Goal: Task Accomplishment & Management: Complete application form

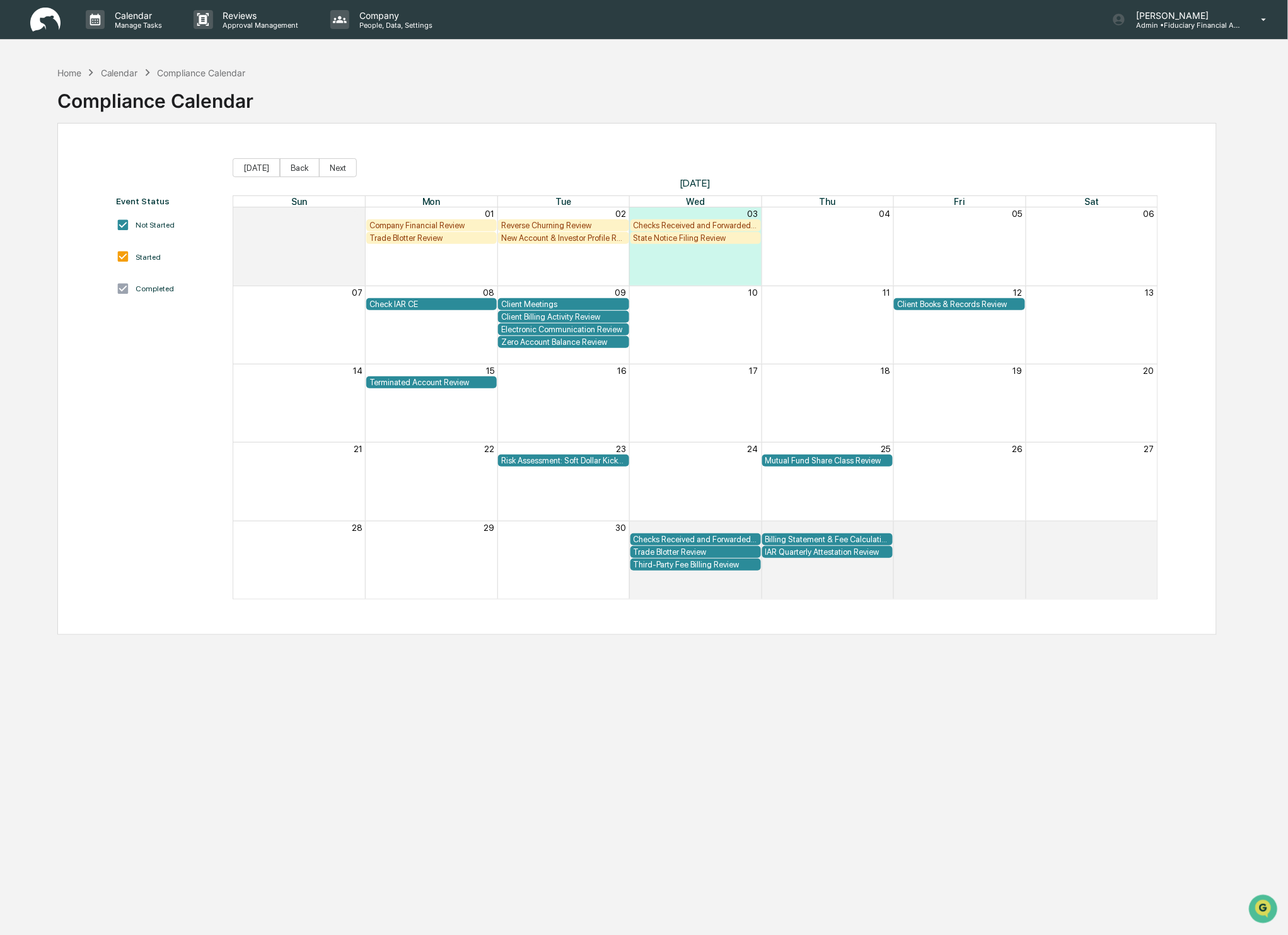
click at [424, 307] on div "Check IAR CE" at bounding box center [431, 304] width 124 height 9
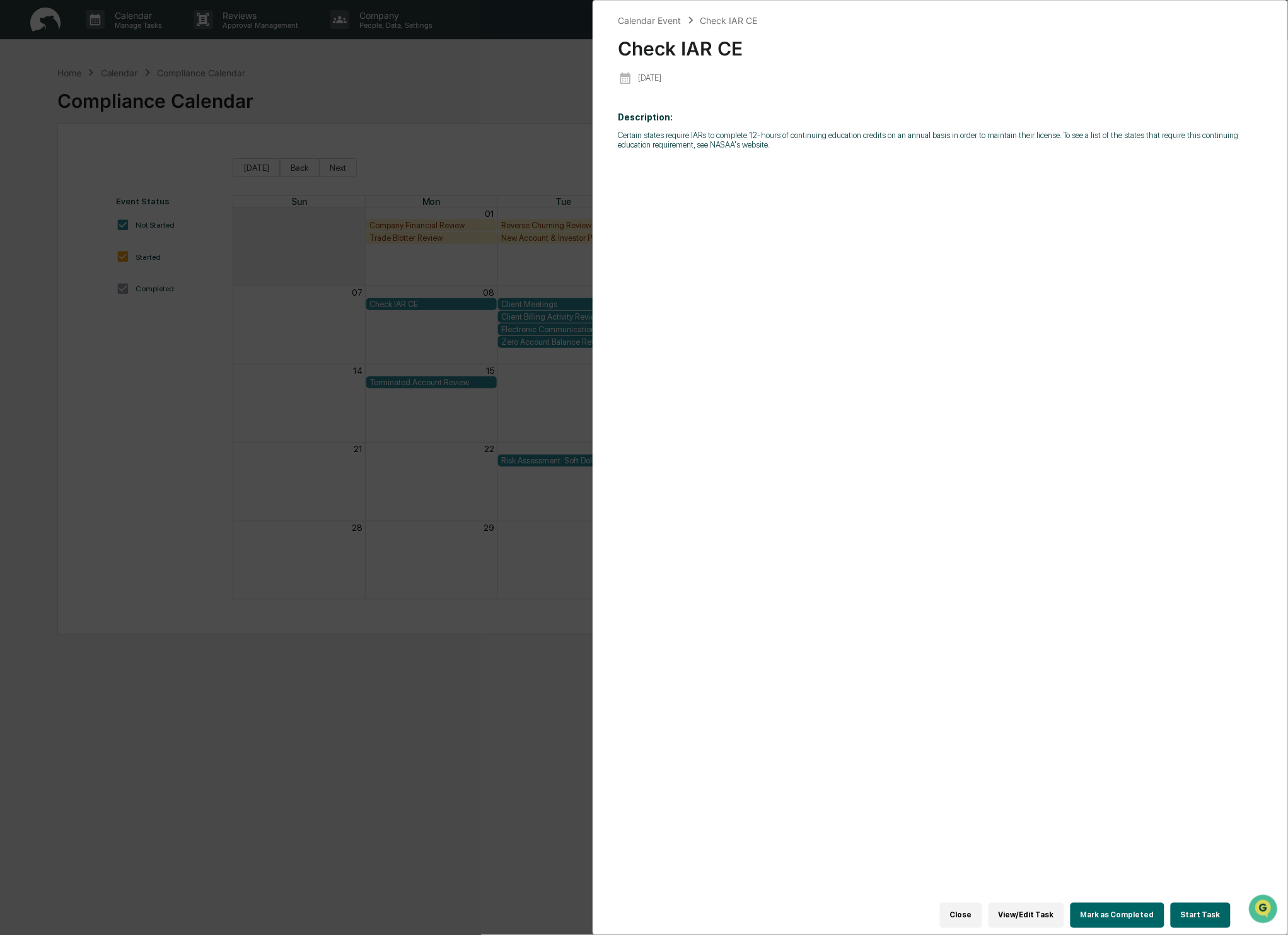
click at [1186, 903] on button "Start Task" at bounding box center [1200, 915] width 60 height 25
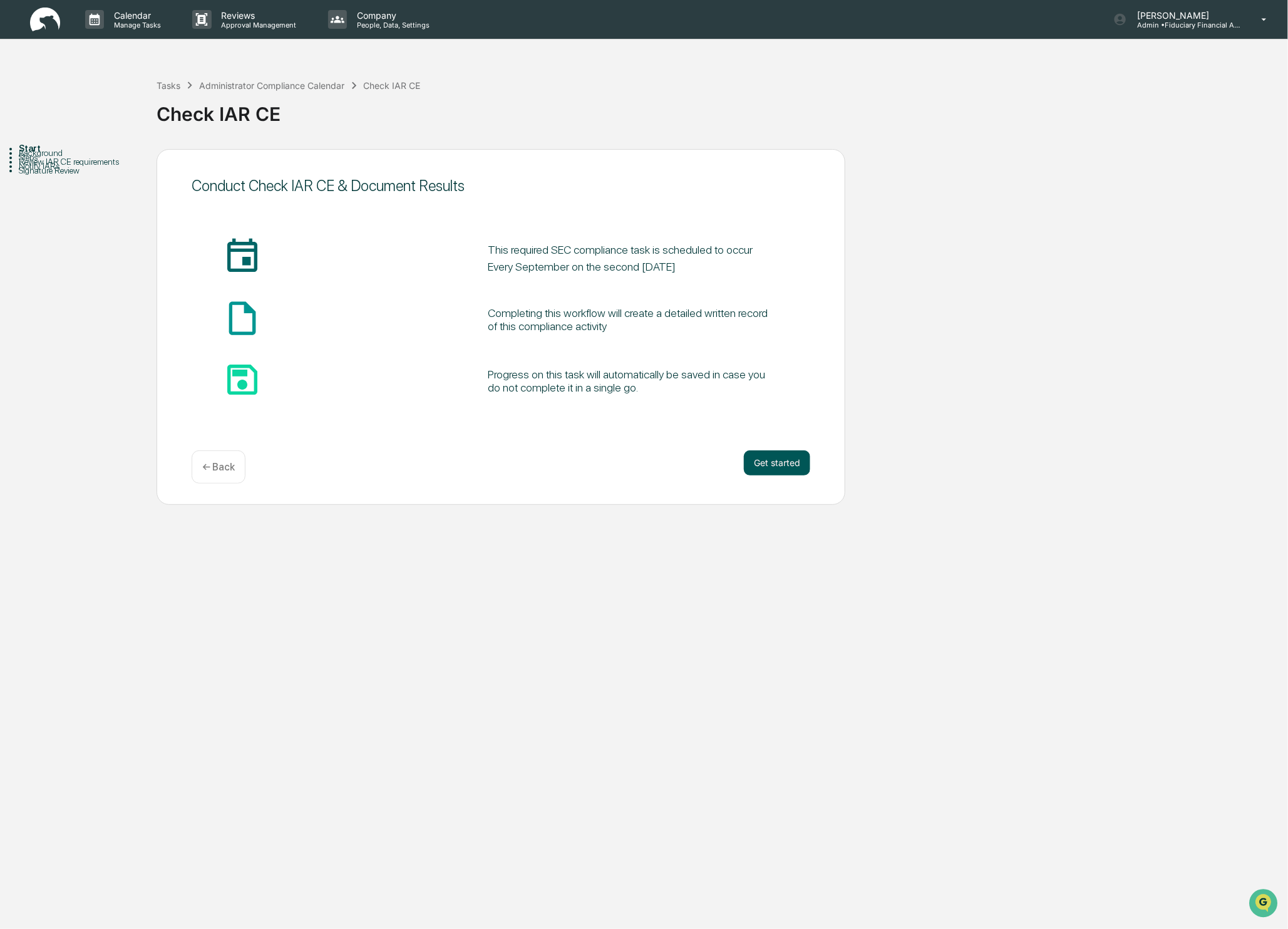
click at [783, 454] on button "Get started" at bounding box center [777, 462] width 66 height 25
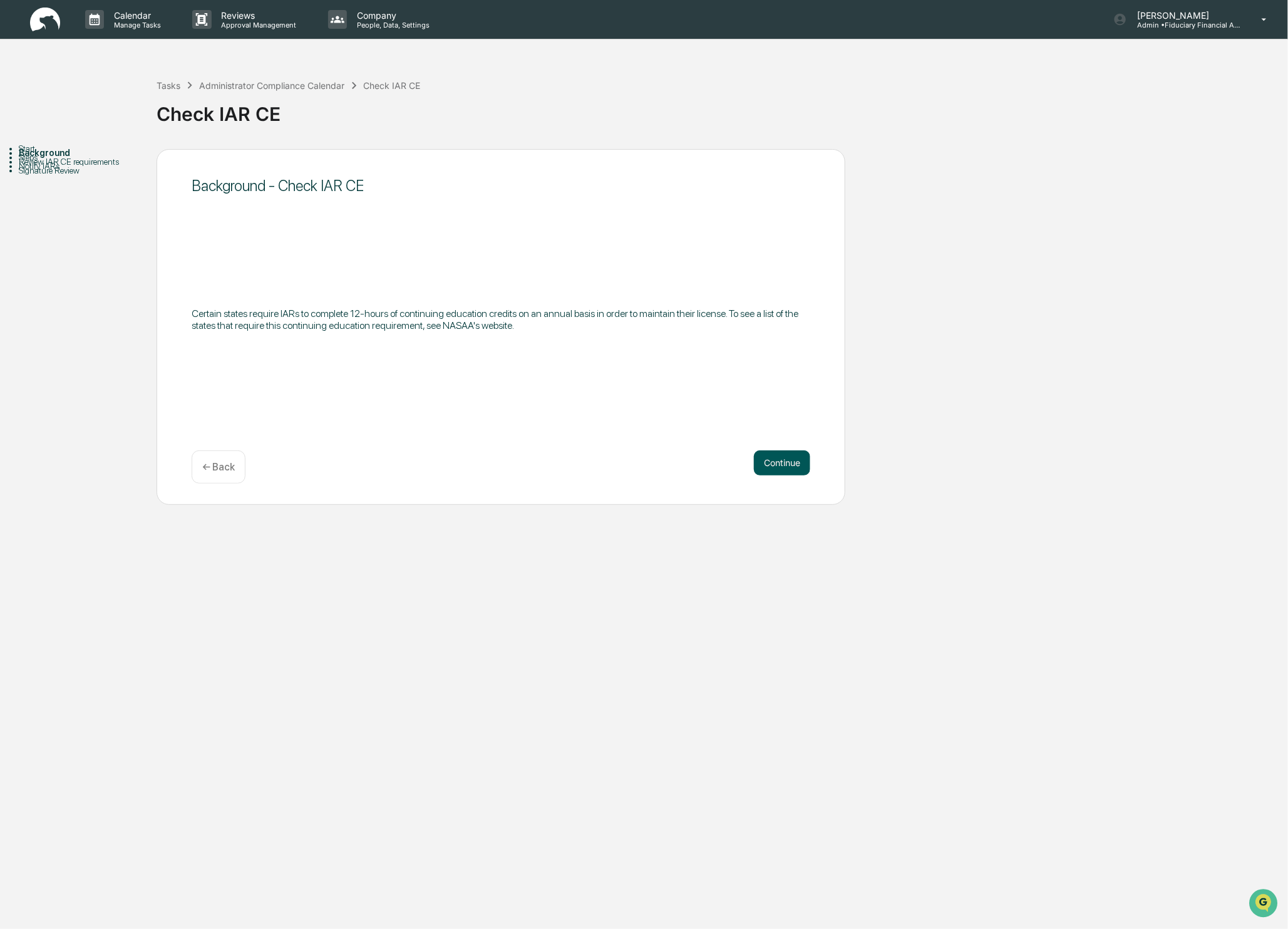
click at [782, 464] on button "Continue" at bounding box center [782, 462] width 56 height 25
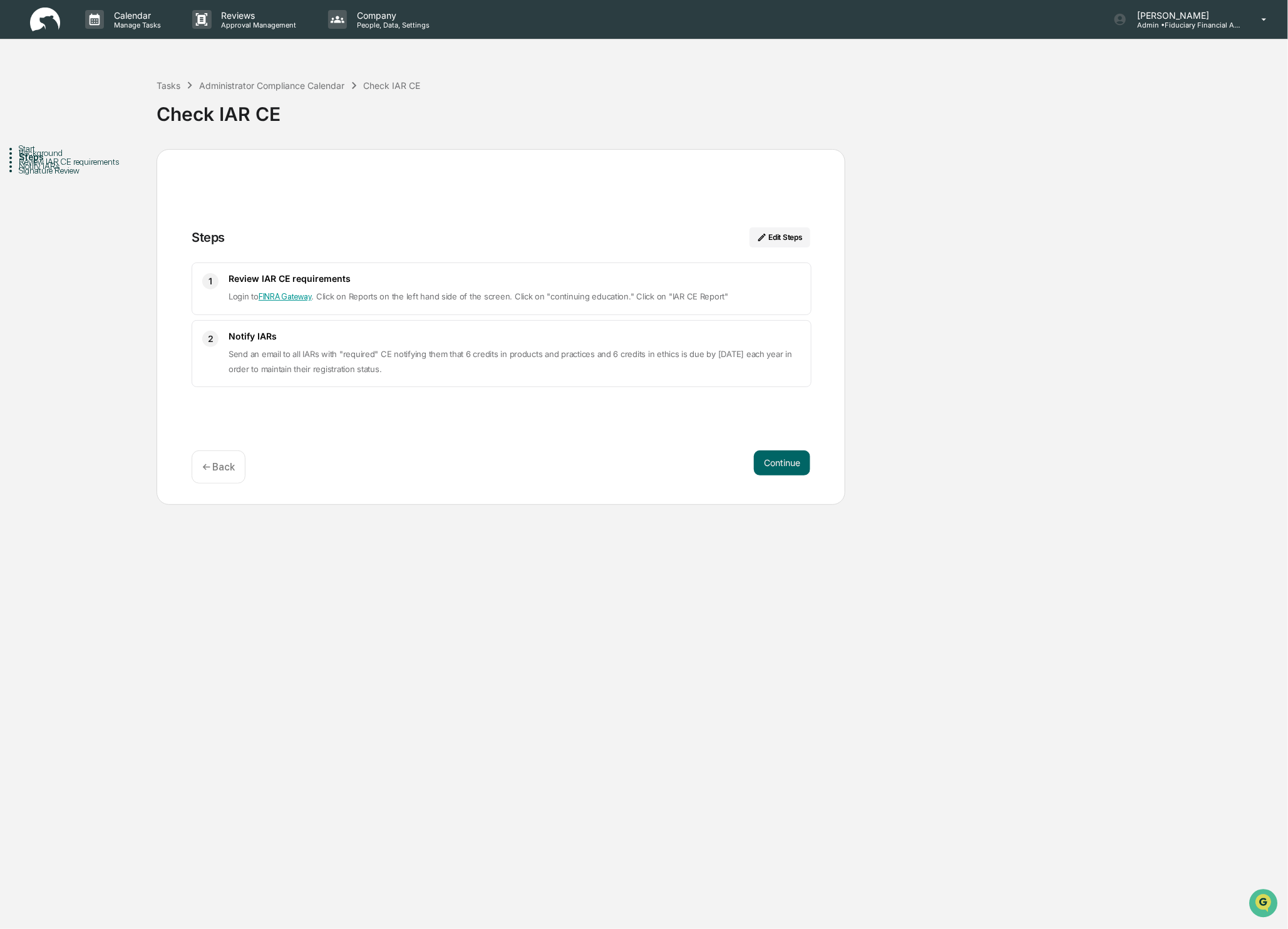
click at [782, 464] on button "Continue" at bounding box center [782, 462] width 56 height 25
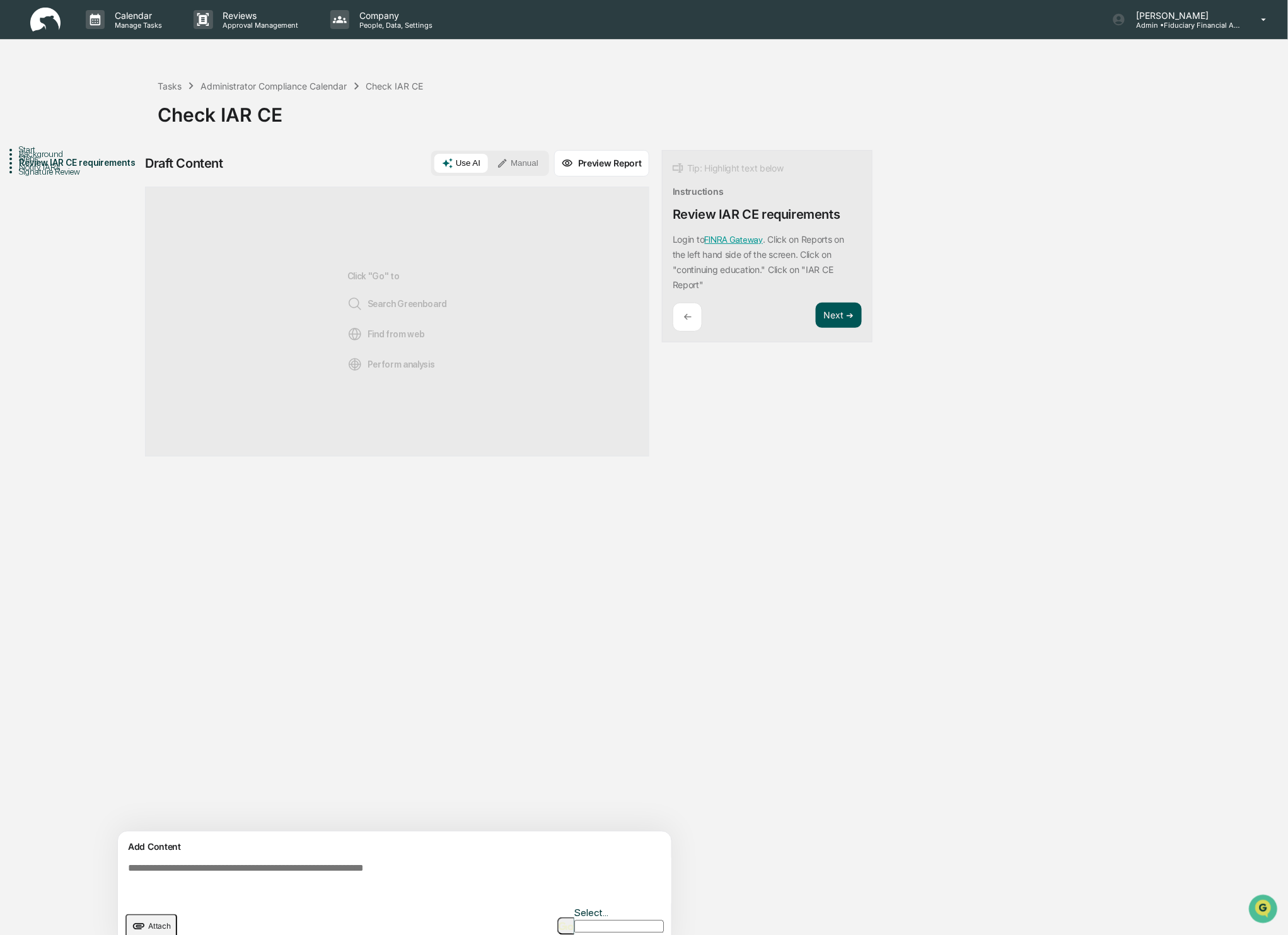
click at [839, 320] on button "Next ➔" at bounding box center [839, 316] width 46 height 26
click at [849, 350] on div "Tip: Highlight text below Instructions Notify IARs Send an email to all IARs wi…" at bounding box center [767, 254] width 211 height 208
click at [844, 334] on button "Next ➔" at bounding box center [839, 331] width 46 height 26
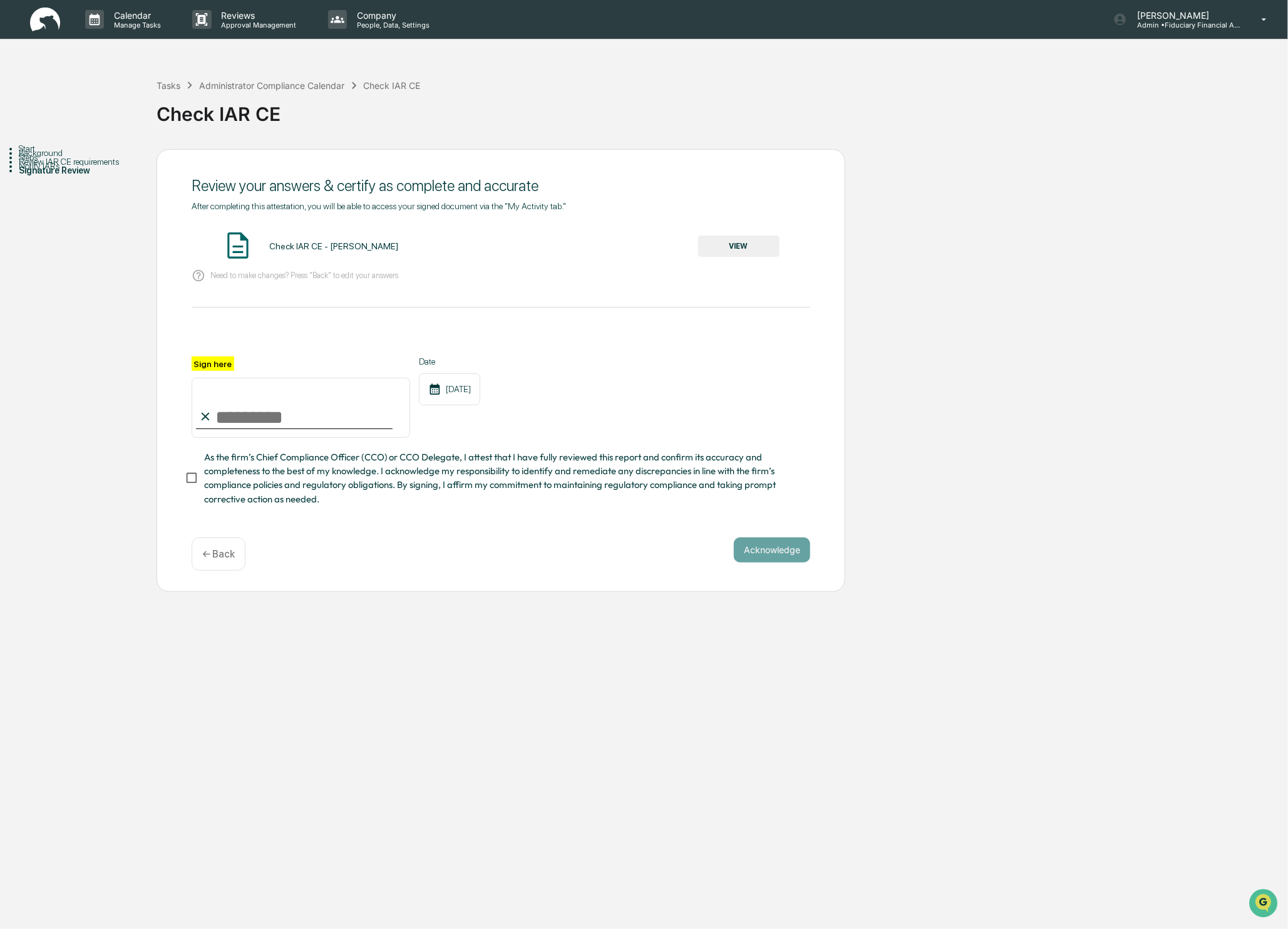
click at [223, 404] on input "Sign here" at bounding box center [301, 408] width 219 height 60
type input "**********"
click at [750, 540] on button "Acknowledge" at bounding box center [772, 550] width 76 height 25
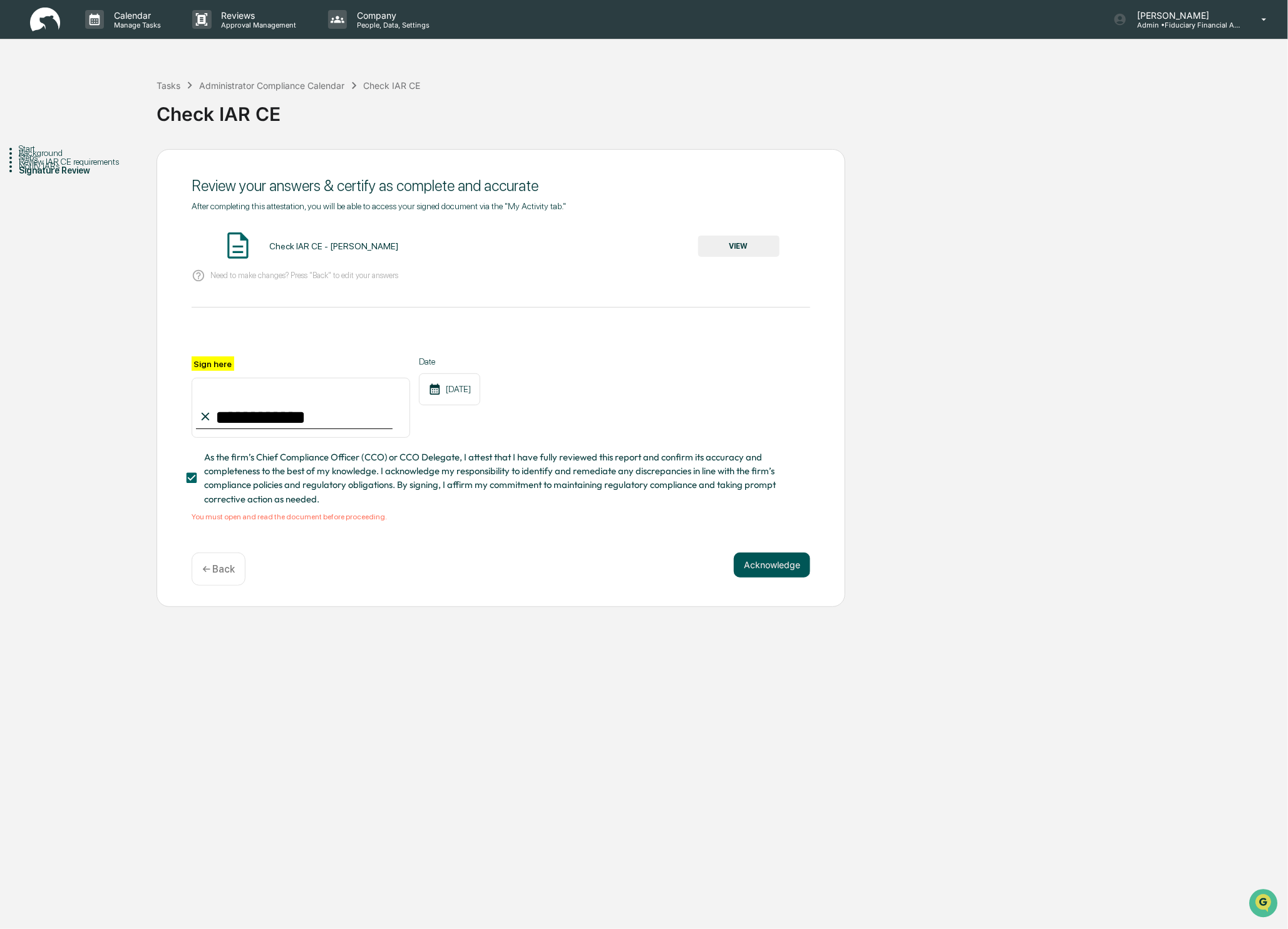
click at [770, 575] on button "Acknowledge" at bounding box center [772, 565] width 76 height 25
click at [768, 560] on button "Acknowledge" at bounding box center [772, 565] width 76 height 25
click at [222, 563] on p "← Back" at bounding box center [219, 569] width 33 height 12
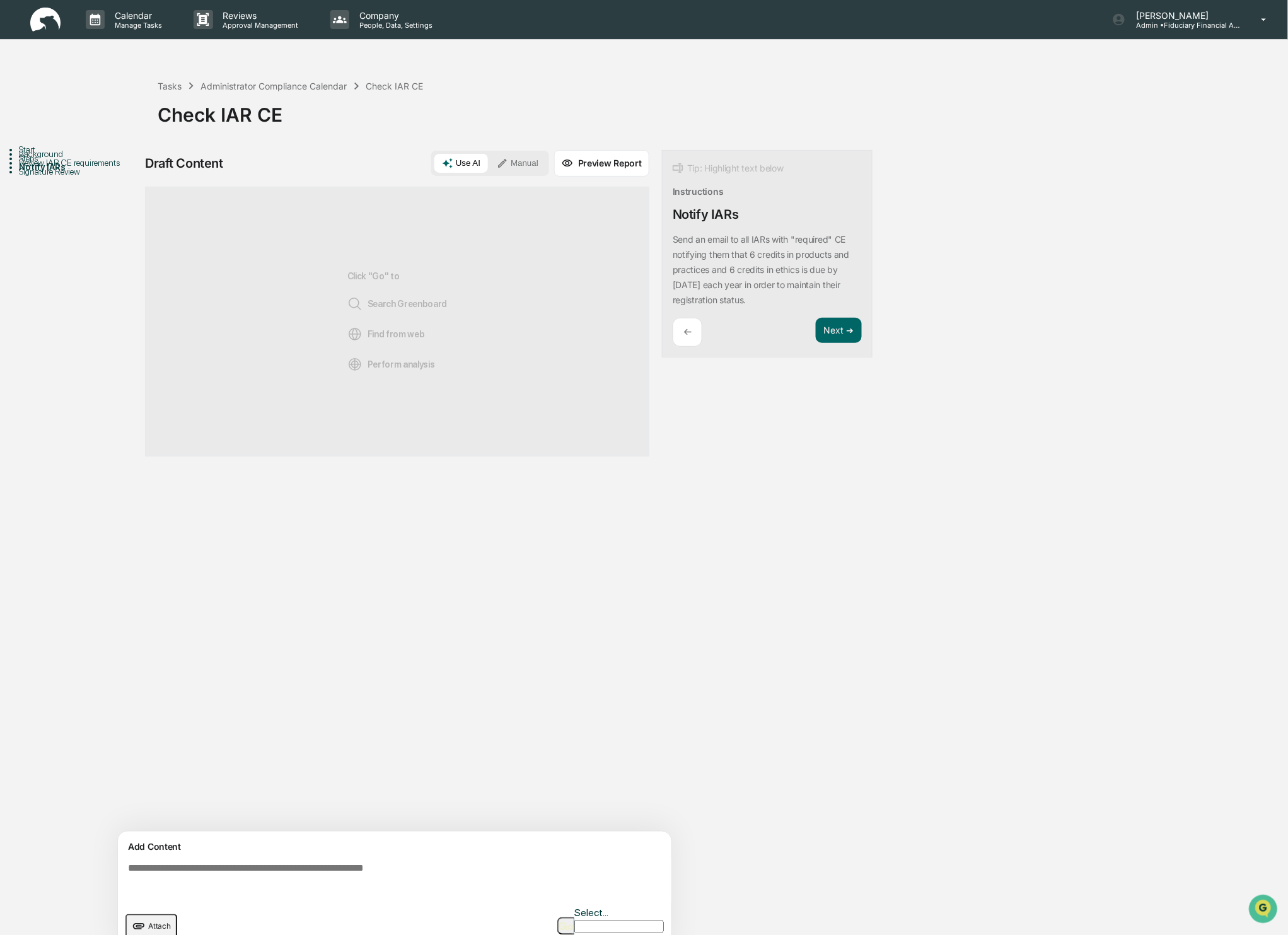
click at [44, 159] on div "Background" at bounding box center [88, 154] width 139 height 10
click at [677, 334] on div "←" at bounding box center [687, 332] width 29 height 29
click at [749, 237] on link "FINRA Gateway" at bounding box center [734, 240] width 58 height 10
click at [836, 311] on button "Next ➔" at bounding box center [839, 316] width 46 height 26
click at [841, 337] on button "Next ➔" at bounding box center [839, 331] width 46 height 26
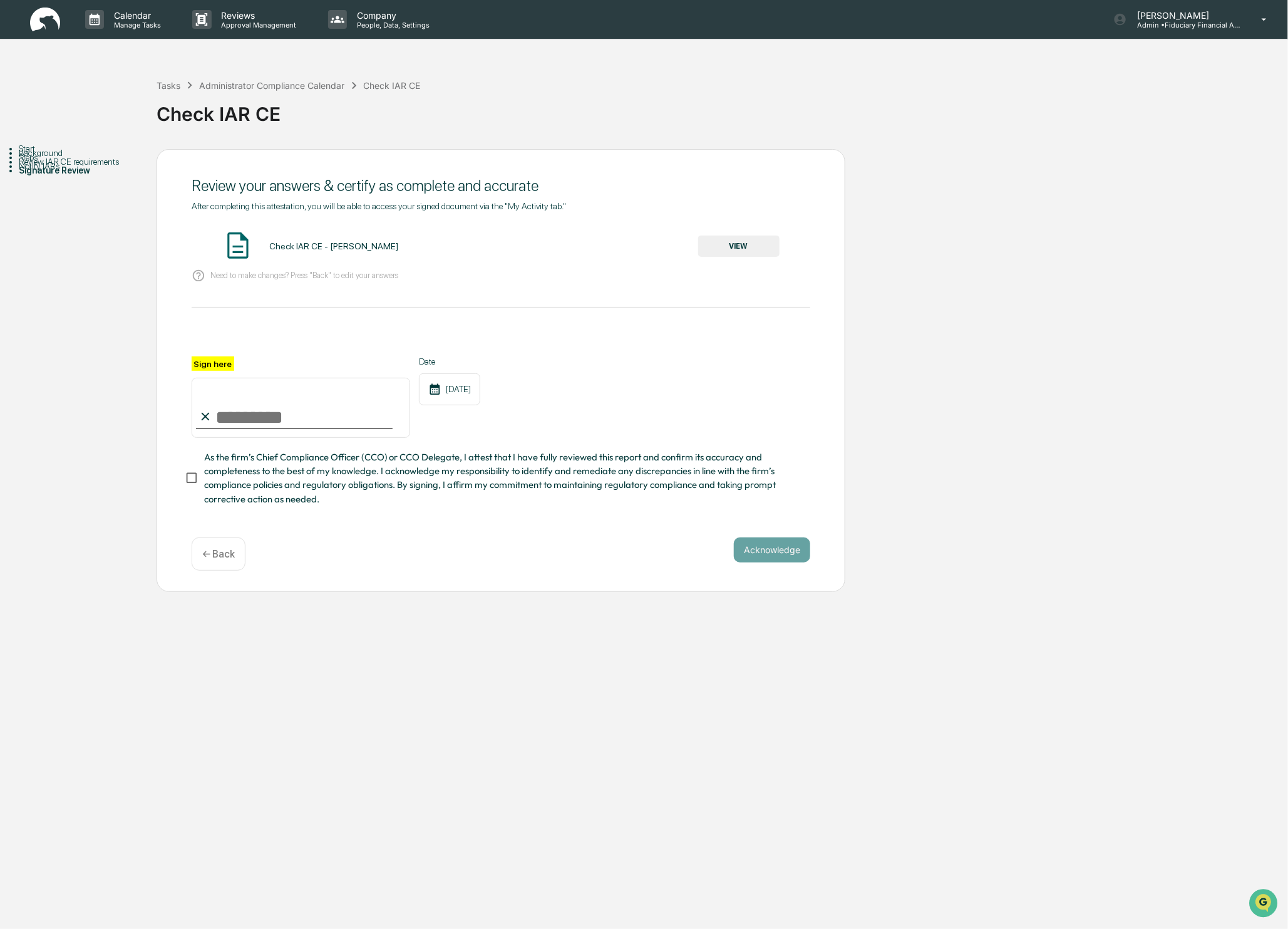
click at [231, 435] on input "Sign here" at bounding box center [301, 408] width 219 height 60
click at [259, 403] on input "Sign here" at bounding box center [301, 408] width 219 height 60
type input "**********"
click at [749, 552] on button "Acknowledge" at bounding box center [772, 550] width 76 height 25
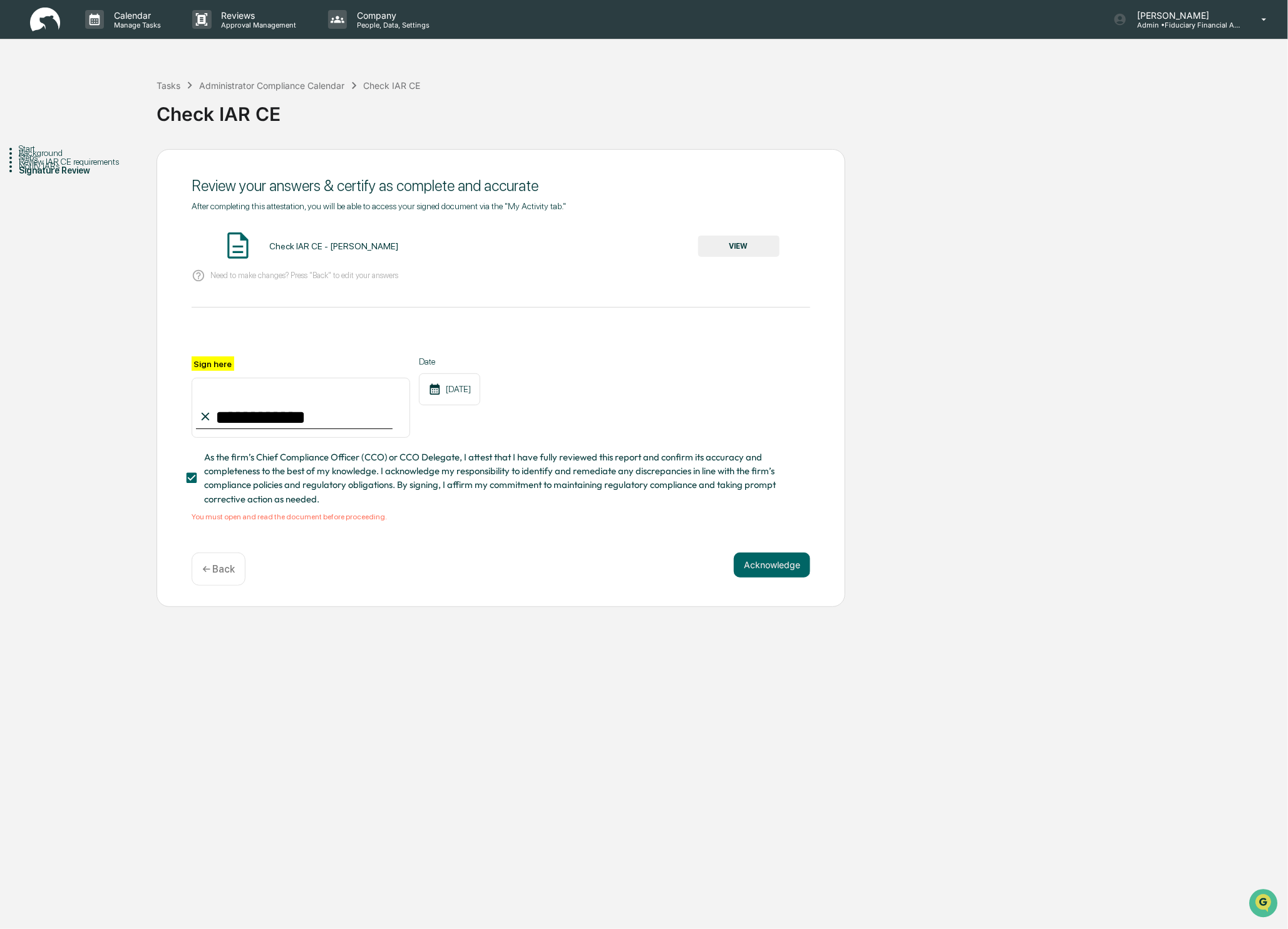
click at [727, 249] on button "VIEW" at bounding box center [739, 247] width 81 height 21
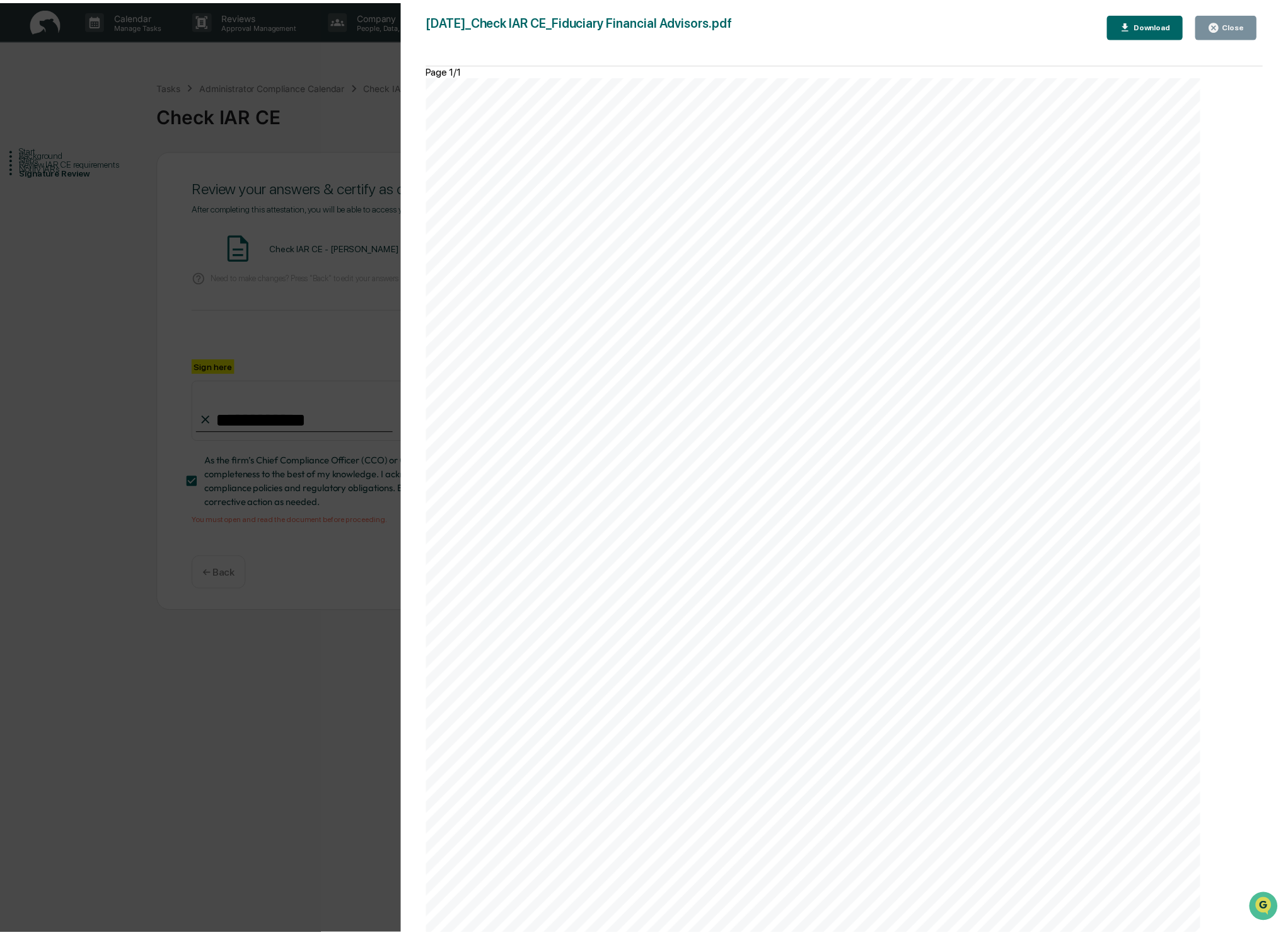
scroll to position [259, 0]
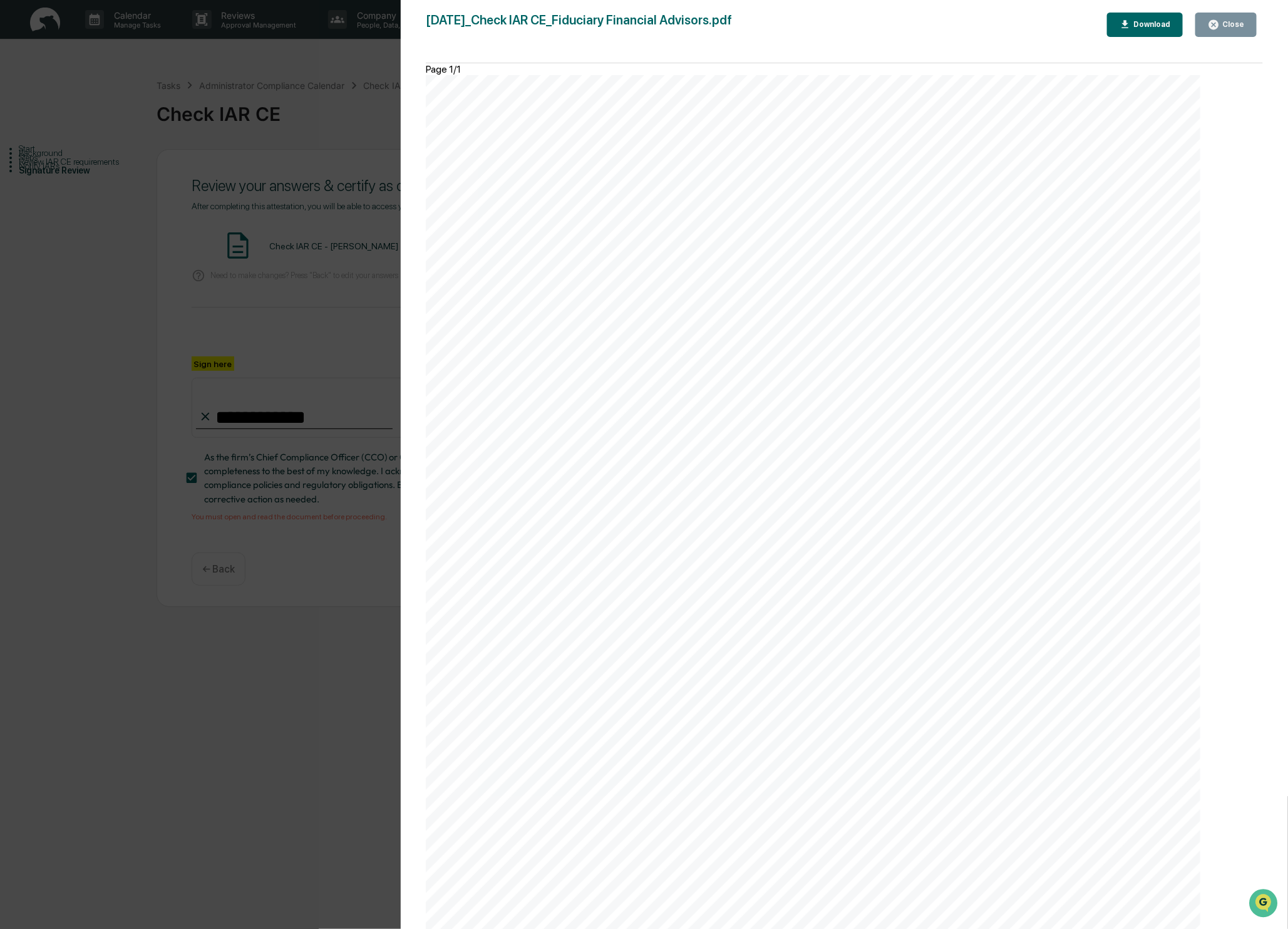
click at [1224, 26] on div "Close" at bounding box center [1232, 24] width 24 height 9
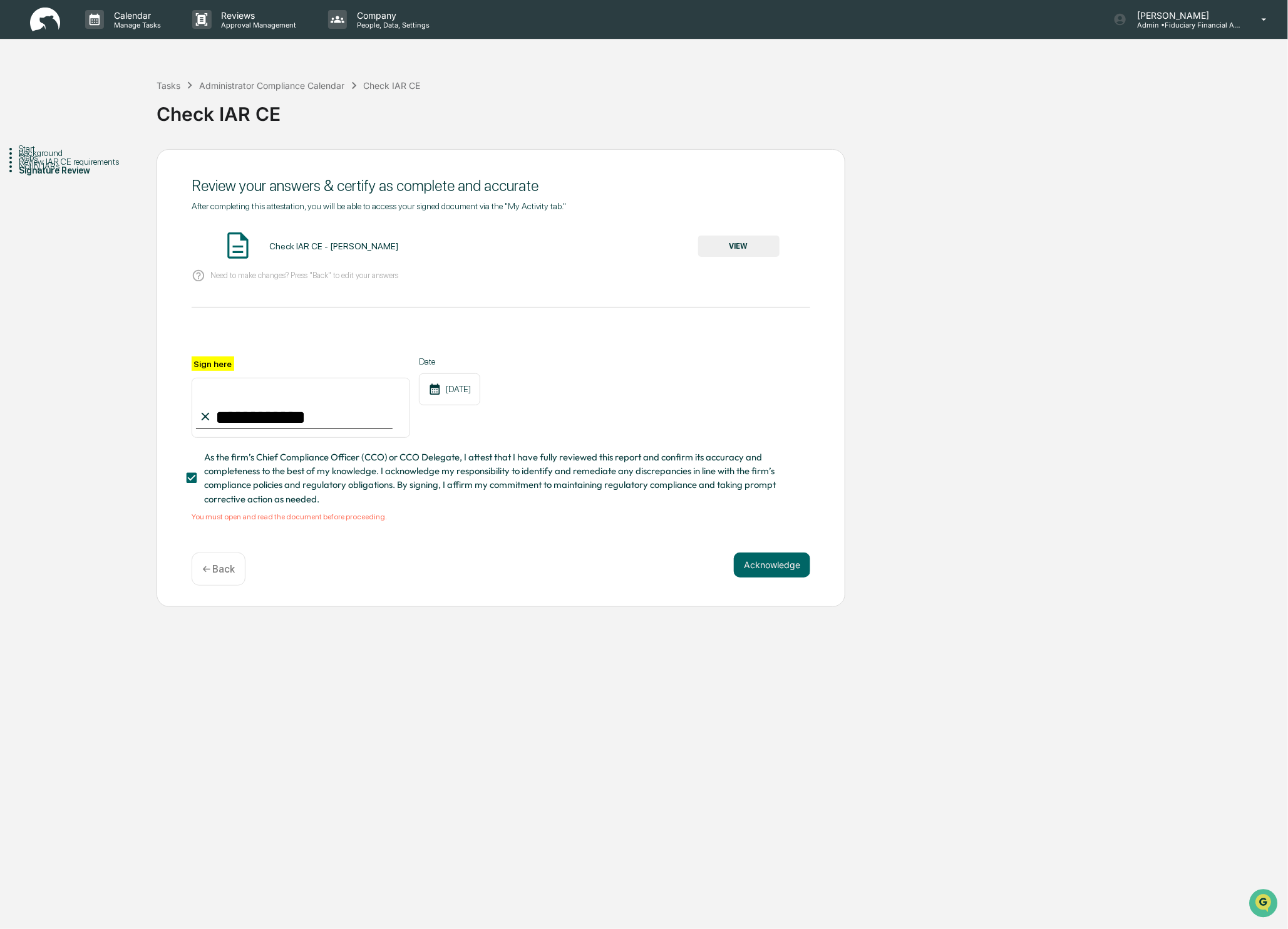
click at [769, 542] on div "**********" at bounding box center [501, 378] width 689 height 458
click at [760, 571] on button "Acknowledge" at bounding box center [772, 565] width 76 height 25
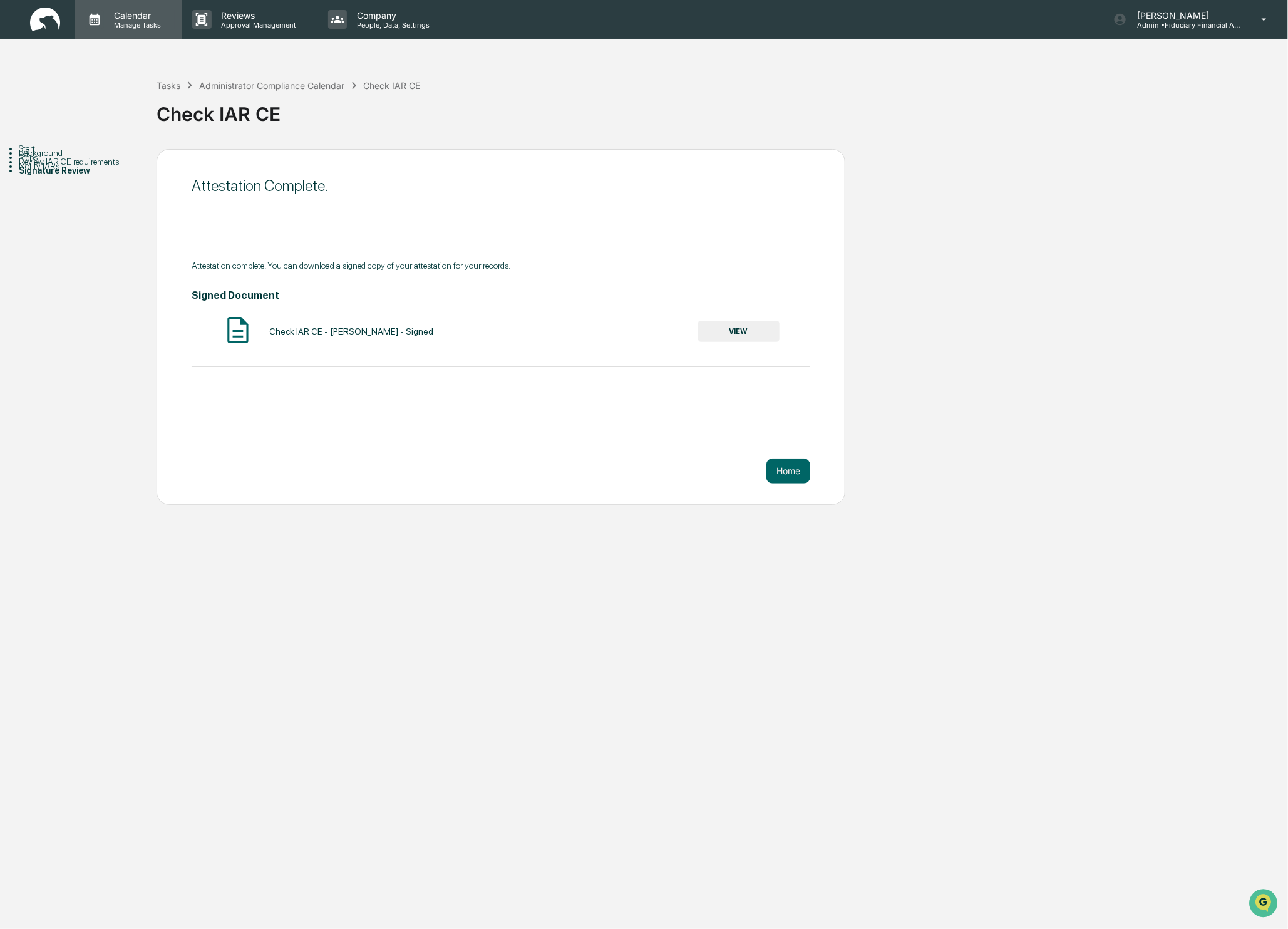
click at [144, 28] on p "Manage Tasks" at bounding box center [136, 25] width 64 height 9
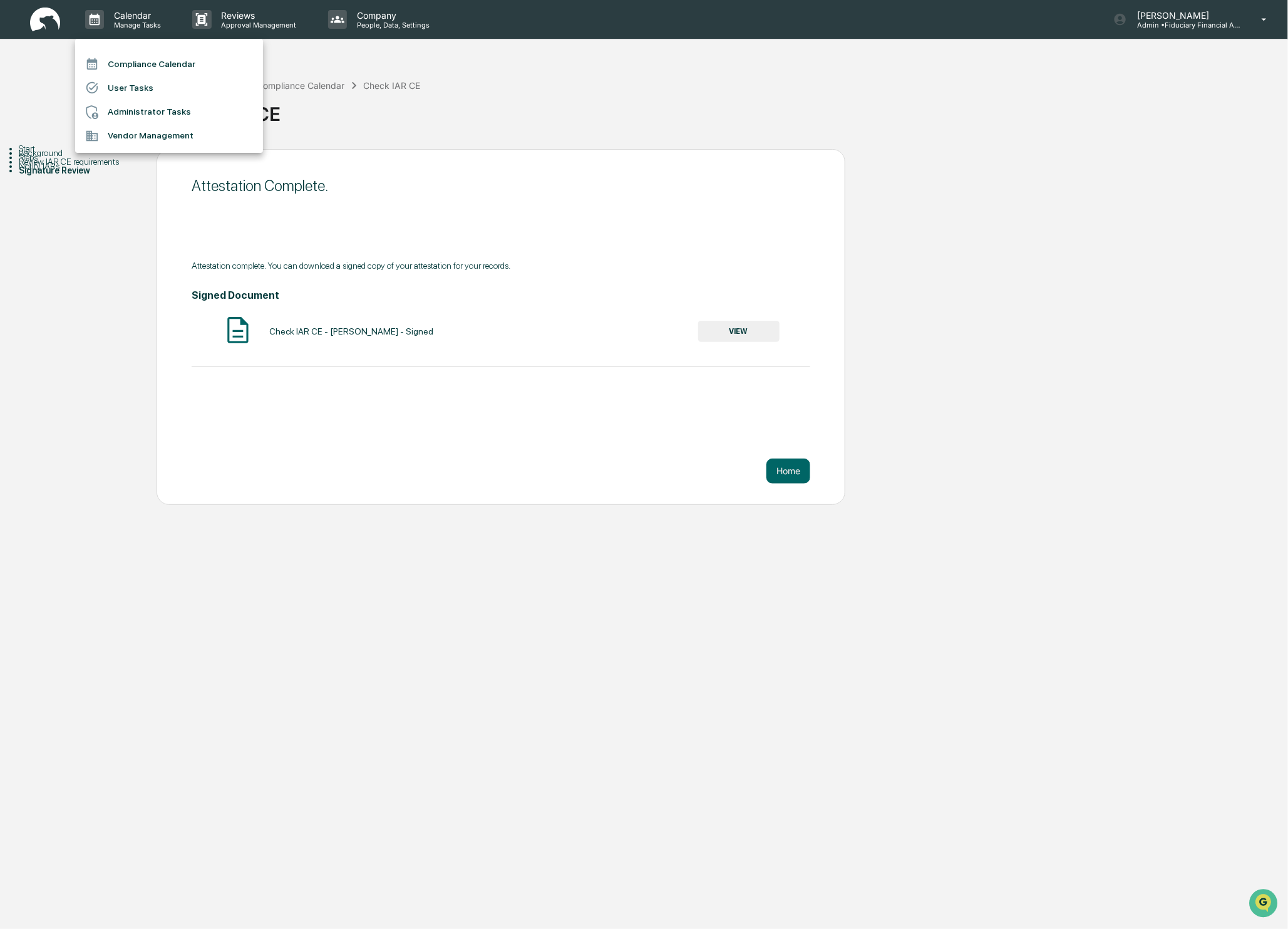
click at [802, 475] on div at bounding box center [644, 464] width 1288 height 929
click at [787, 472] on button "Home" at bounding box center [788, 471] width 44 height 25
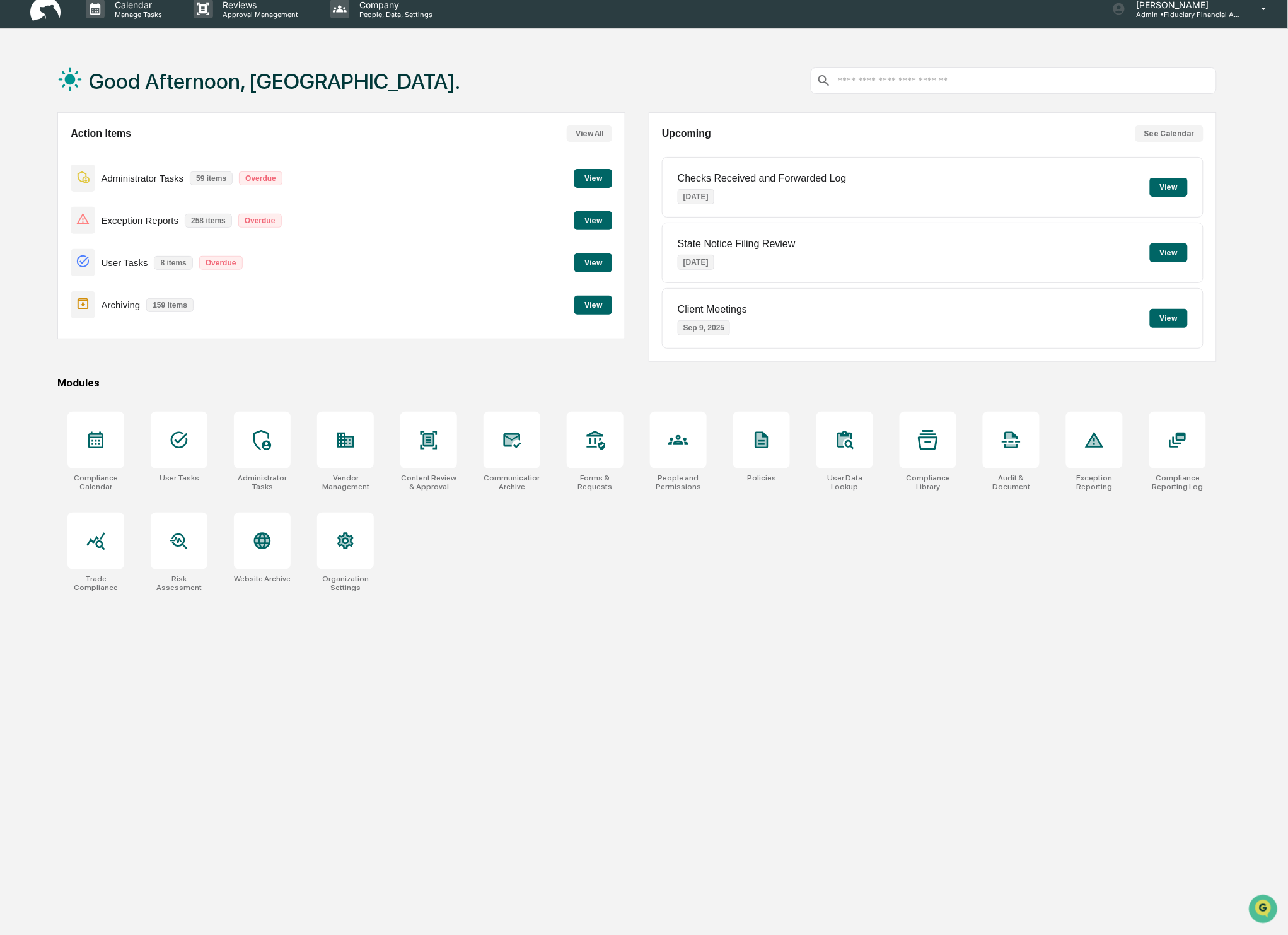
scroll to position [1, 0]
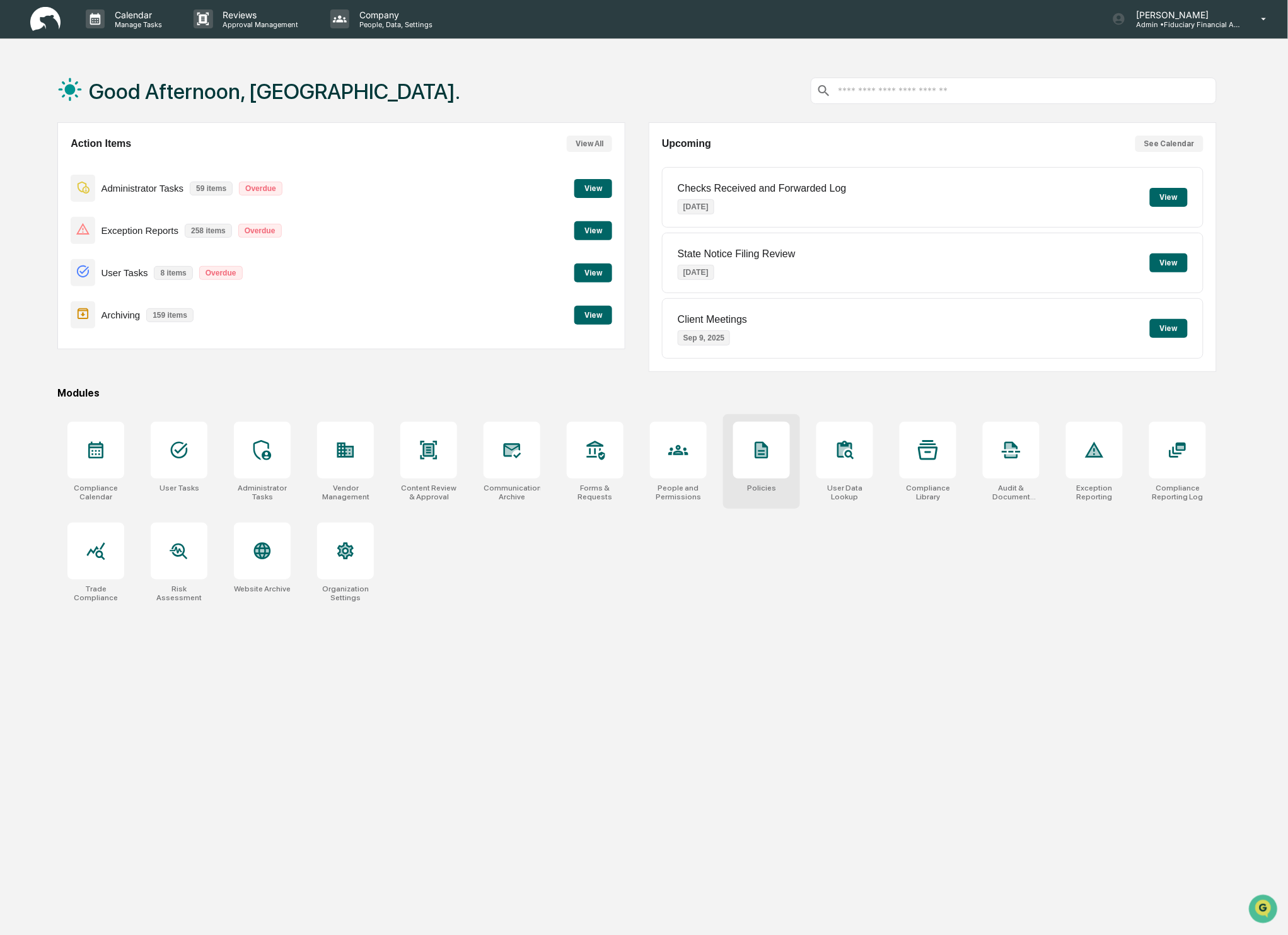
click at [768, 457] on icon at bounding box center [762, 450] width 13 height 17
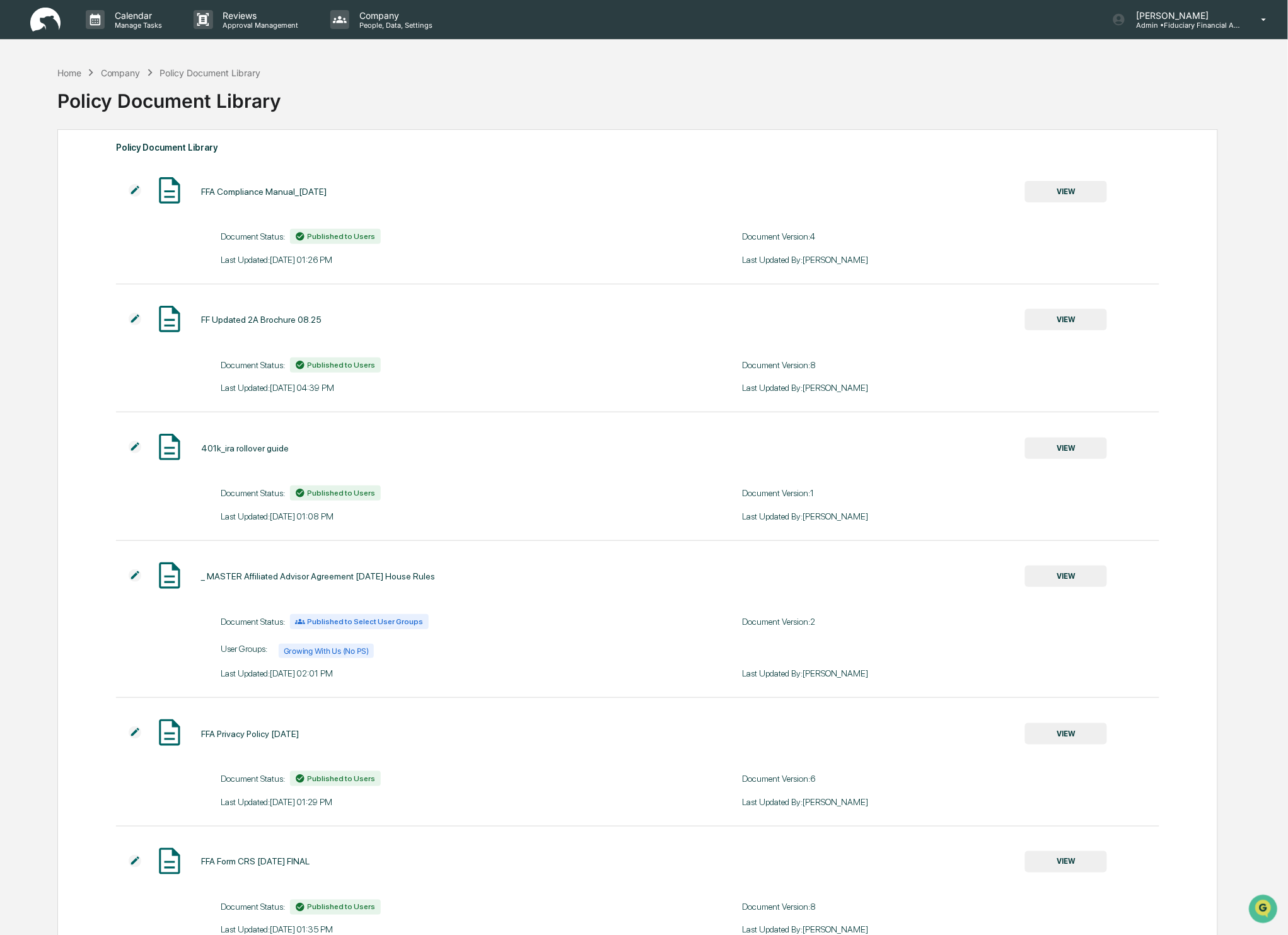
click at [1063, 183] on button "VIEW" at bounding box center [1066, 192] width 82 height 22
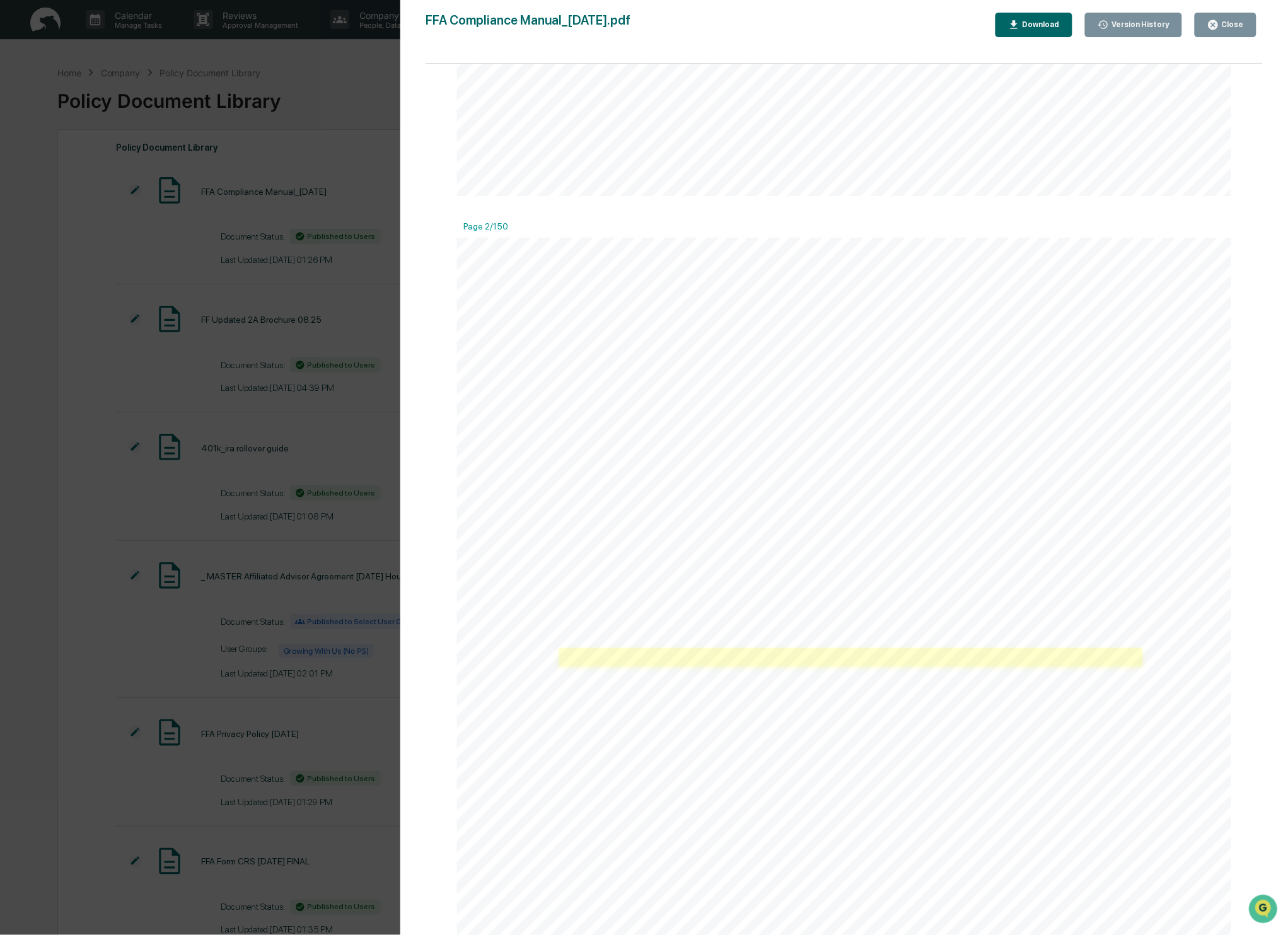
scroll to position [977, 0]
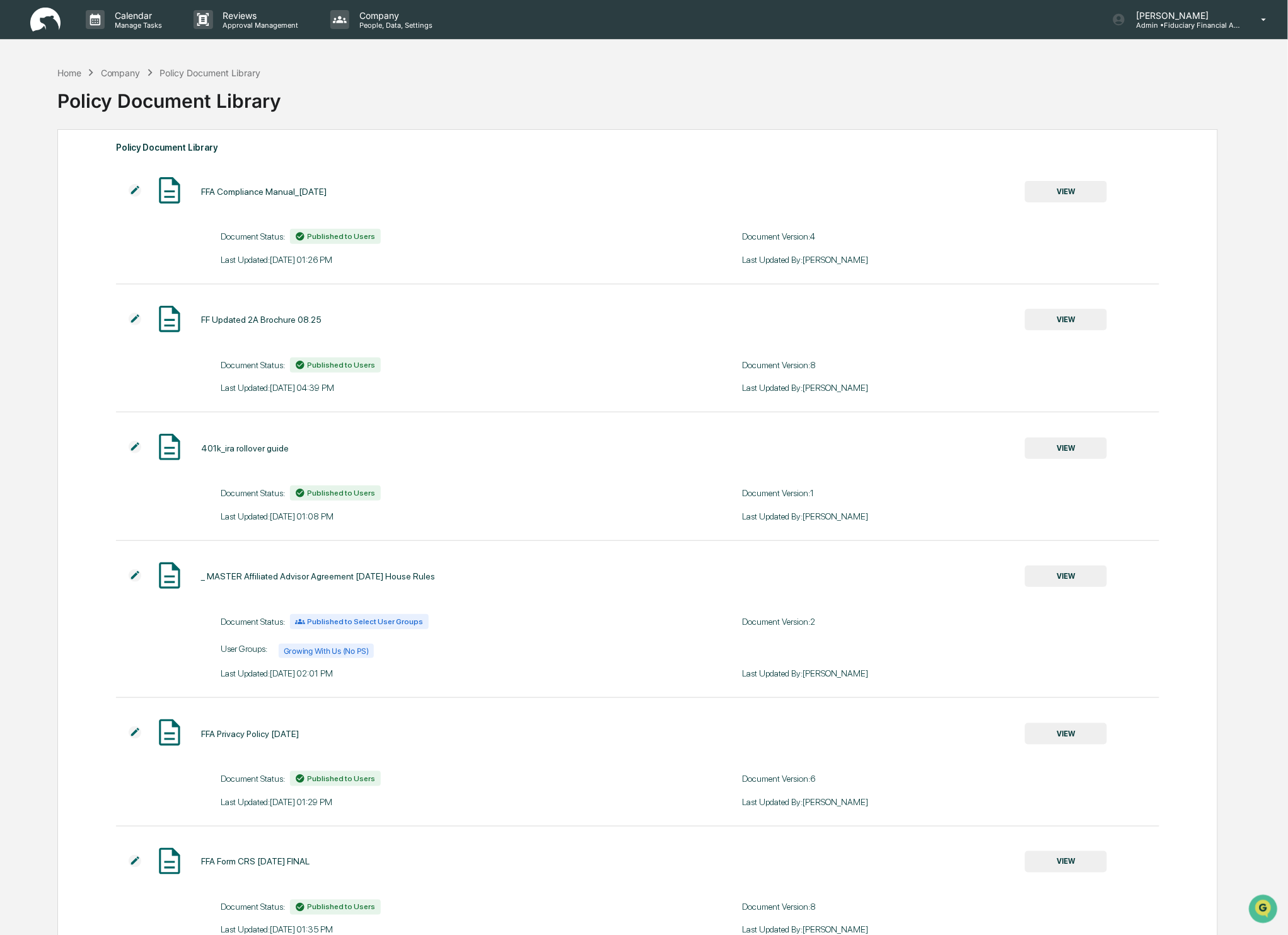
click at [181, 196] on img at bounding box center [170, 191] width 32 height 32
click at [1077, 191] on button "VIEW" at bounding box center [1066, 192] width 82 height 22
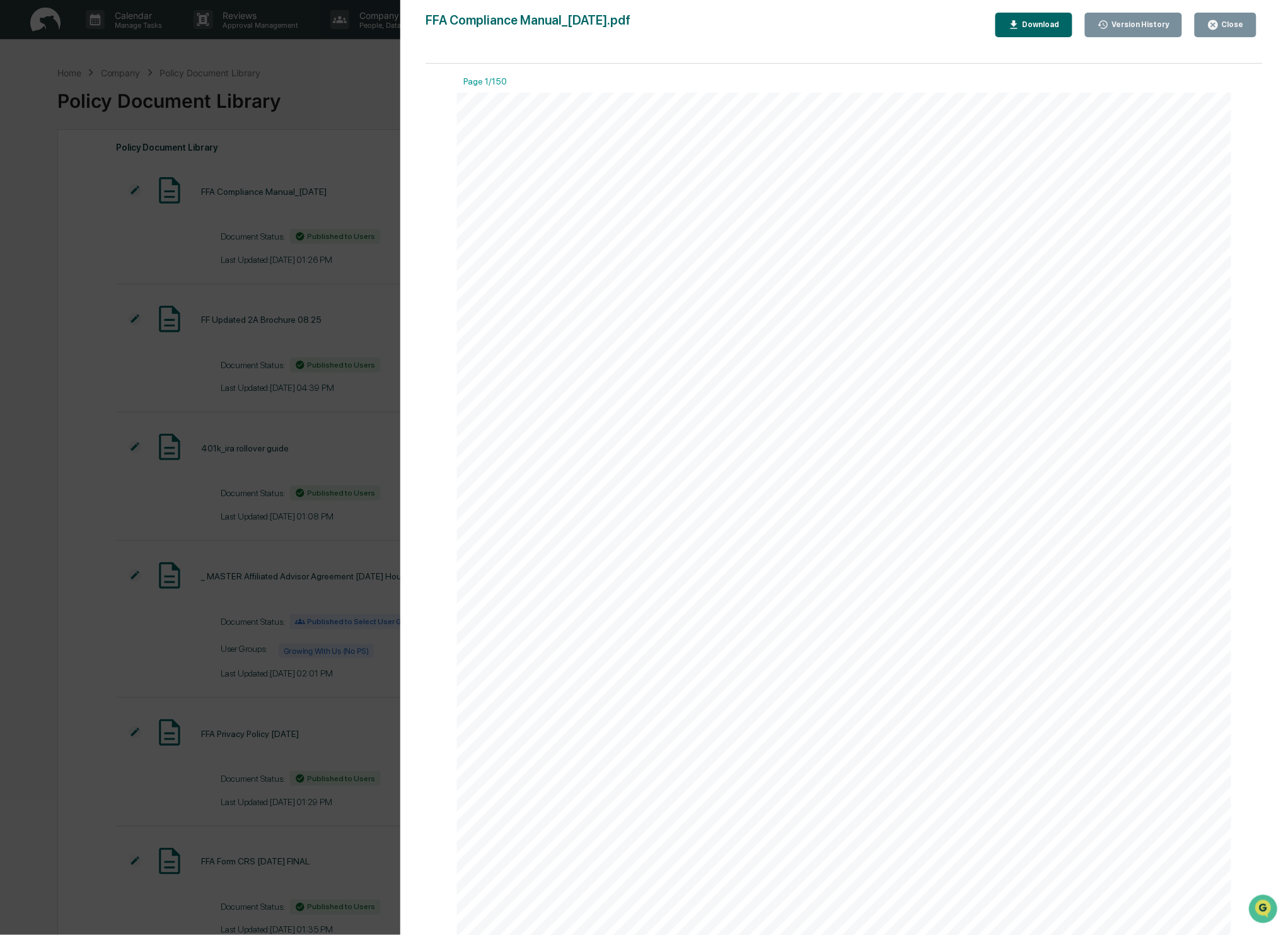
click at [1033, 21] on div "Download" at bounding box center [1039, 24] width 40 height 9
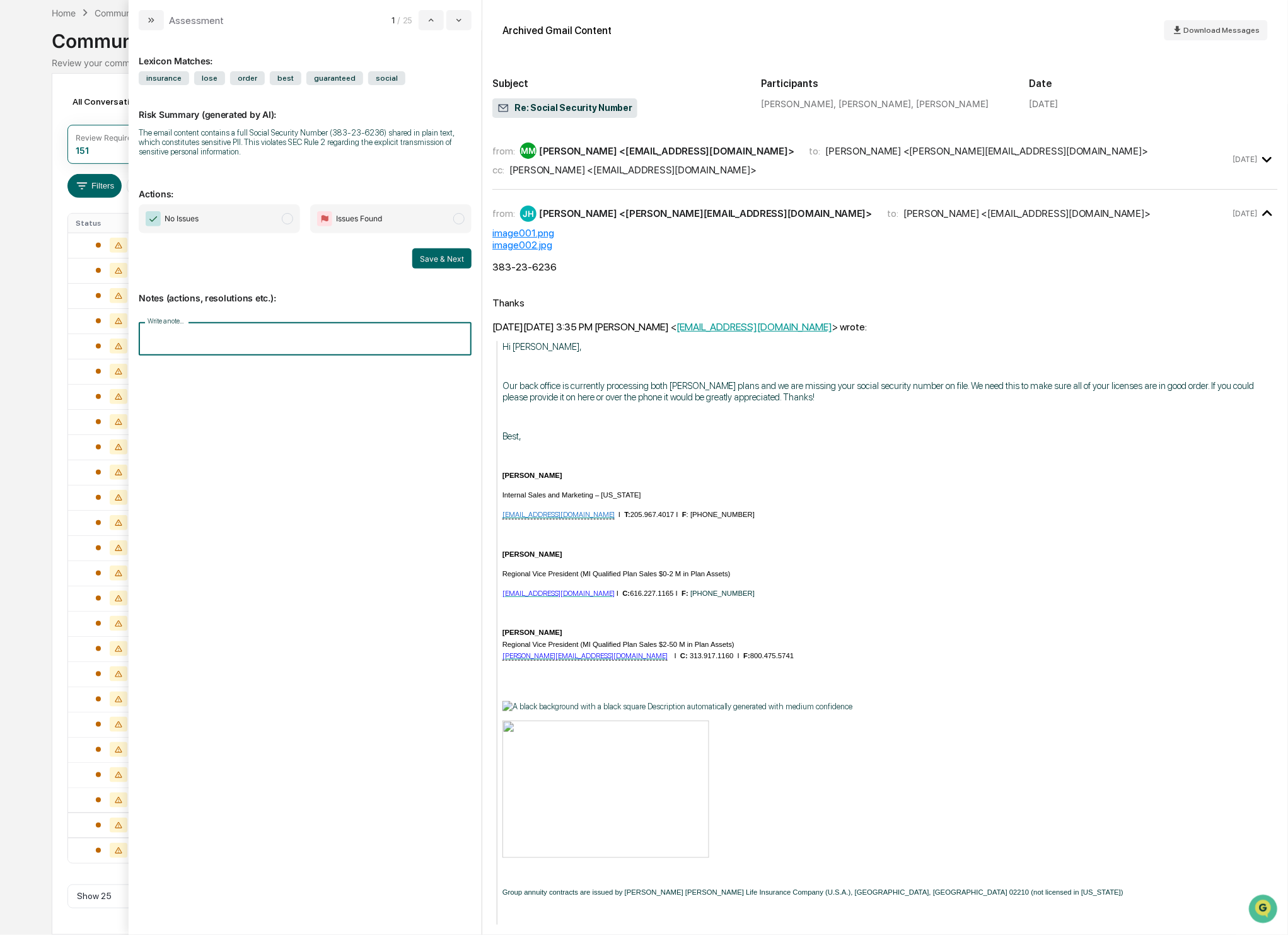
click at [195, 341] on input "Write a note..." at bounding box center [305, 339] width 333 height 33
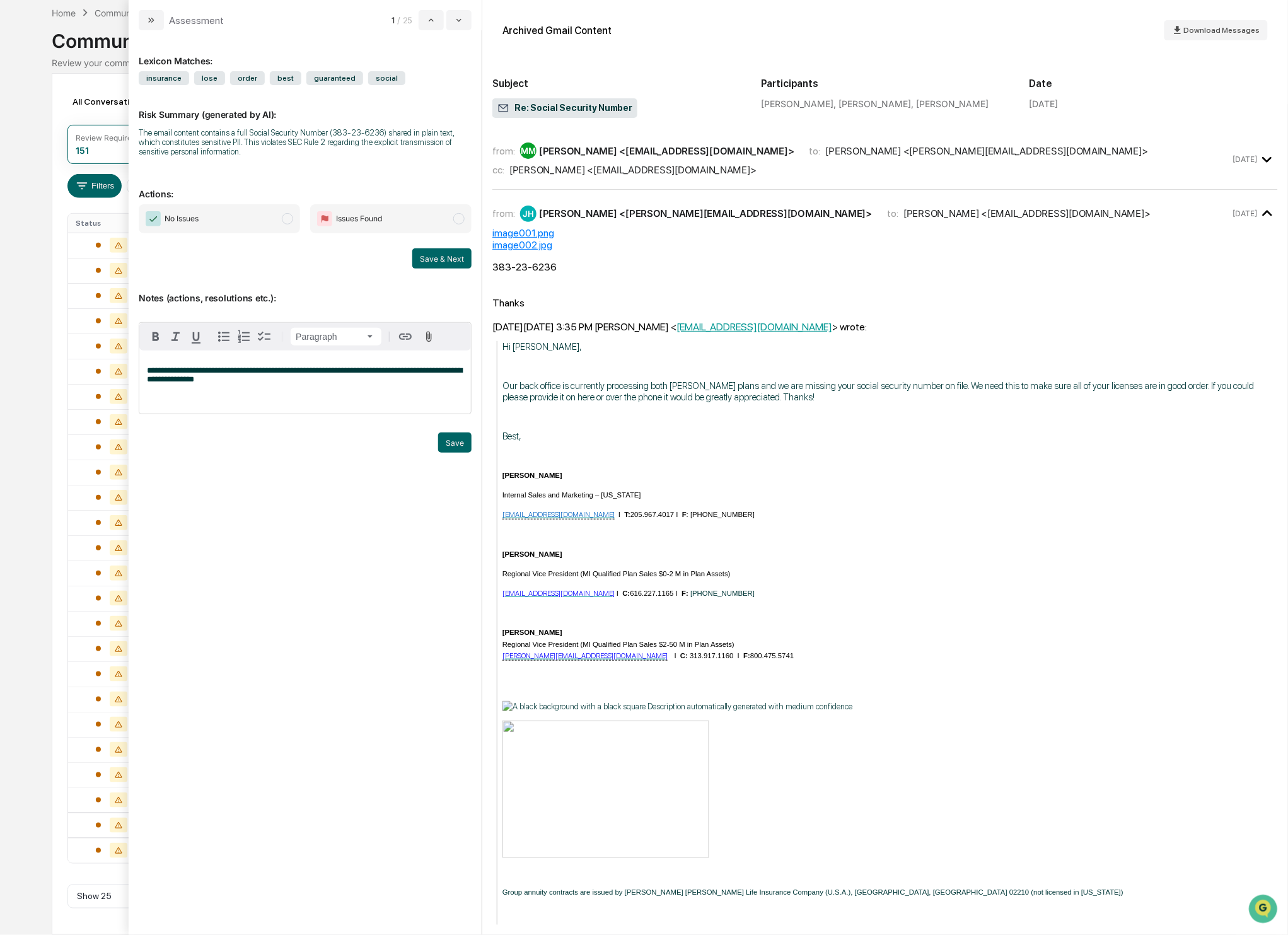
click at [466, 222] on span "Issues Found" at bounding box center [390, 219] width 161 height 29
click at [441, 442] on button "Save" at bounding box center [455, 442] width 33 height 20
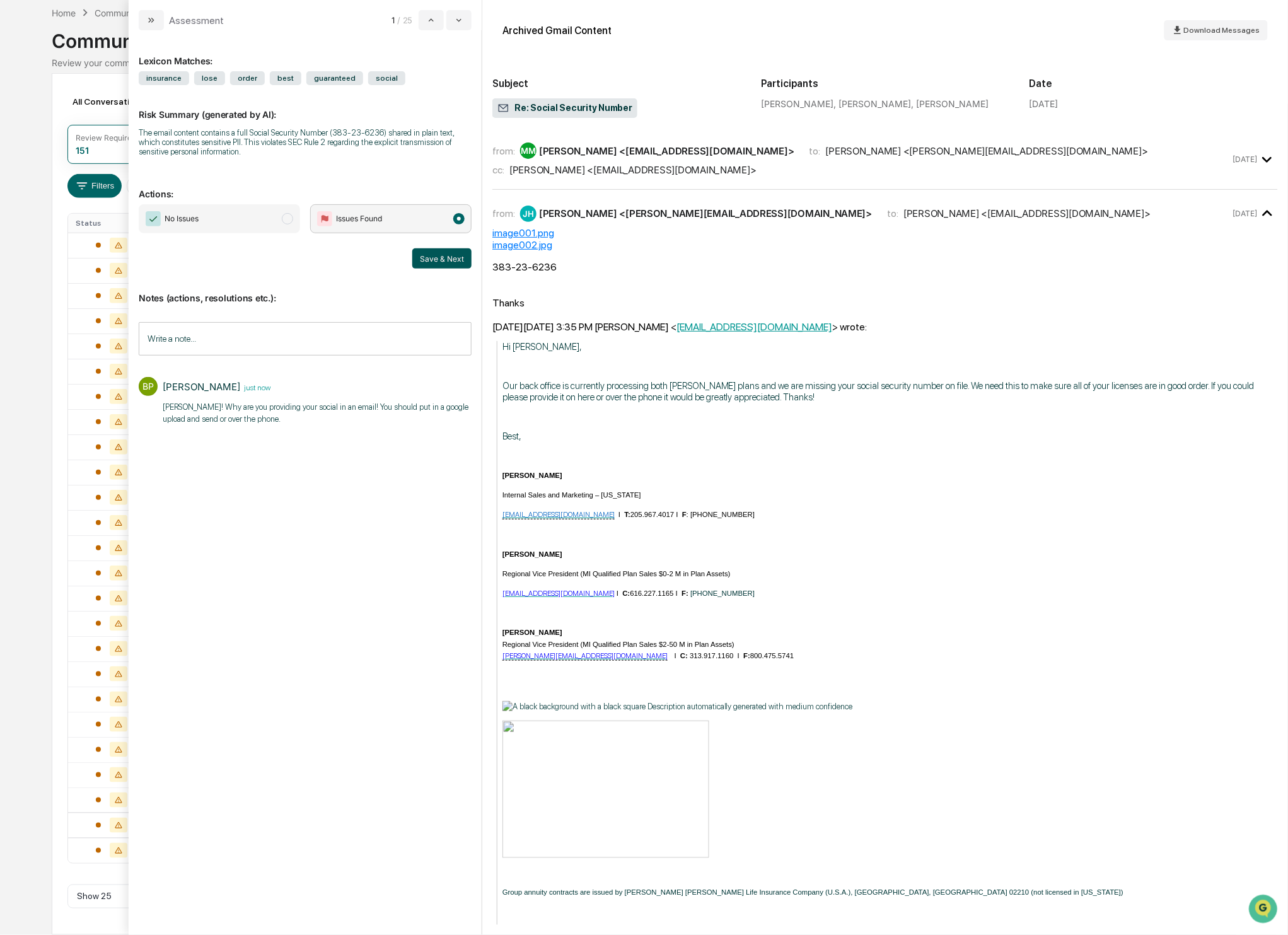
click at [446, 259] on button "Save & Next" at bounding box center [442, 258] width 59 height 20
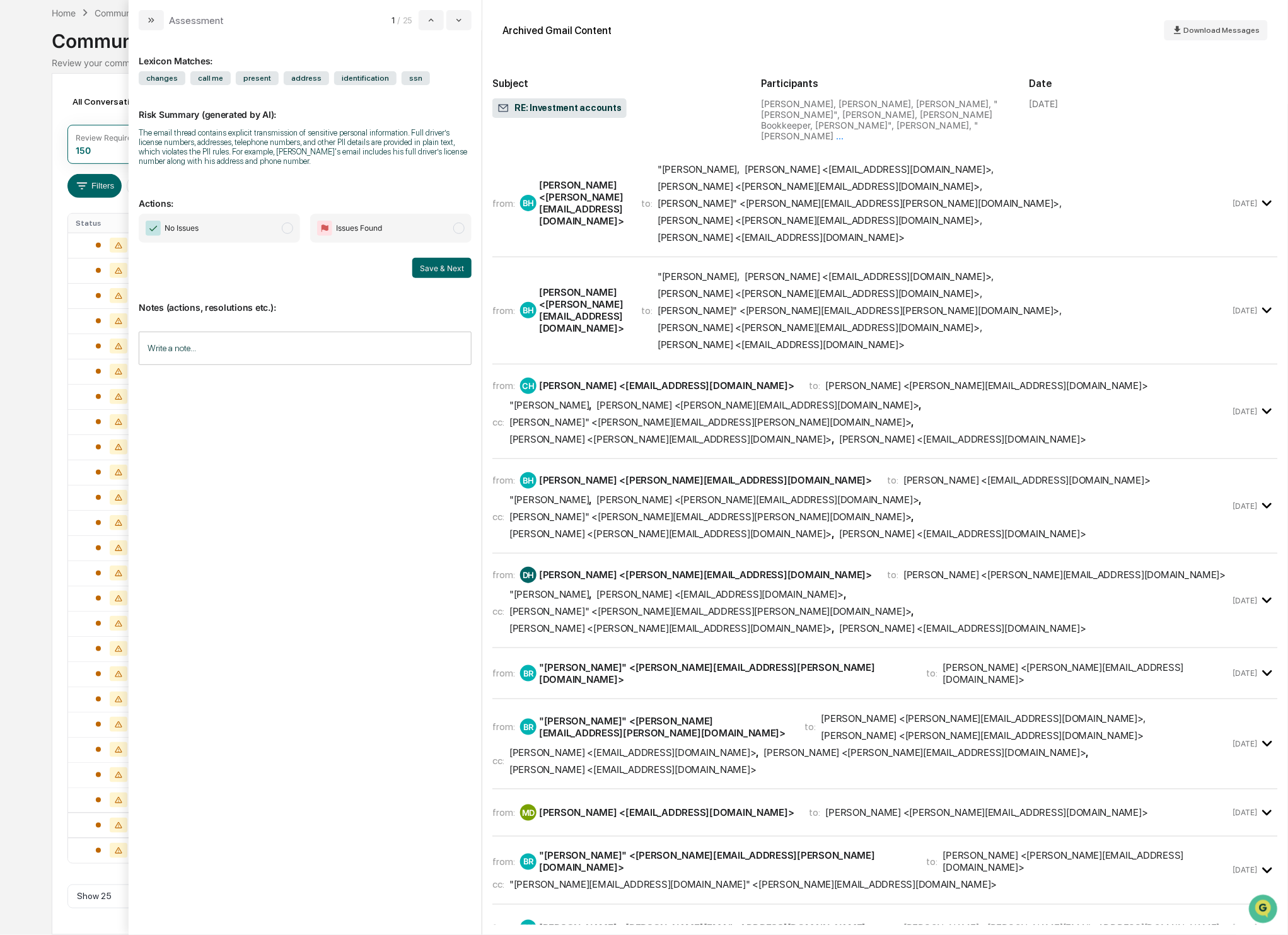
click at [873, 232] on div "Matt DeYoung <treasurer@seymourchurch.org>" at bounding box center [781, 237] width 247 height 12
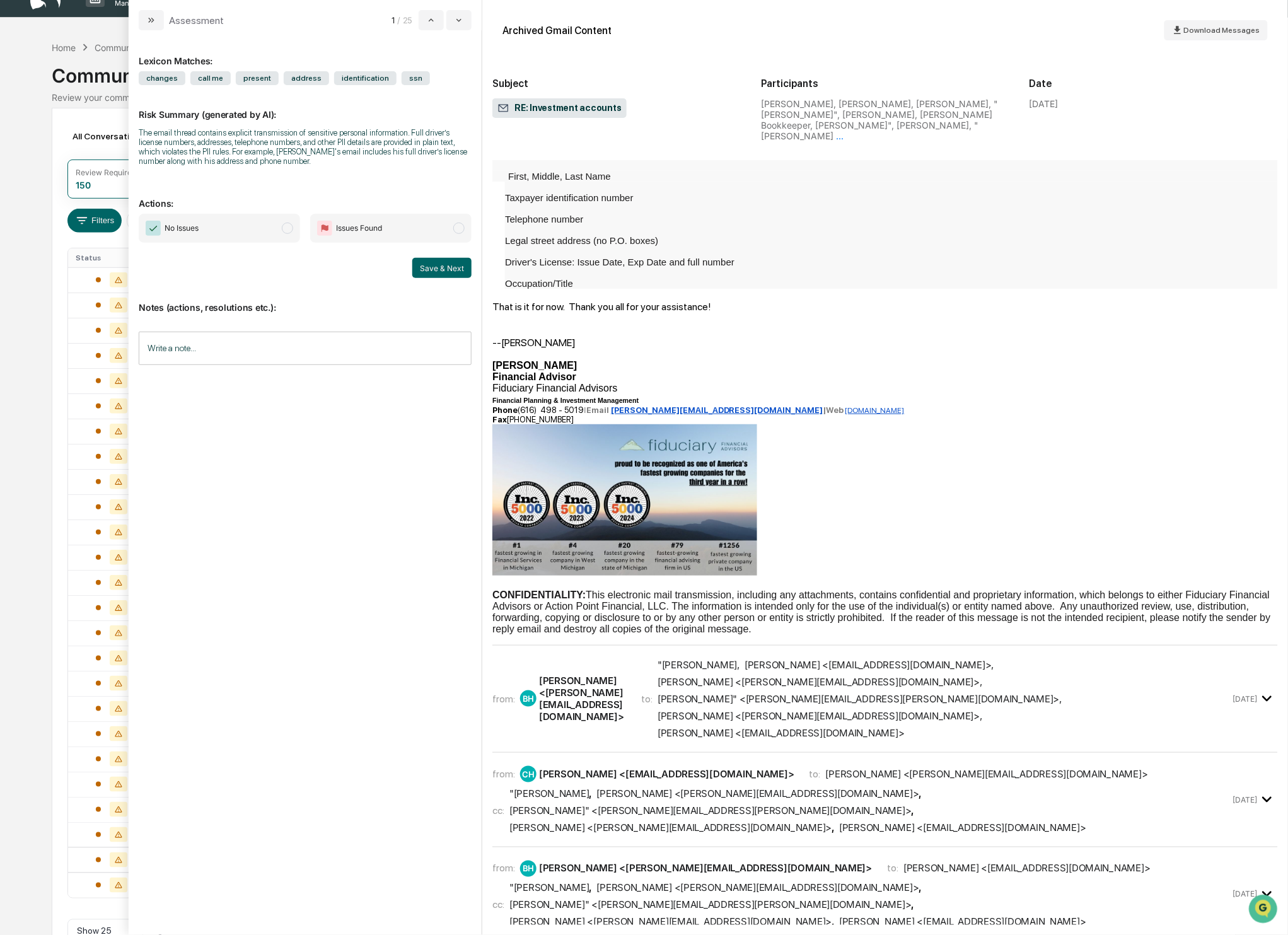
scroll to position [452, 0]
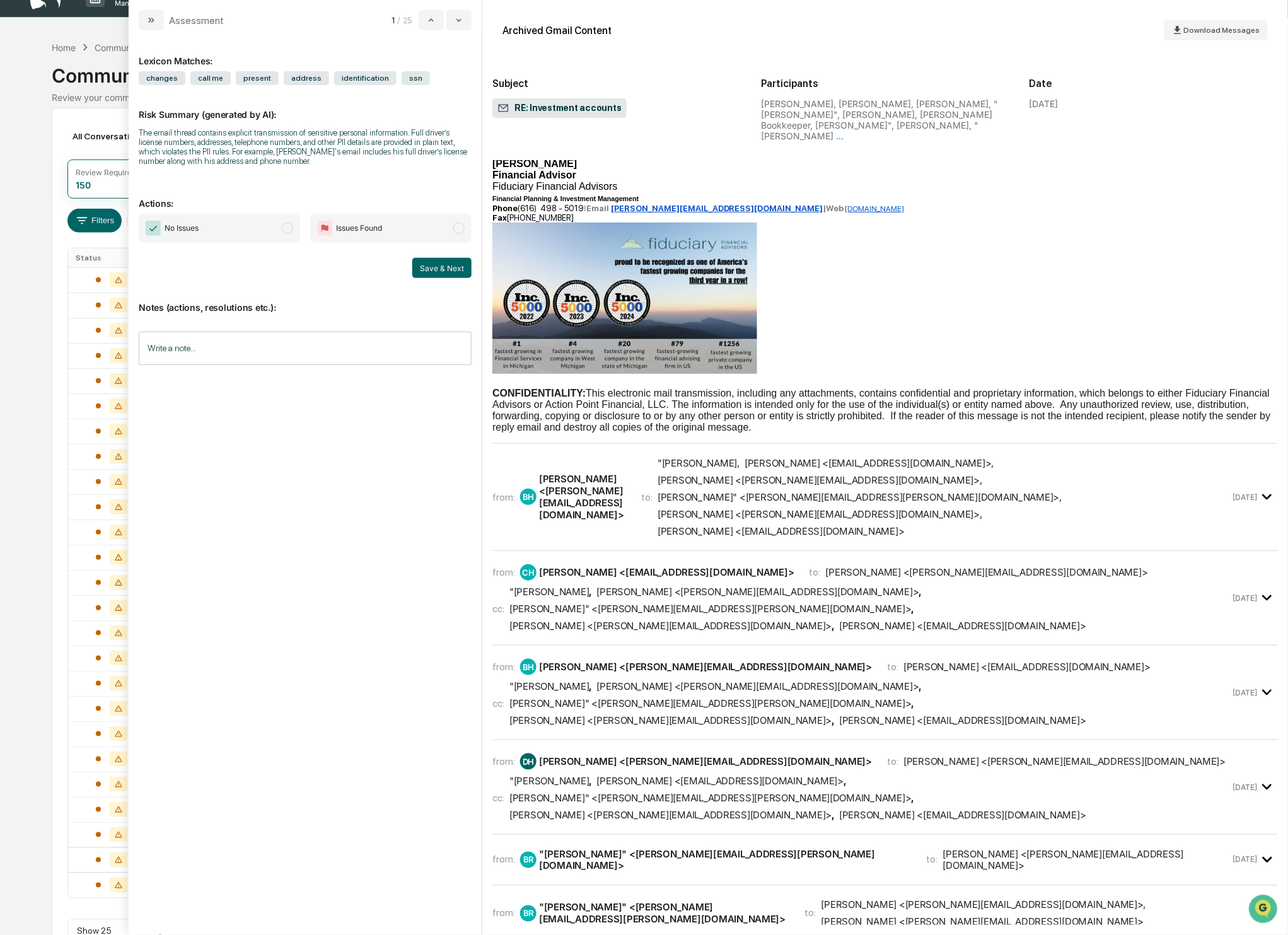
drag, startPoint x: 595, startPoint y: 470, endPoint x: 598, endPoint y: 484, distance: 14.3
click at [595, 473] on div "from: BH Brad Hunter <brad@ffadvisor.com> to: "Bishop , Chris Hartemink <chrish…" at bounding box center [862, 496] width 738 height 80
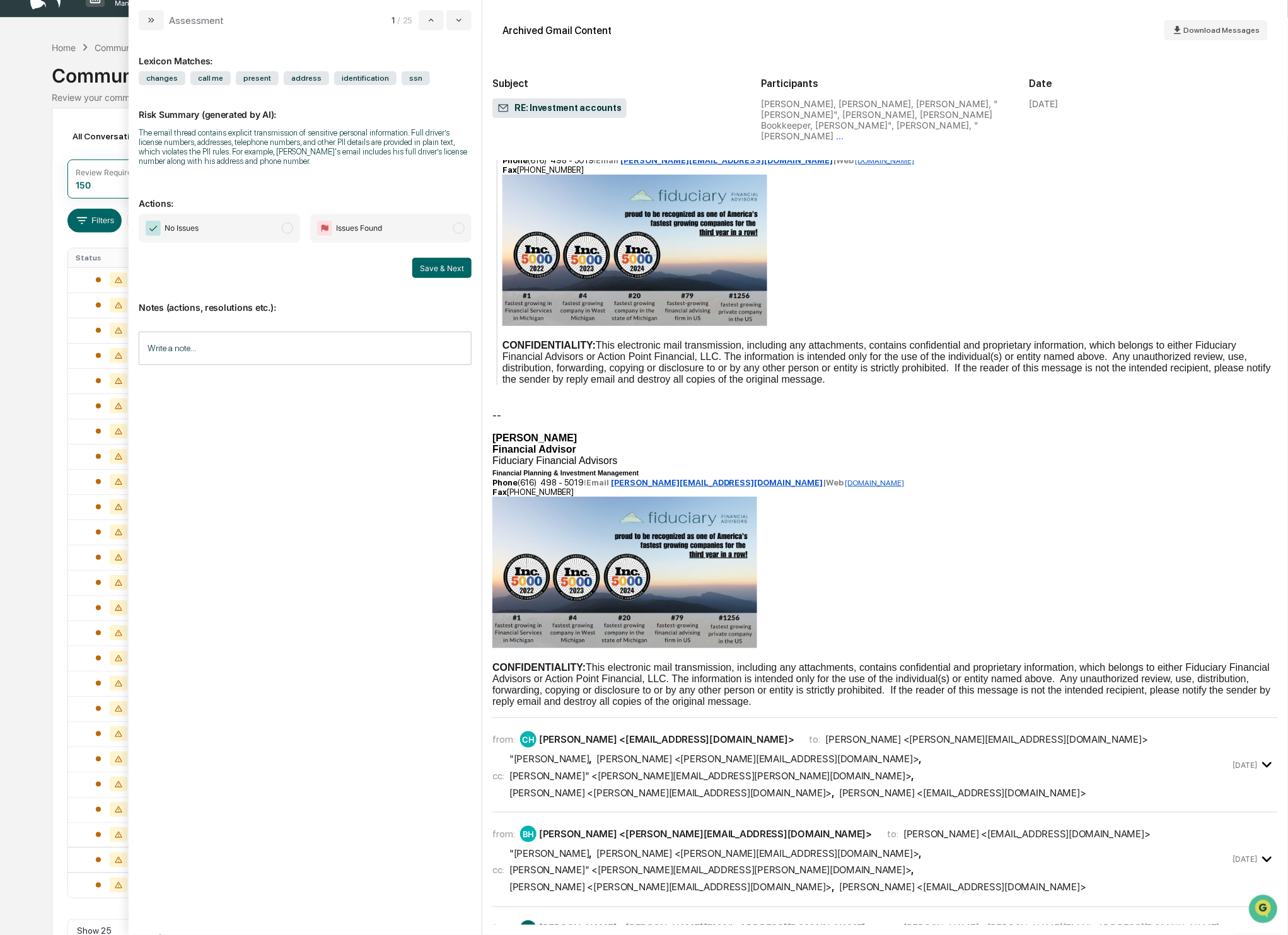
scroll to position [1461, 0]
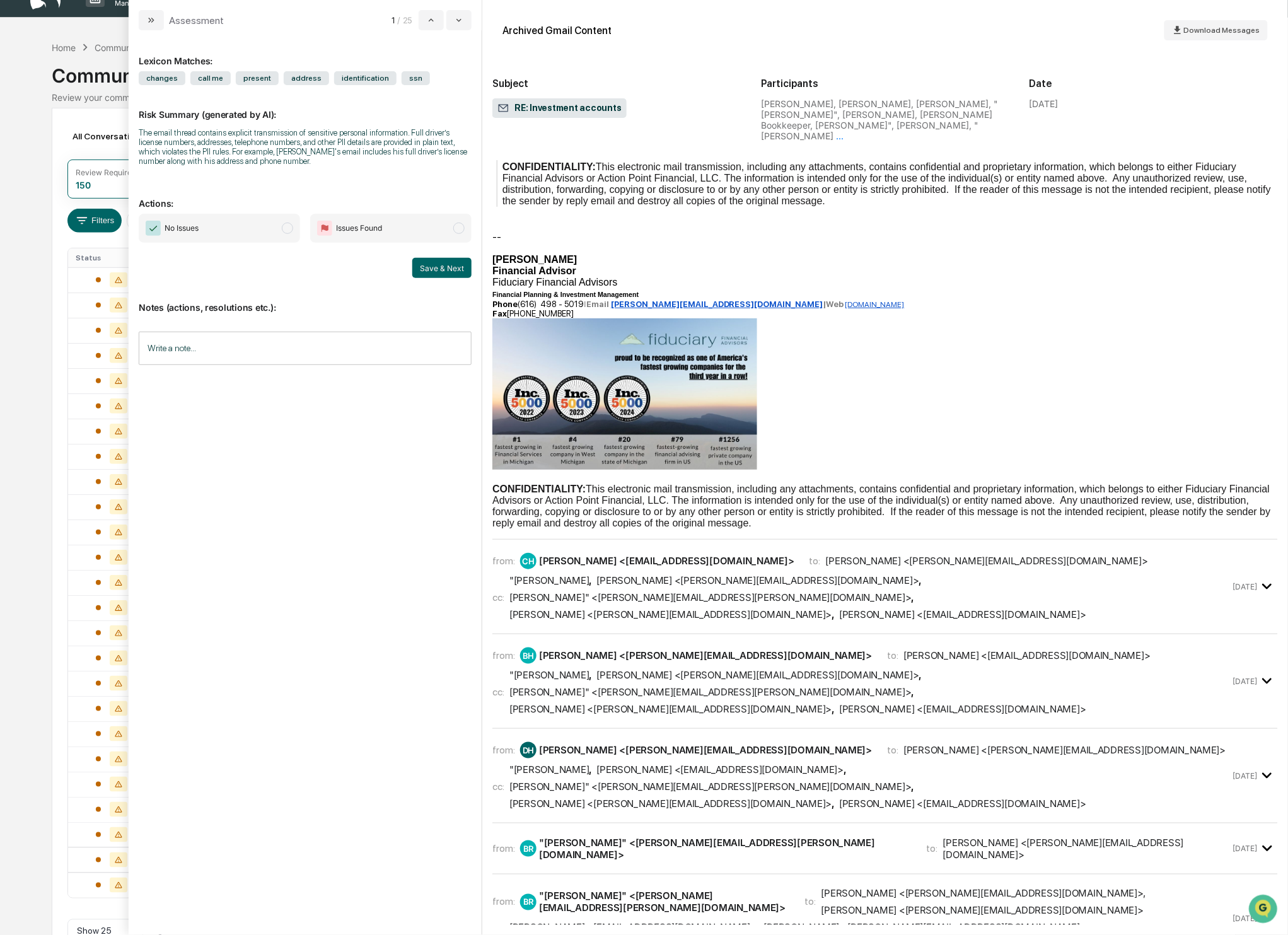
click at [618, 575] on span ""Bishop , Daryl Holleman <elder-chair@seymourchurch.org> , Randy" <Randy.Bishop…" at bounding box center [869, 598] width 721 height 46
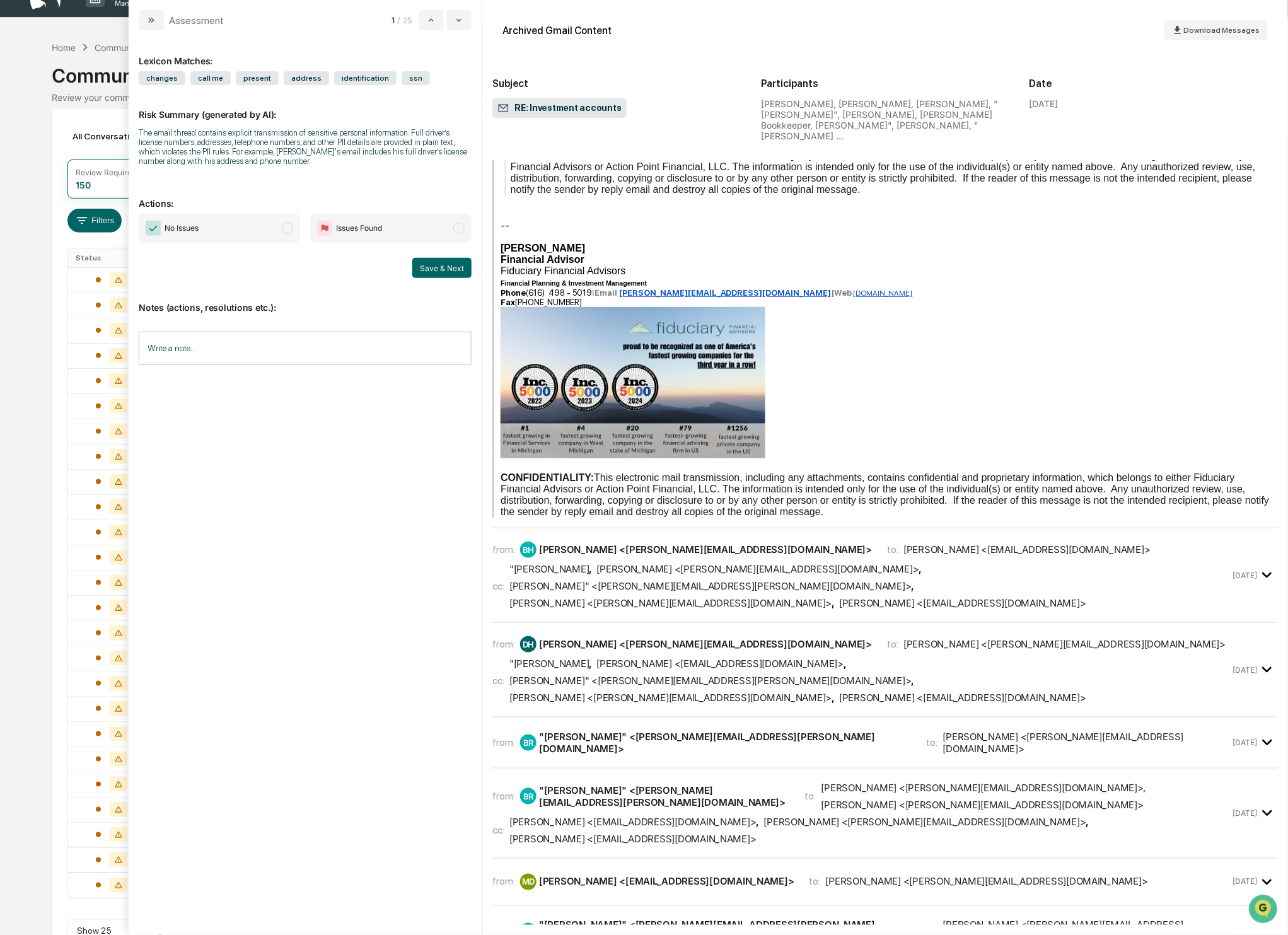
scroll to position [0, 0]
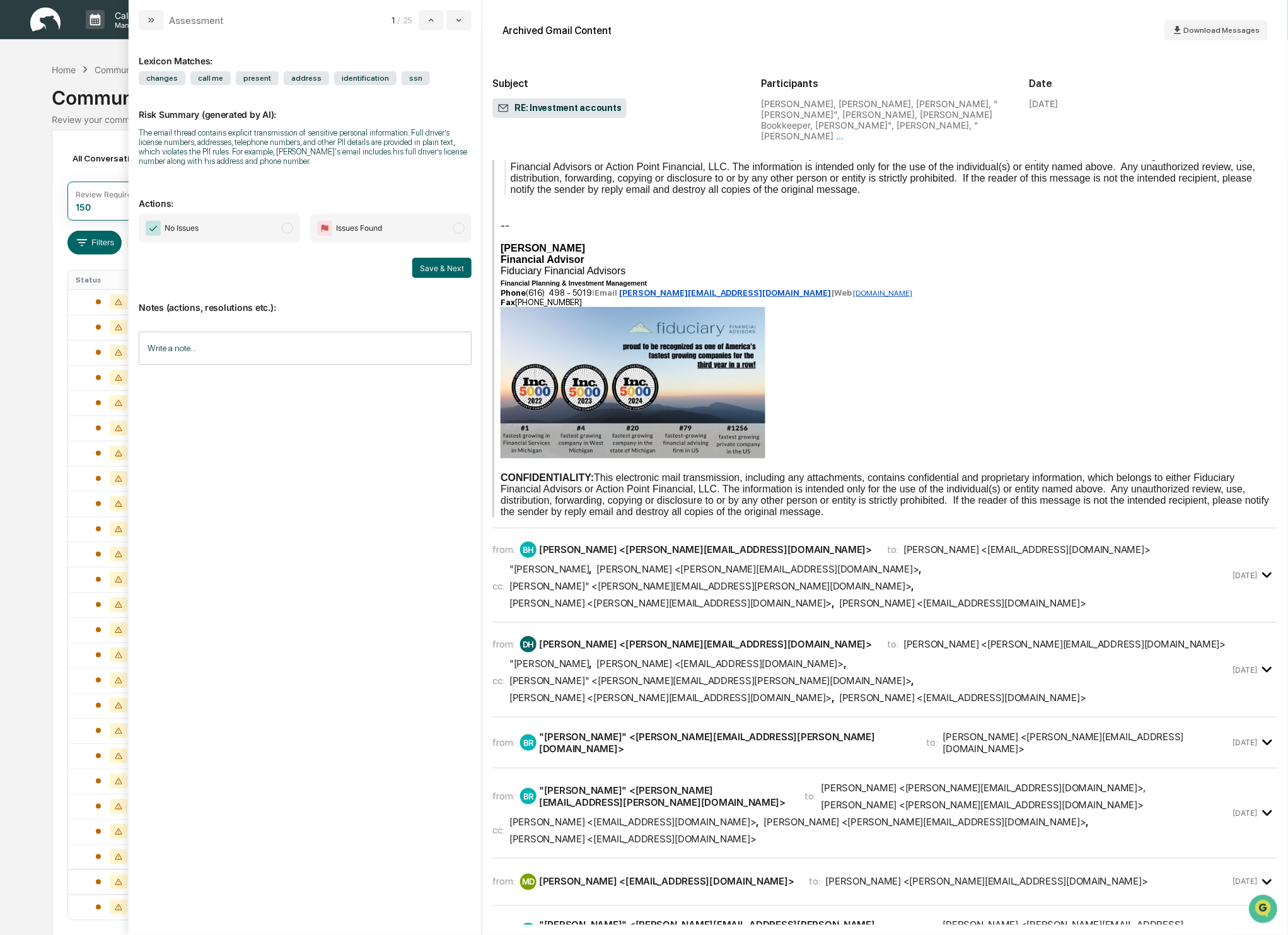
click at [295, 225] on span "No Issues" at bounding box center [219, 228] width 161 height 29
click at [291, 229] on span "modal" at bounding box center [288, 228] width 12 height 12
click at [284, 229] on span "modal" at bounding box center [288, 228] width 12 height 12
click at [286, 229] on span "modal" at bounding box center [288, 228] width 12 height 12
drag, startPoint x: 460, startPoint y: 232, endPoint x: 453, endPoint y: 240, distance: 10.6
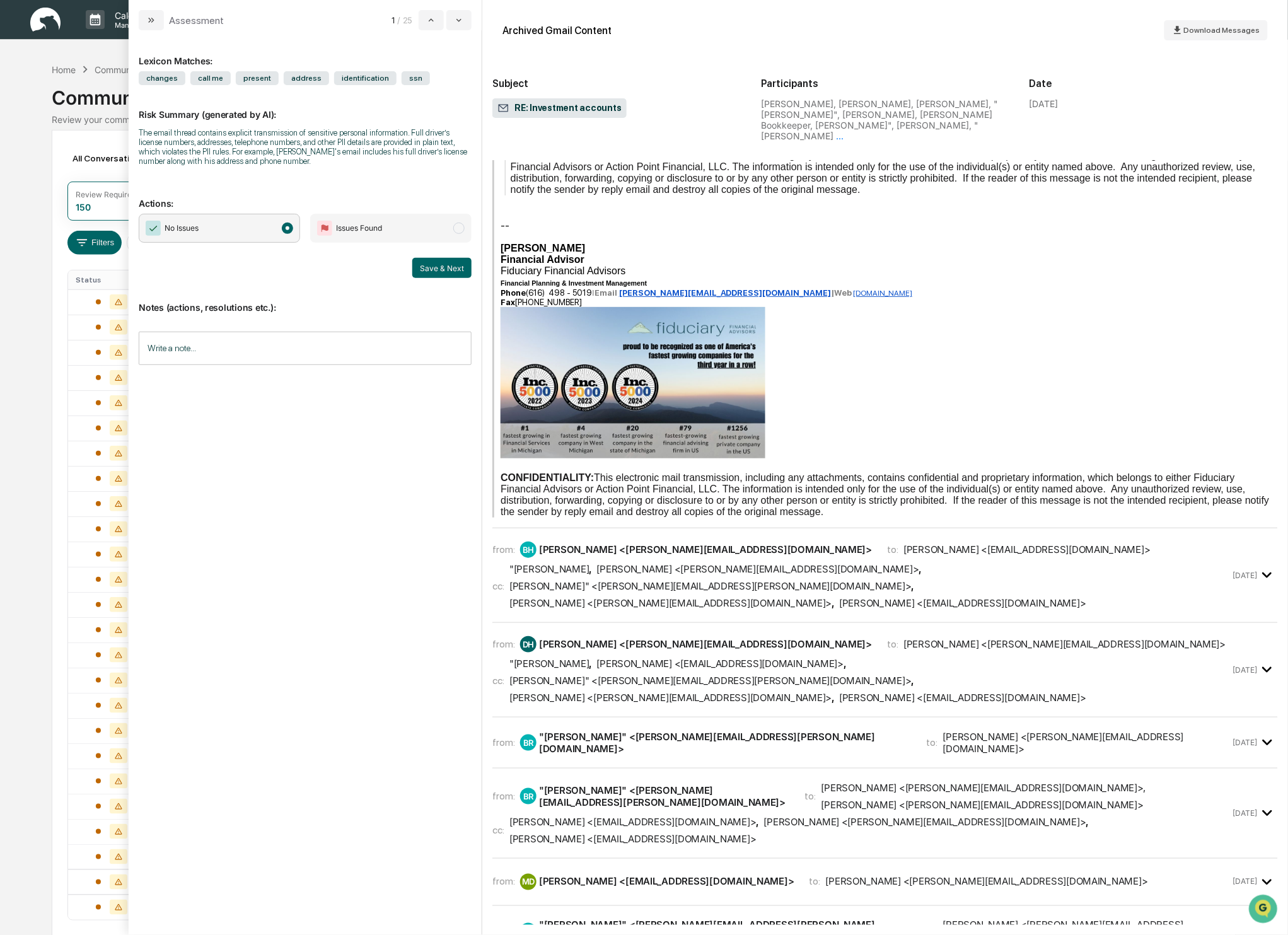
click at [460, 232] on span "modal" at bounding box center [459, 228] width 12 height 12
click at [171, 351] on input "Write a note..." at bounding box center [305, 348] width 333 height 33
click at [290, 230] on span "modal" at bounding box center [288, 228] width 12 height 12
click at [446, 265] on button "Save & Next" at bounding box center [442, 268] width 59 height 20
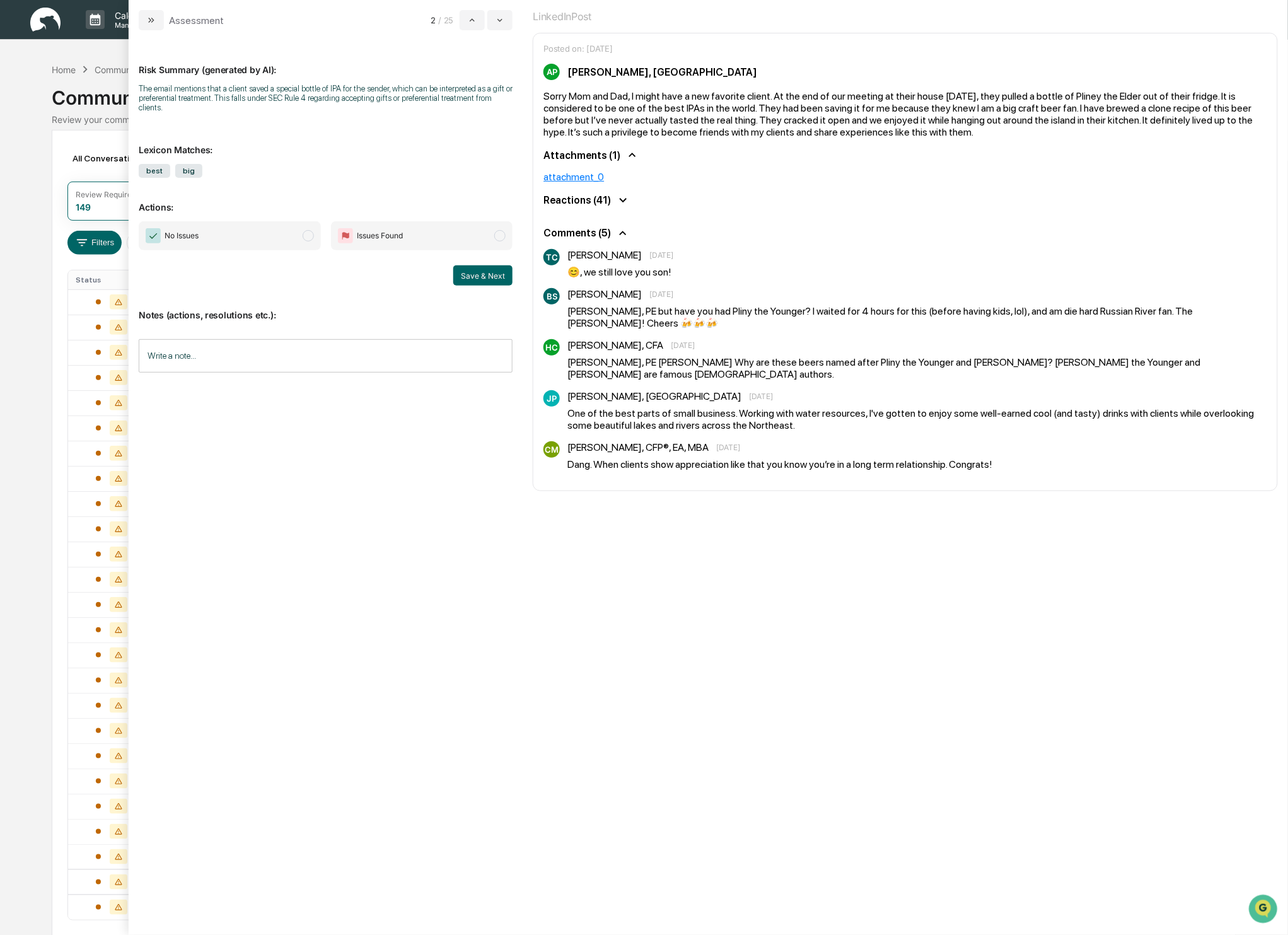
click at [309, 237] on span "modal" at bounding box center [309, 236] width 12 height 12
click at [488, 276] on button "Save & Next" at bounding box center [483, 275] width 59 height 20
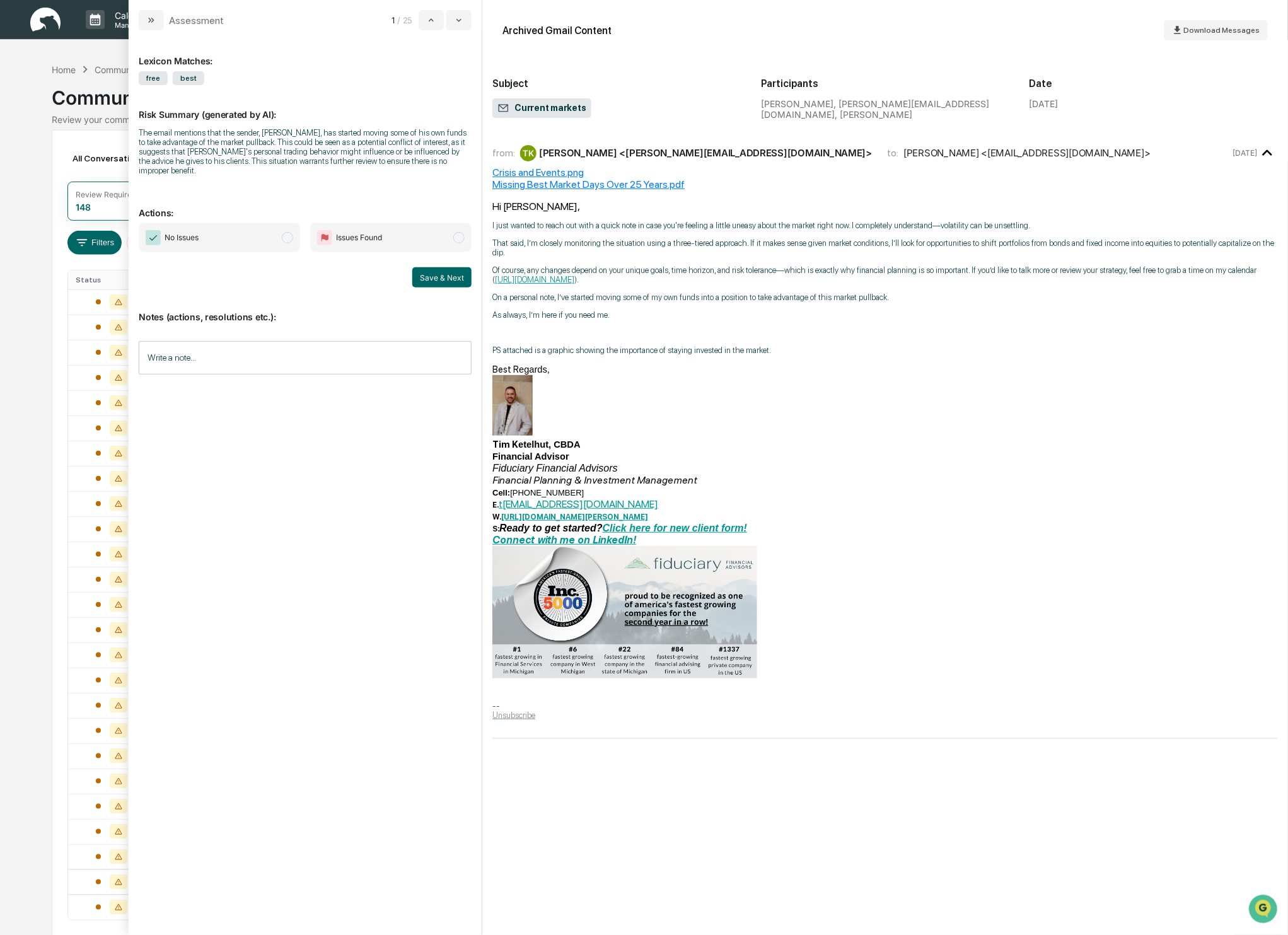
click at [289, 240] on span "modal" at bounding box center [288, 238] width 12 height 12
click at [417, 270] on button "Save & Next" at bounding box center [442, 278] width 59 height 20
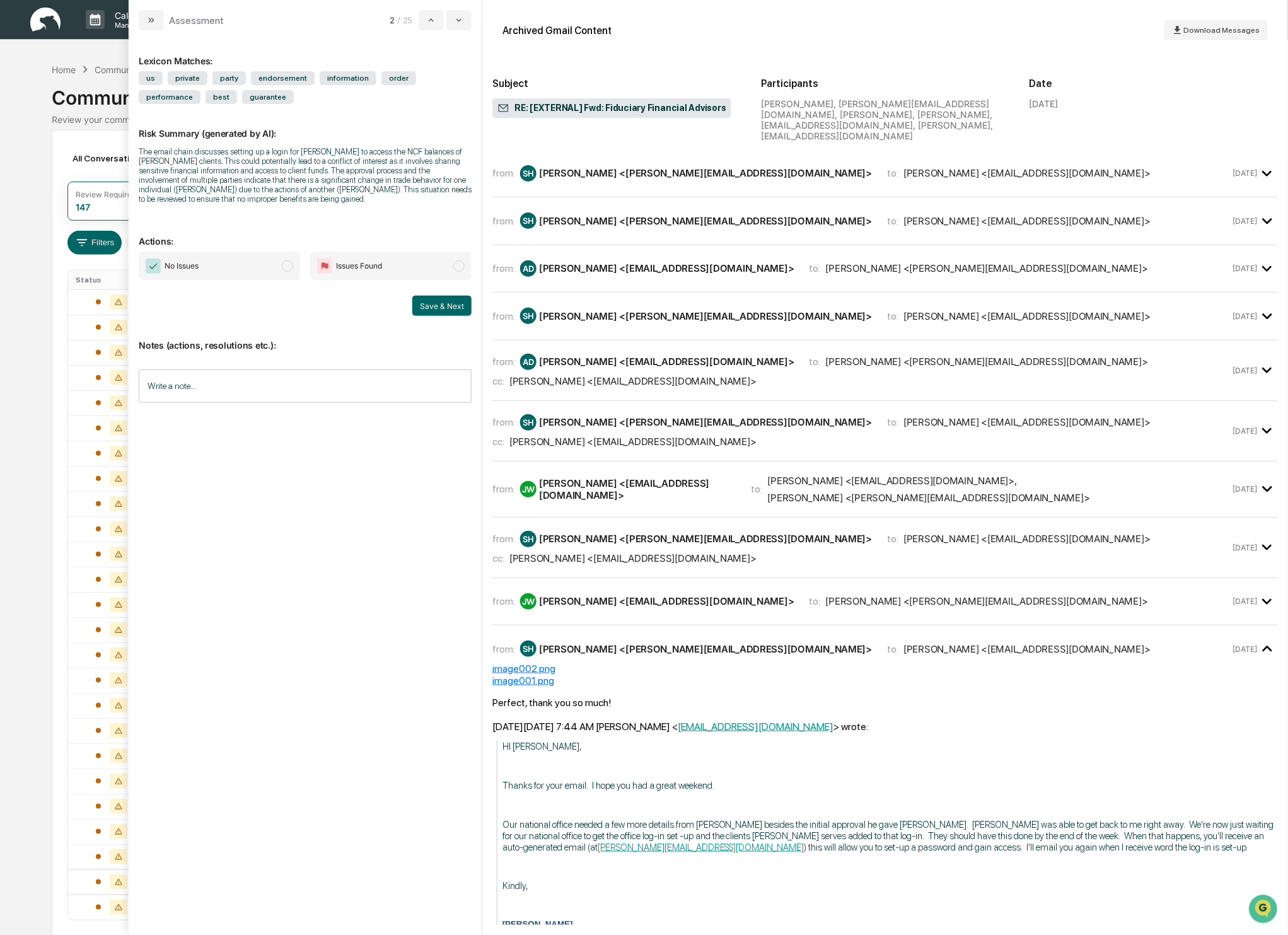
click at [293, 272] on span "modal" at bounding box center [288, 266] width 12 height 12
click at [442, 310] on button "Save & Next" at bounding box center [442, 306] width 59 height 20
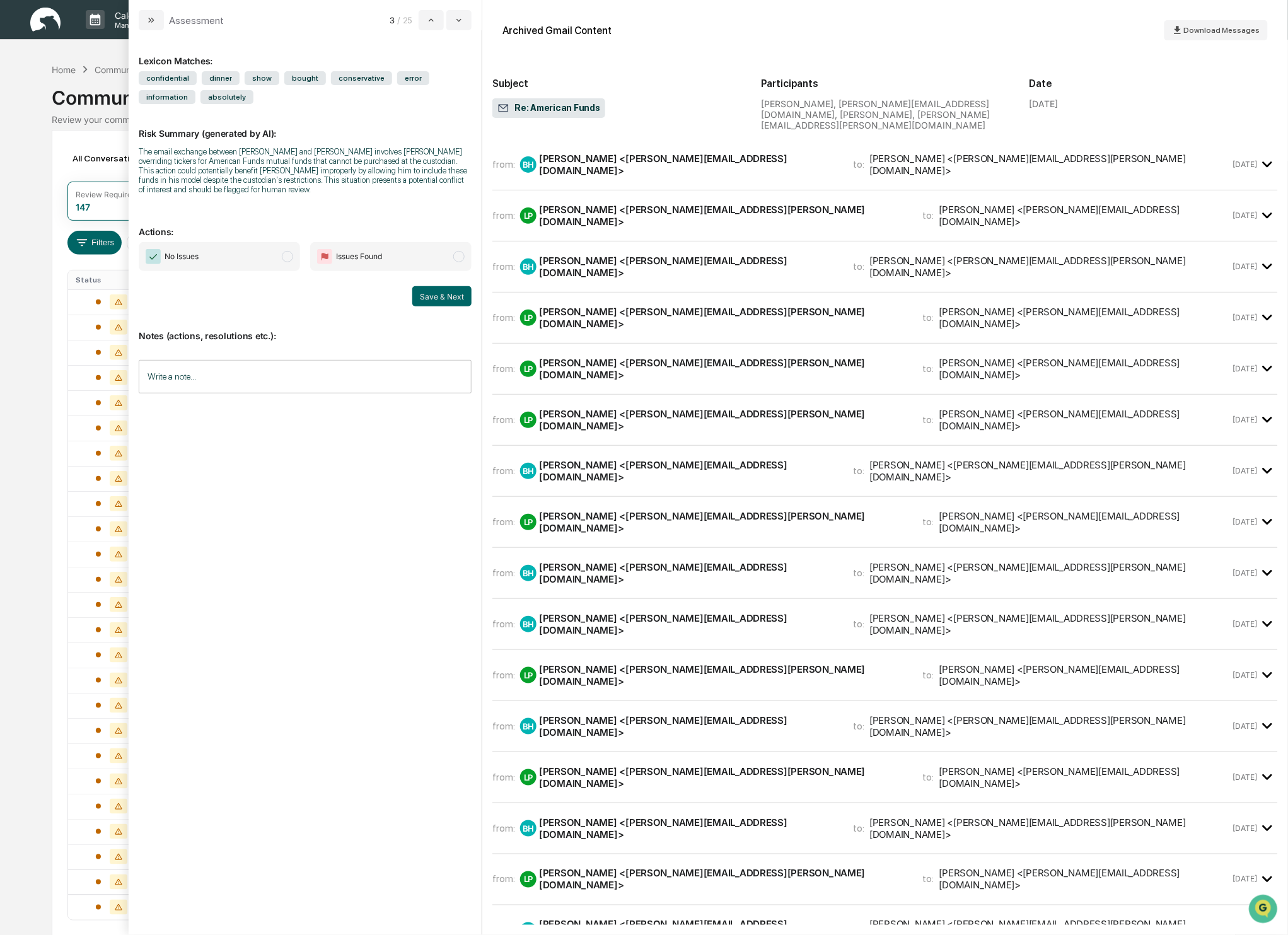
click at [285, 257] on span "modal" at bounding box center [288, 257] width 12 height 12
click at [644, 171] on div "from: BH Brad Hunter <brad@ffadvisor.com> to: Lawrence Pizzella <lawrence.pizze…" at bounding box center [885, 170] width 785 height 41
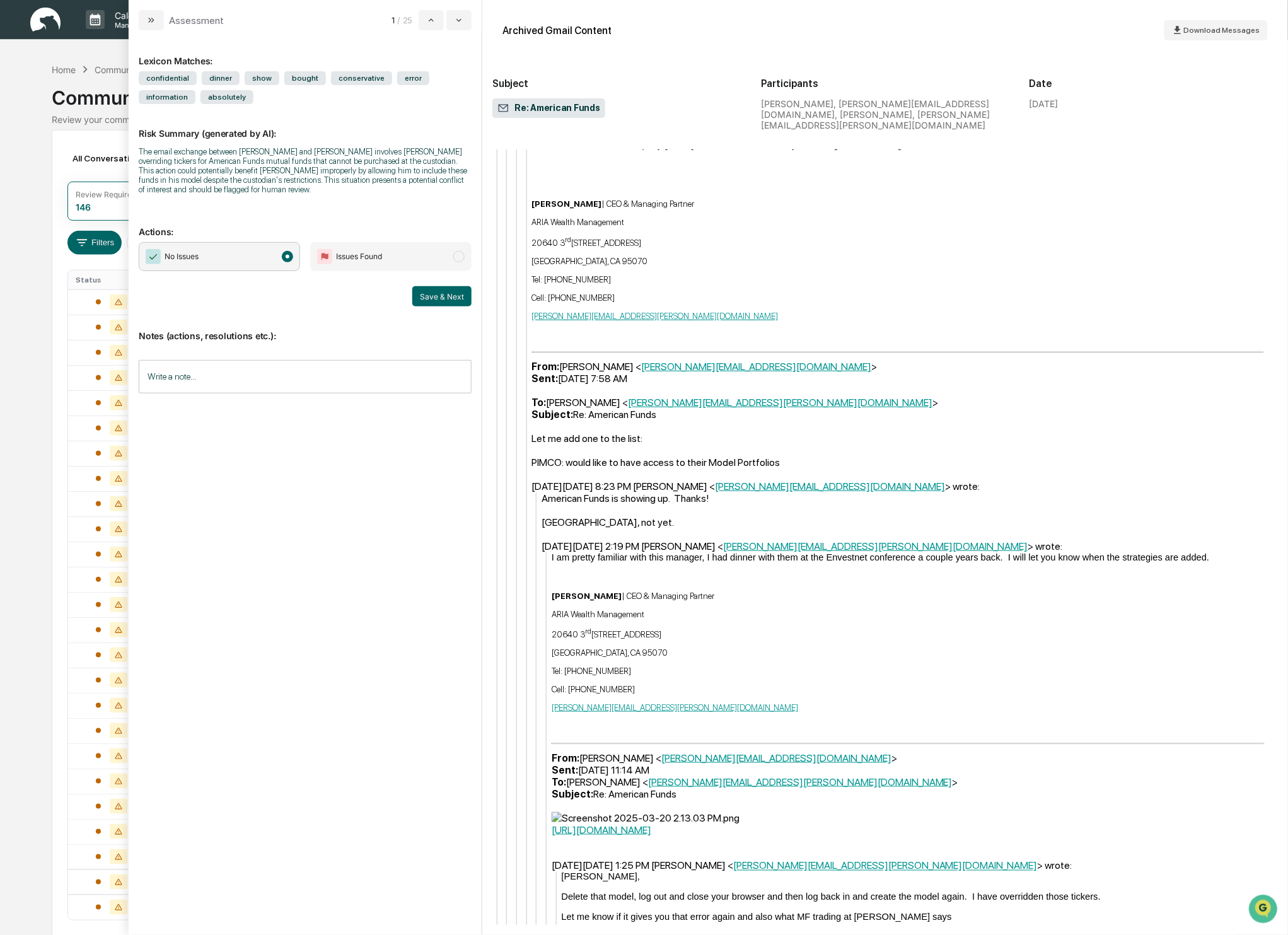
scroll to position [2045, 0]
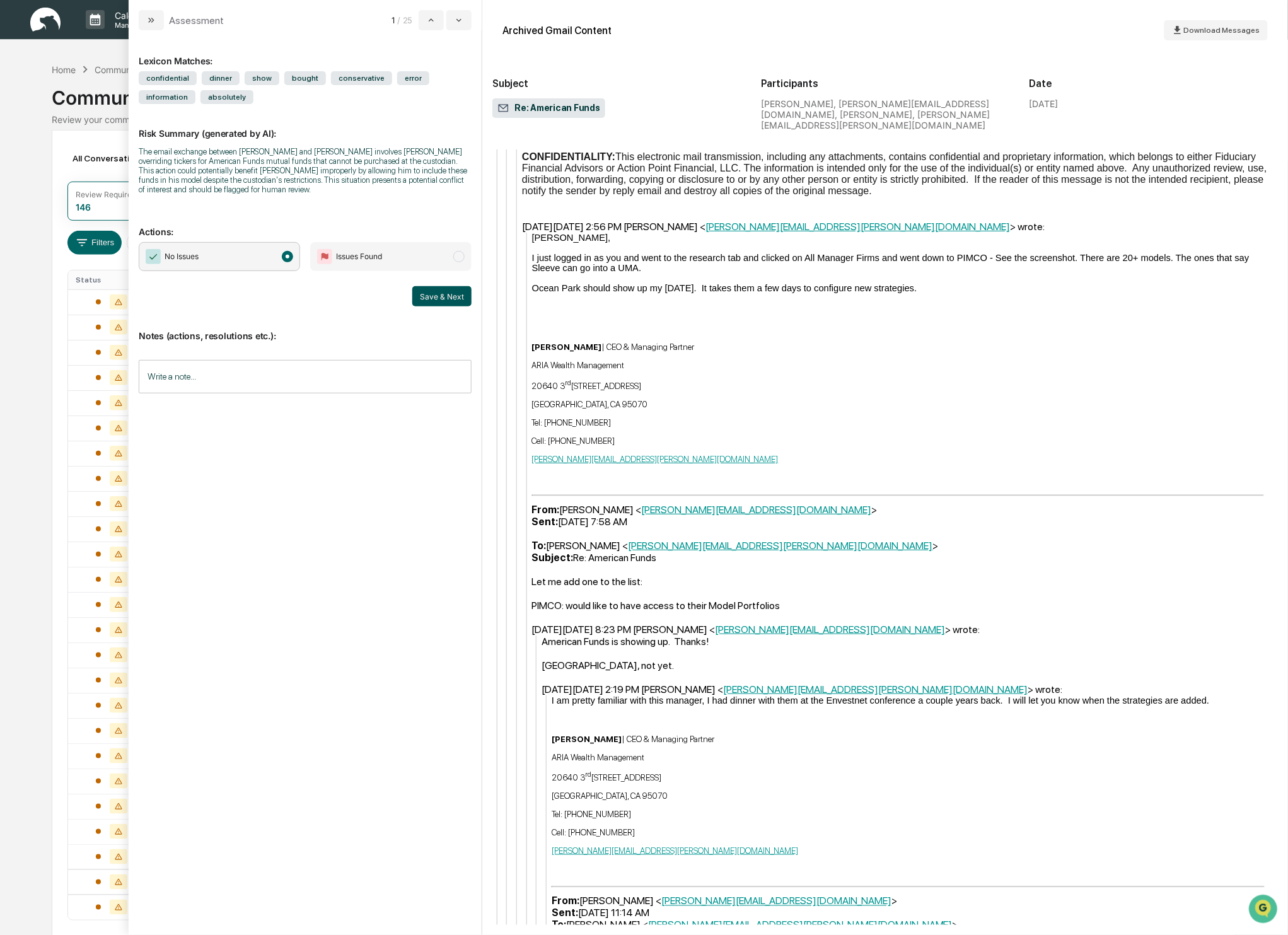
click at [437, 294] on button "Save & Next" at bounding box center [442, 296] width 59 height 20
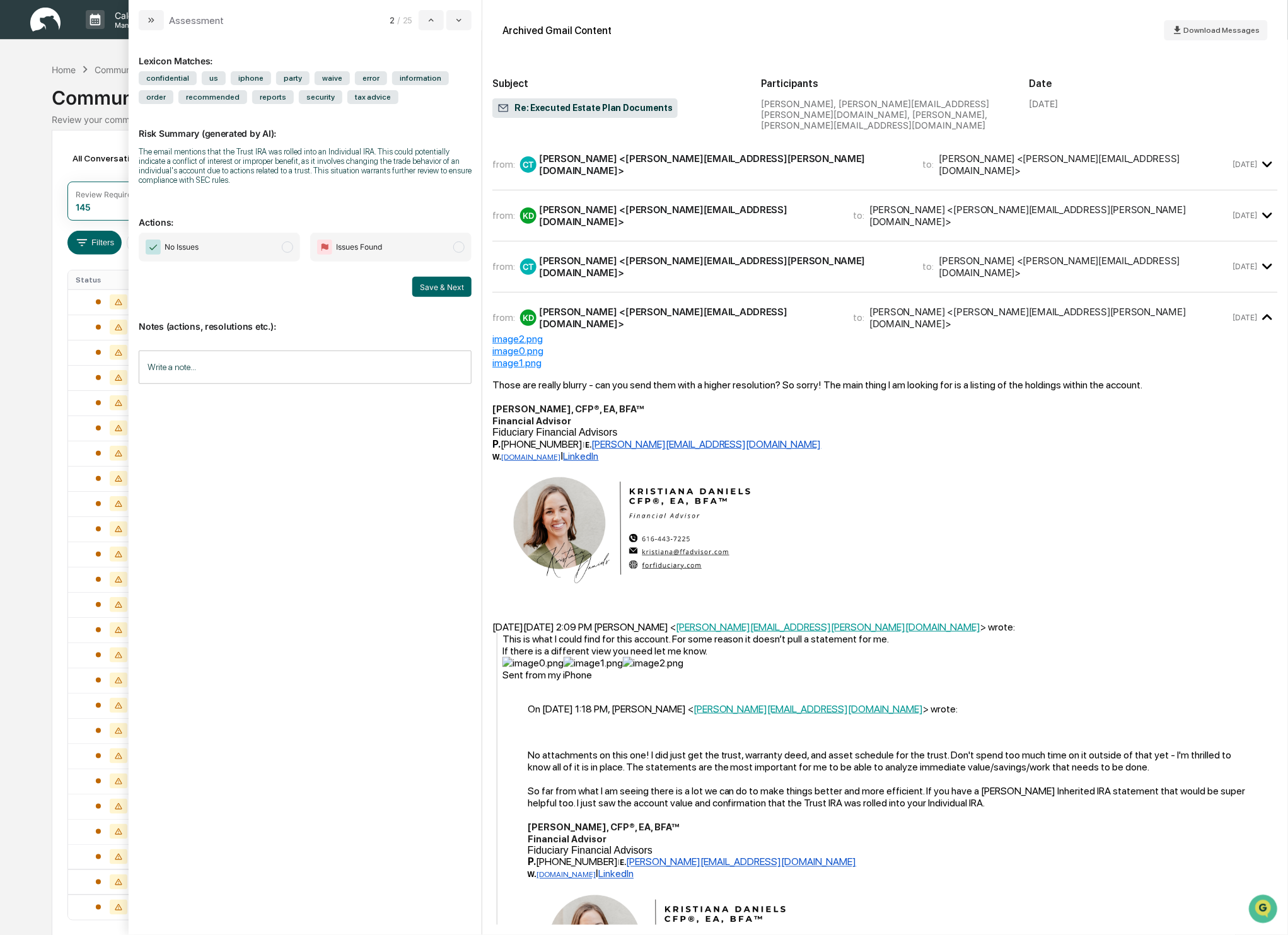
click at [309, 247] on div "No Issues Issues Found" at bounding box center [305, 247] width 333 height 29
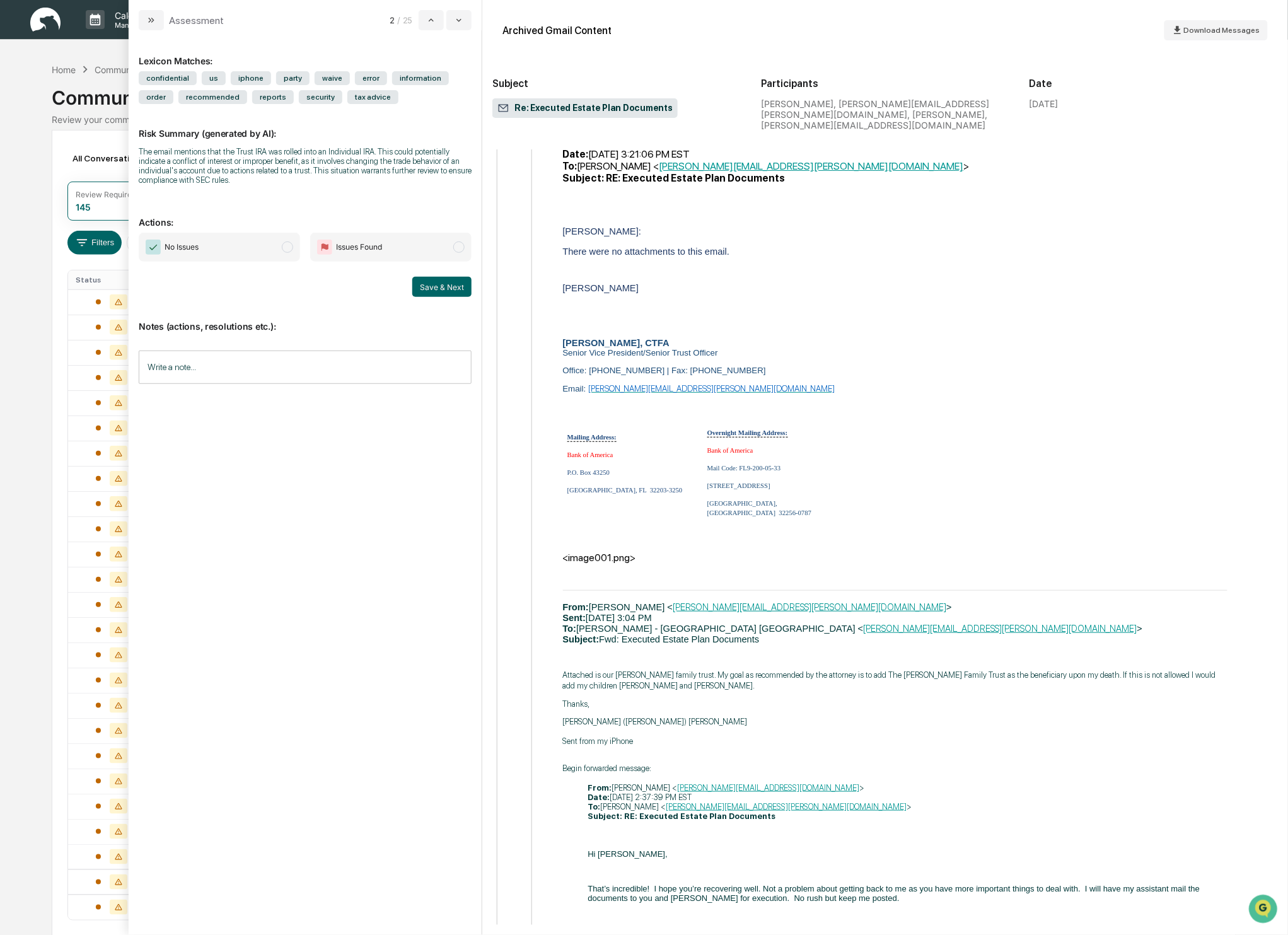
scroll to position [1103, 0]
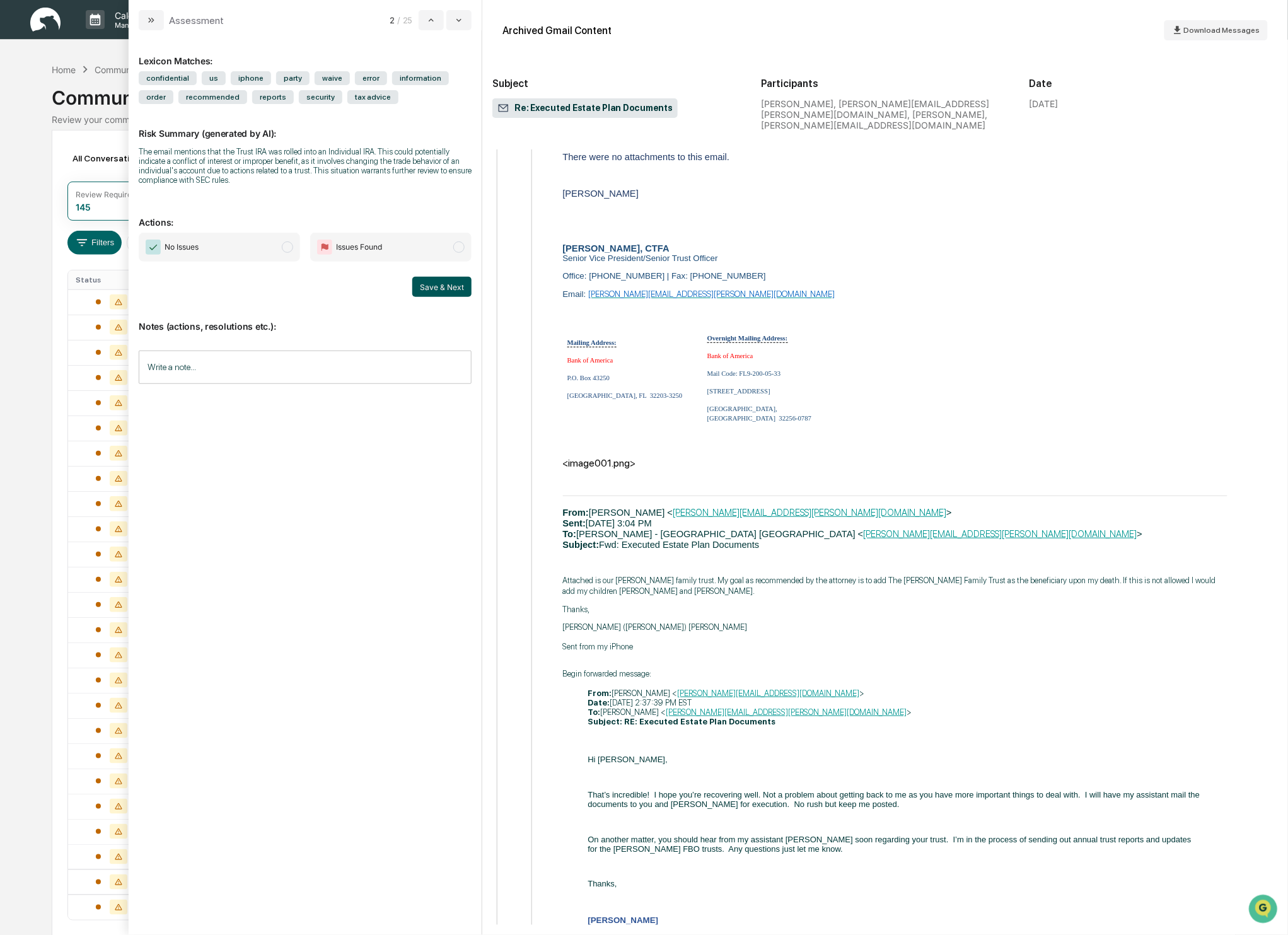
click at [431, 290] on button "Save & Next" at bounding box center [442, 287] width 59 height 20
click at [444, 288] on button "Save & Next" at bounding box center [442, 287] width 59 height 20
click at [298, 243] on span "No Issues" at bounding box center [219, 247] width 161 height 29
click at [432, 286] on button "Save & Next" at bounding box center [442, 287] width 59 height 20
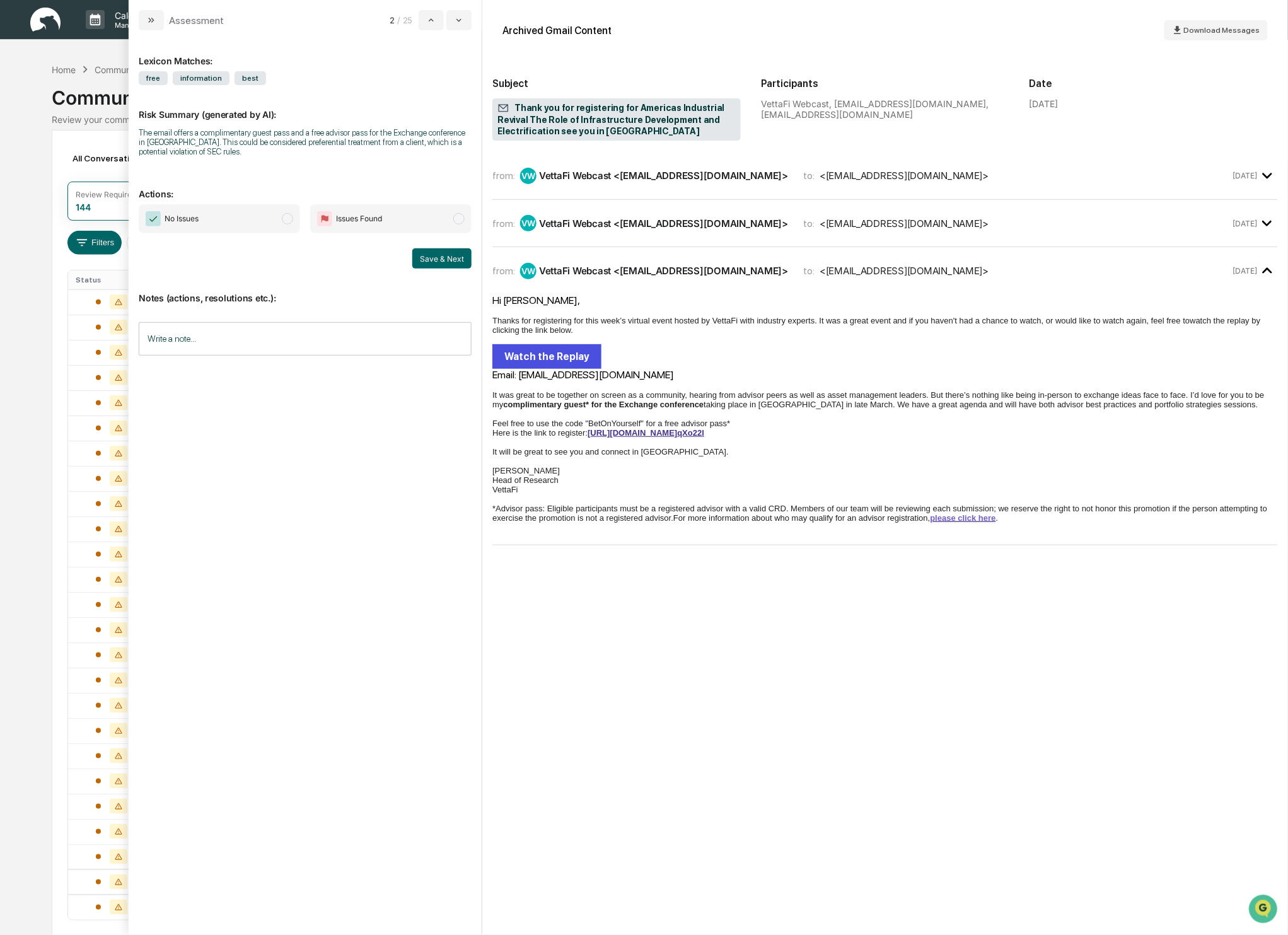
click at [288, 216] on span "modal" at bounding box center [288, 219] width 12 height 12
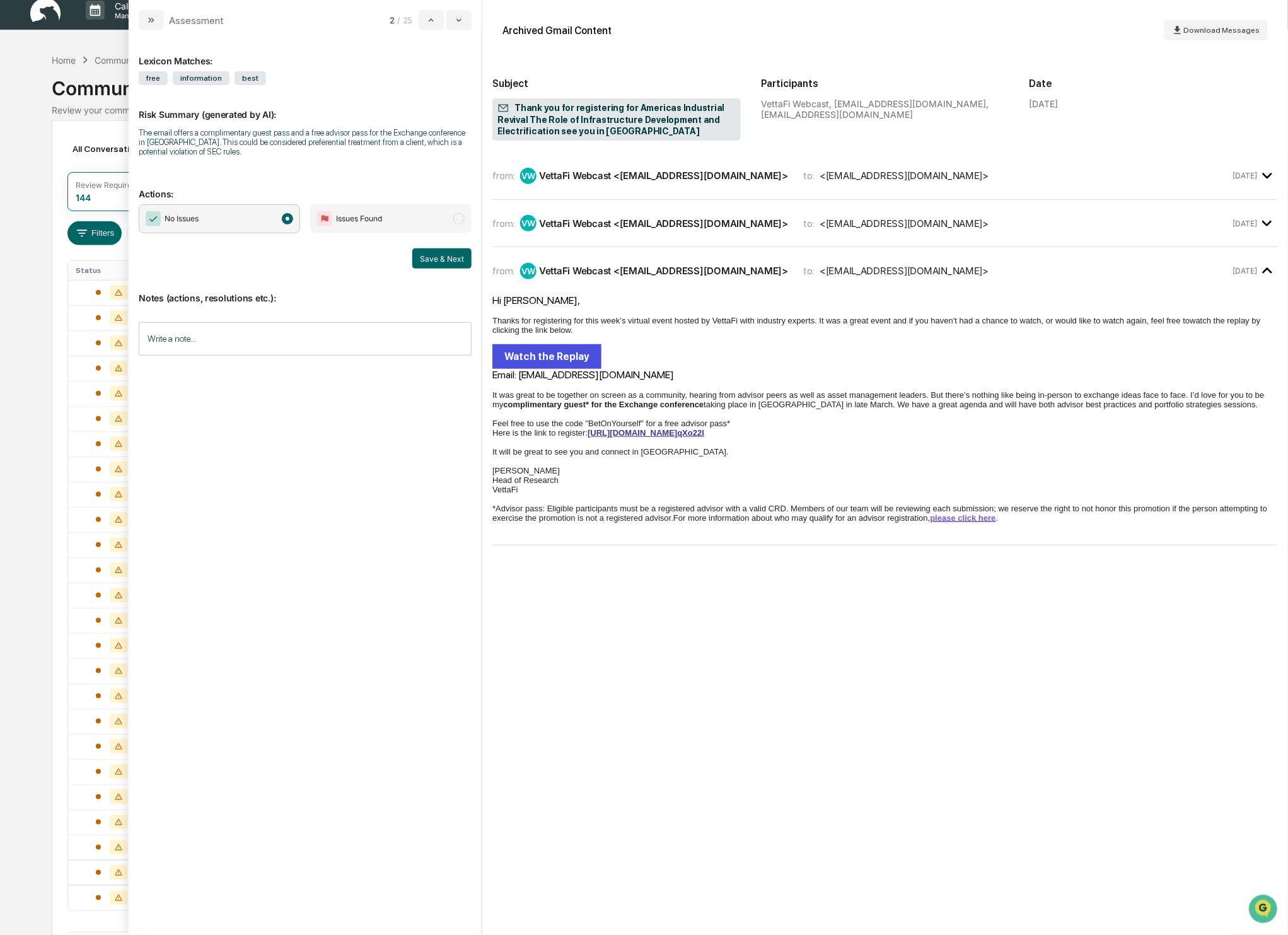
scroll to position [57, 0]
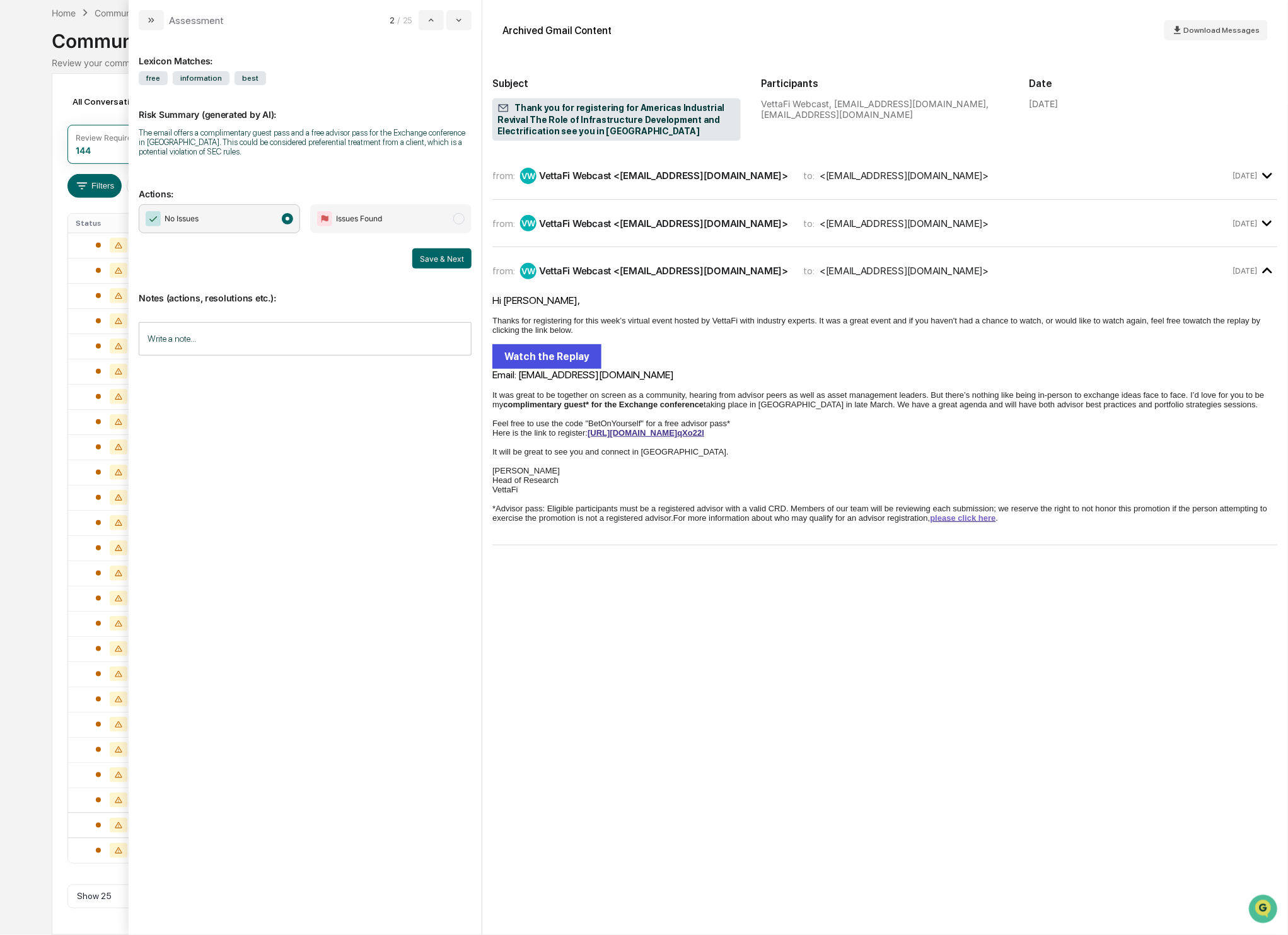
click at [649, 267] on div "VettaFi Webcast <do_not_reply@on24event.com>" at bounding box center [663, 270] width 249 height 12
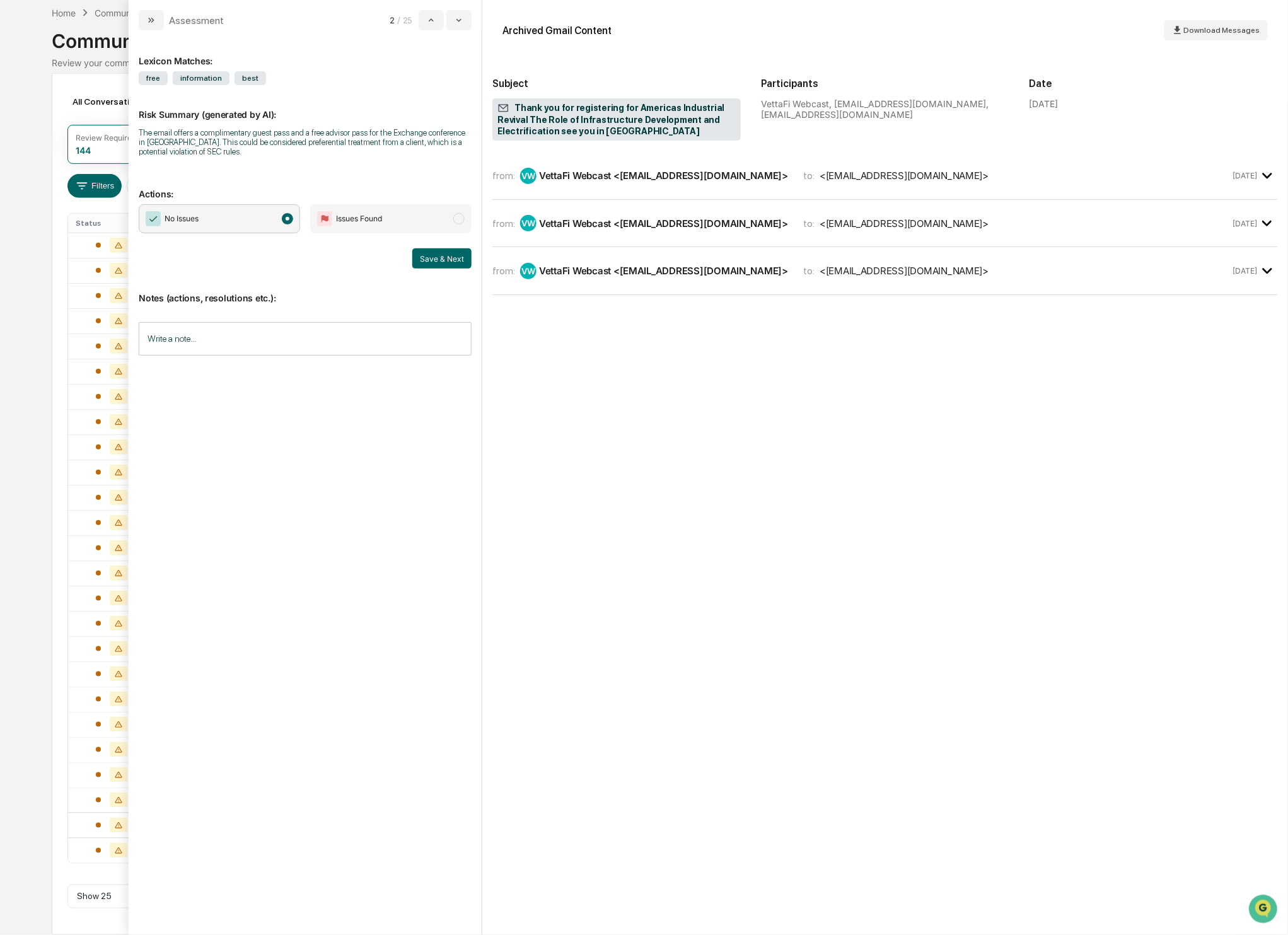
click at [880, 227] on div "<jjanson@ffadvisor.com>" at bounding box center [903, 223] width 169 height 12
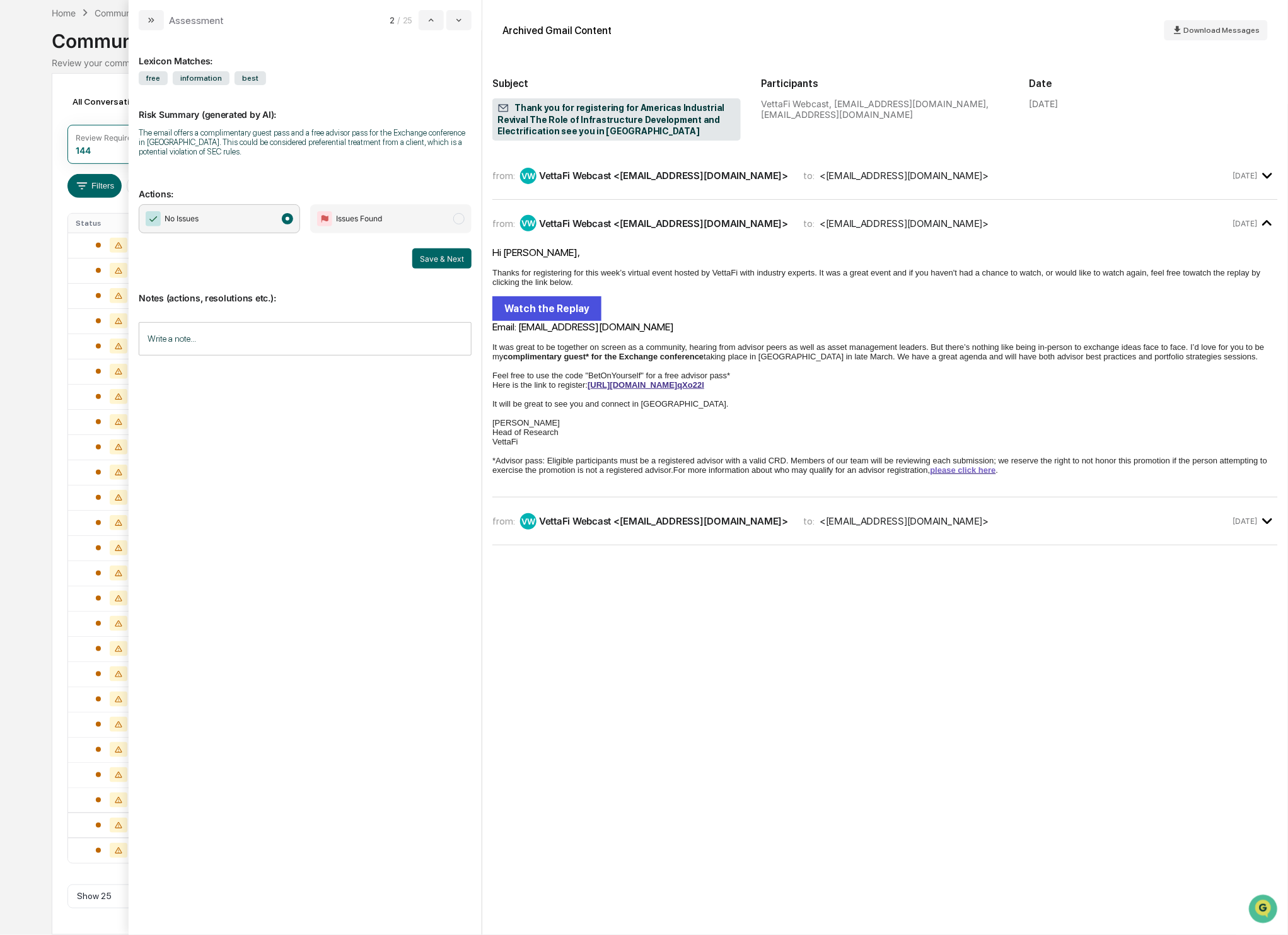
click at [1266, 173] on icon "modal" at bounding box center [1267, 175] width 21 height 21
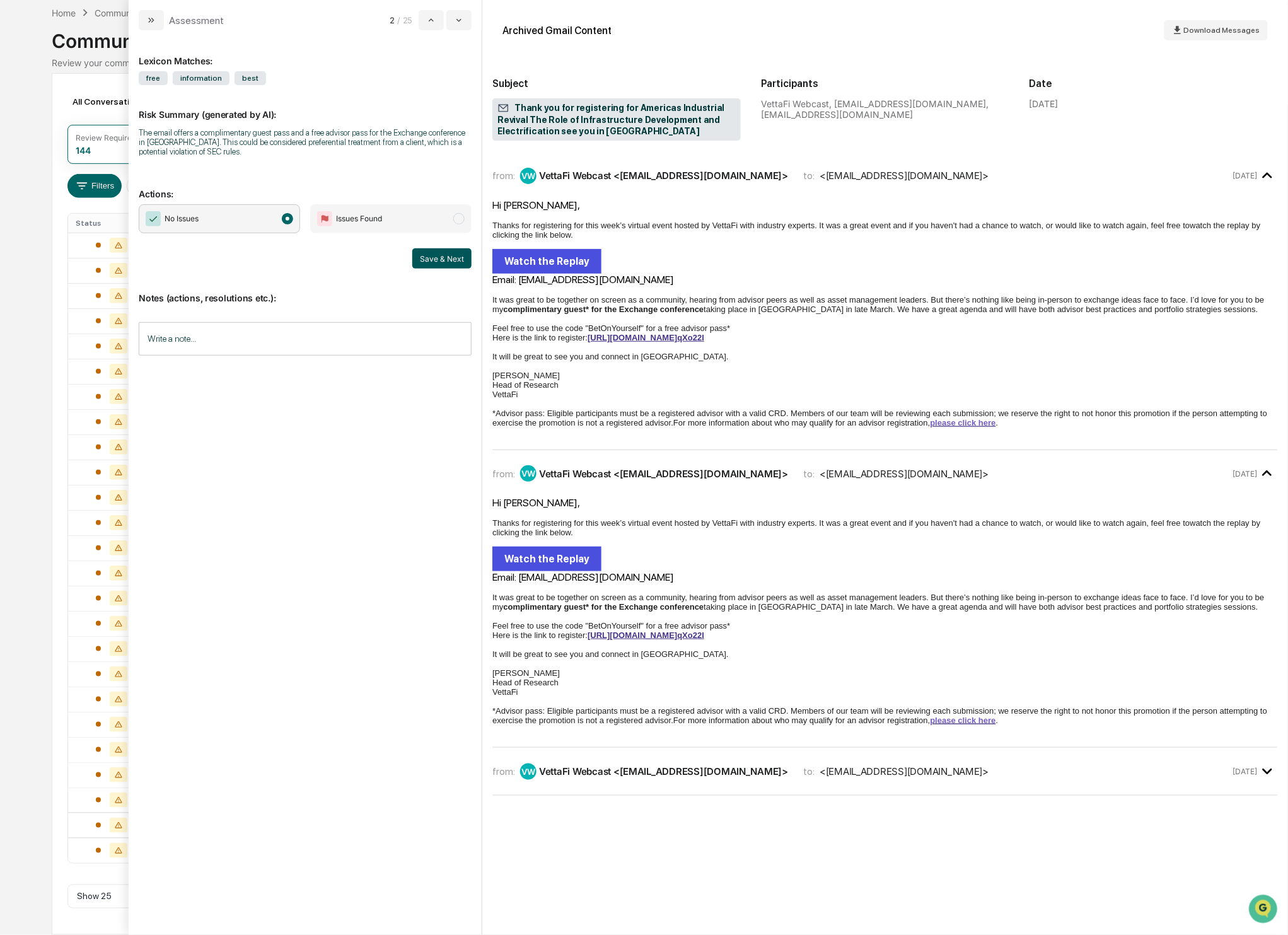
click at [446, 255] on button "Save & Next" at bounding box center [442, 258] width 59 height 20
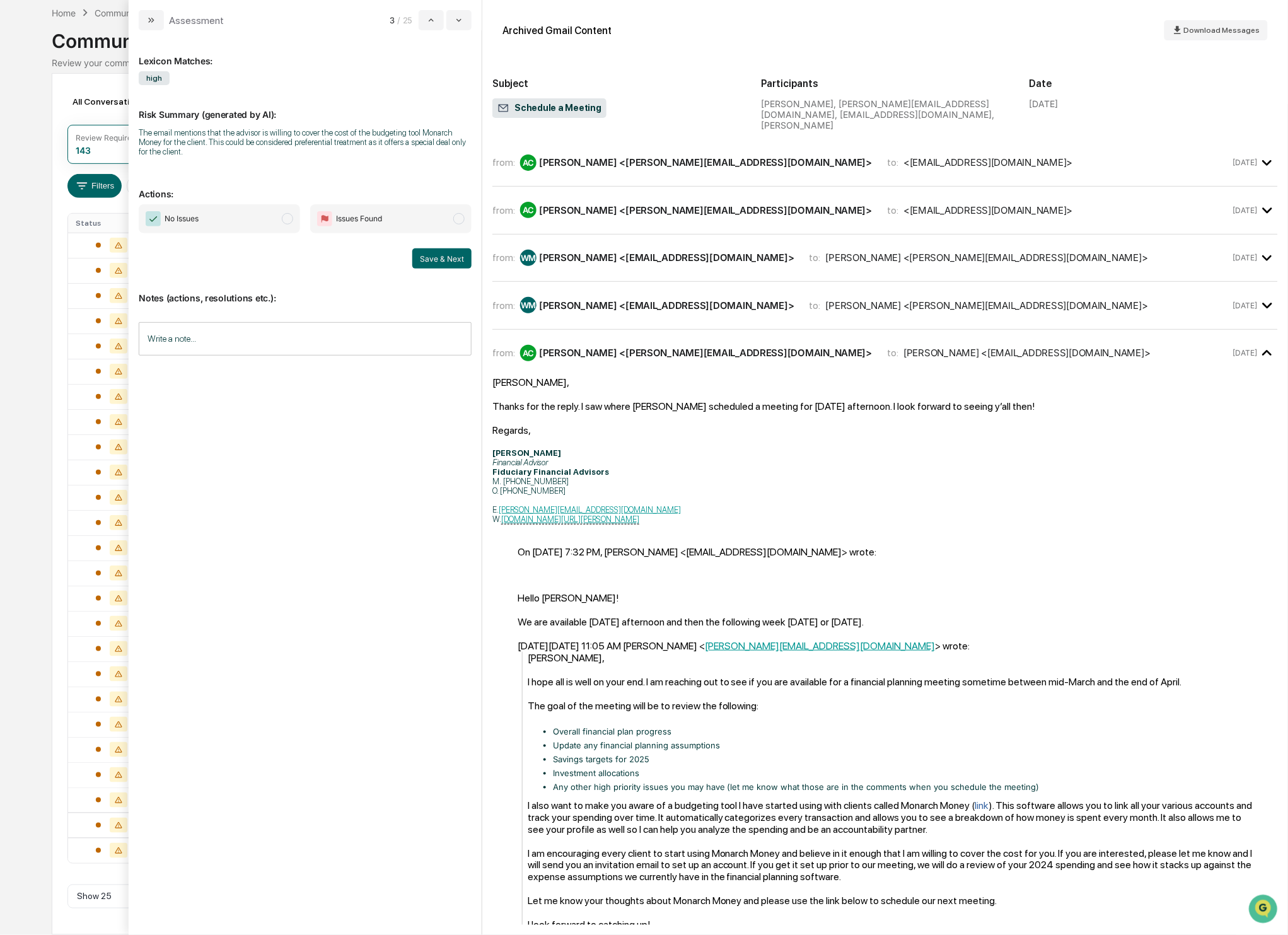
click at [289, 214] on span "modal" at bounding box center [288, 219] width 12 height 12
click at [447, 263] on button "Save & Next" at bounding box center [442, 258] width 59 height 20
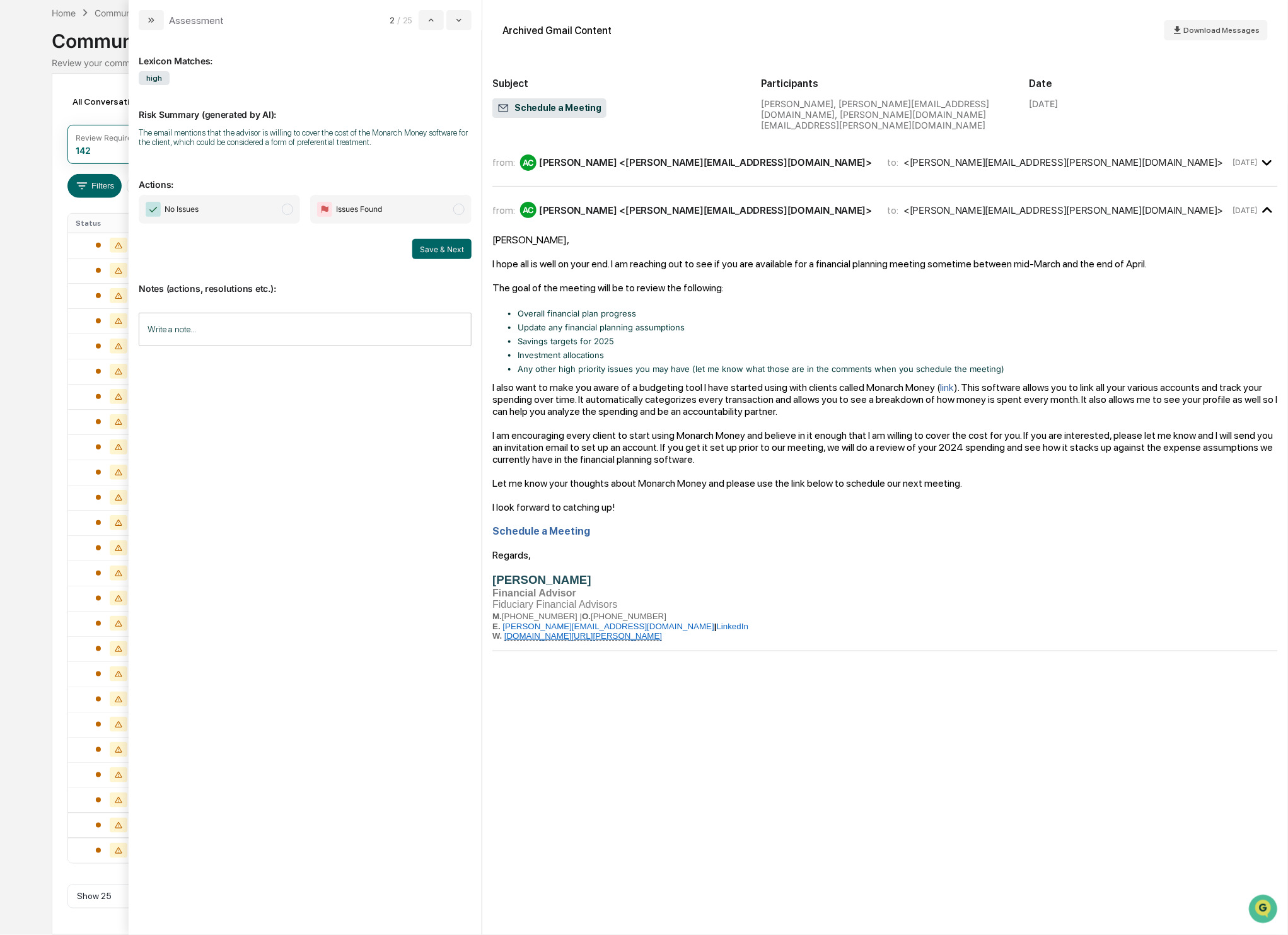
click at [284, 206] on span "modal" at bounding box center [288, 209] width 12 height 12
click at [455, 255] on button "Save & Next" at bounding box center [442, 249] width 59 height 20
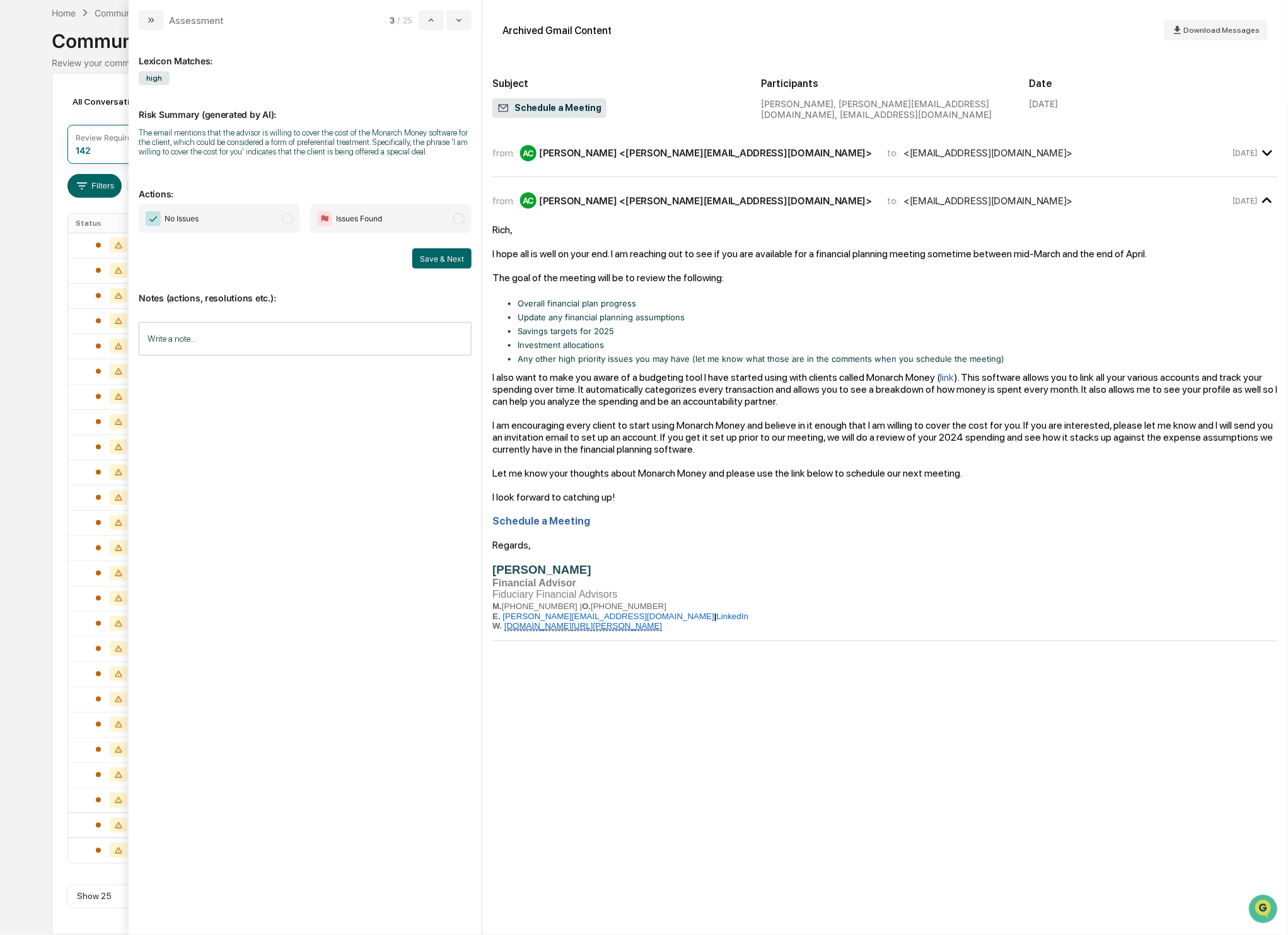
click at [279, 227] on span "No Issues" at bounding box center [219, 219] width 161 height 29
click at [459, 263] on button "Save & Next" at bounding box center [442, 258] width 59 height 20
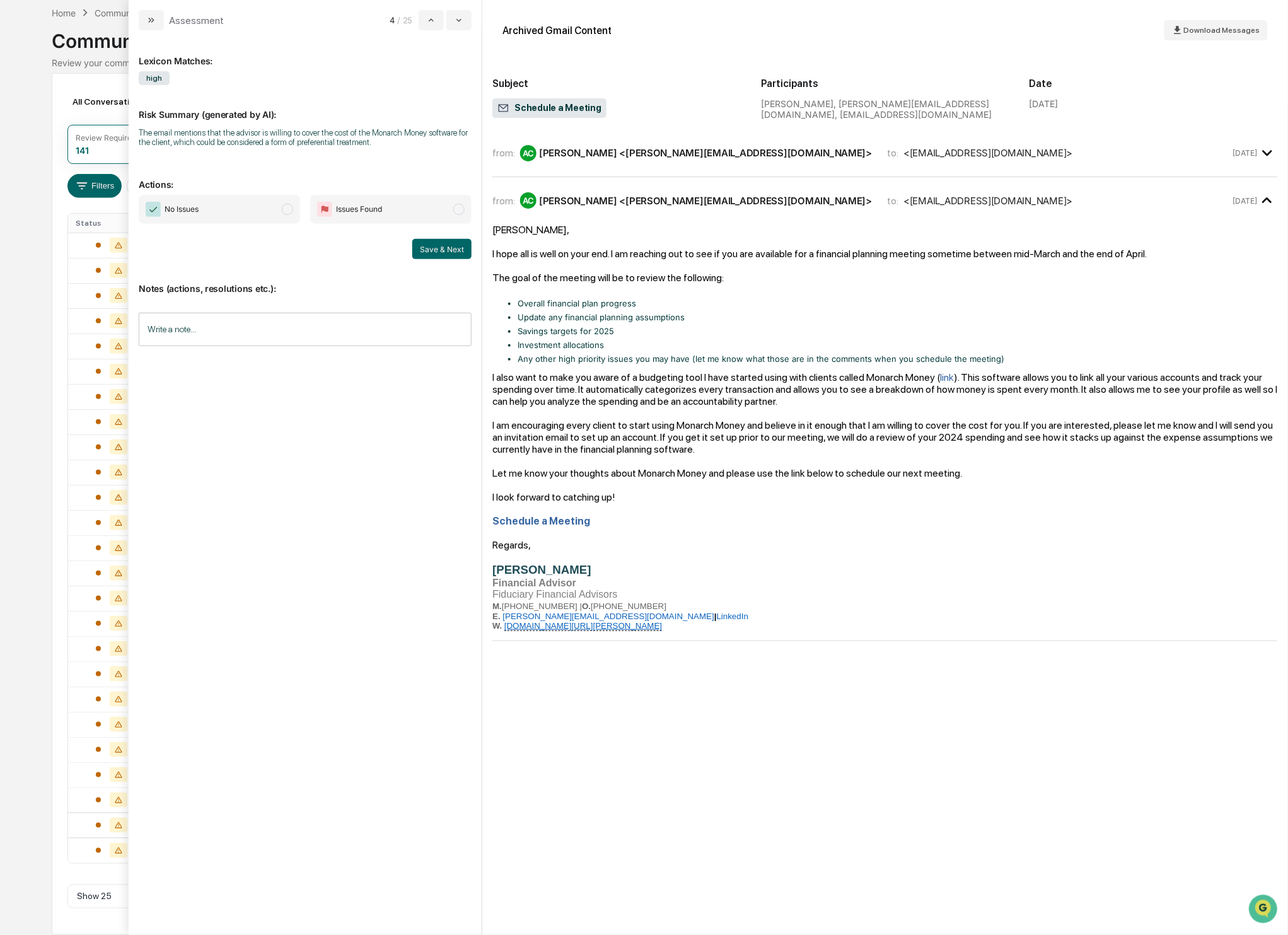
click at [297, 209] on span "No Issues" at bounding box center [219, 209] width 161 height 29
click at [426, 252] on button "Save & Next" at bounding box center [442, 249] width 59 height 20
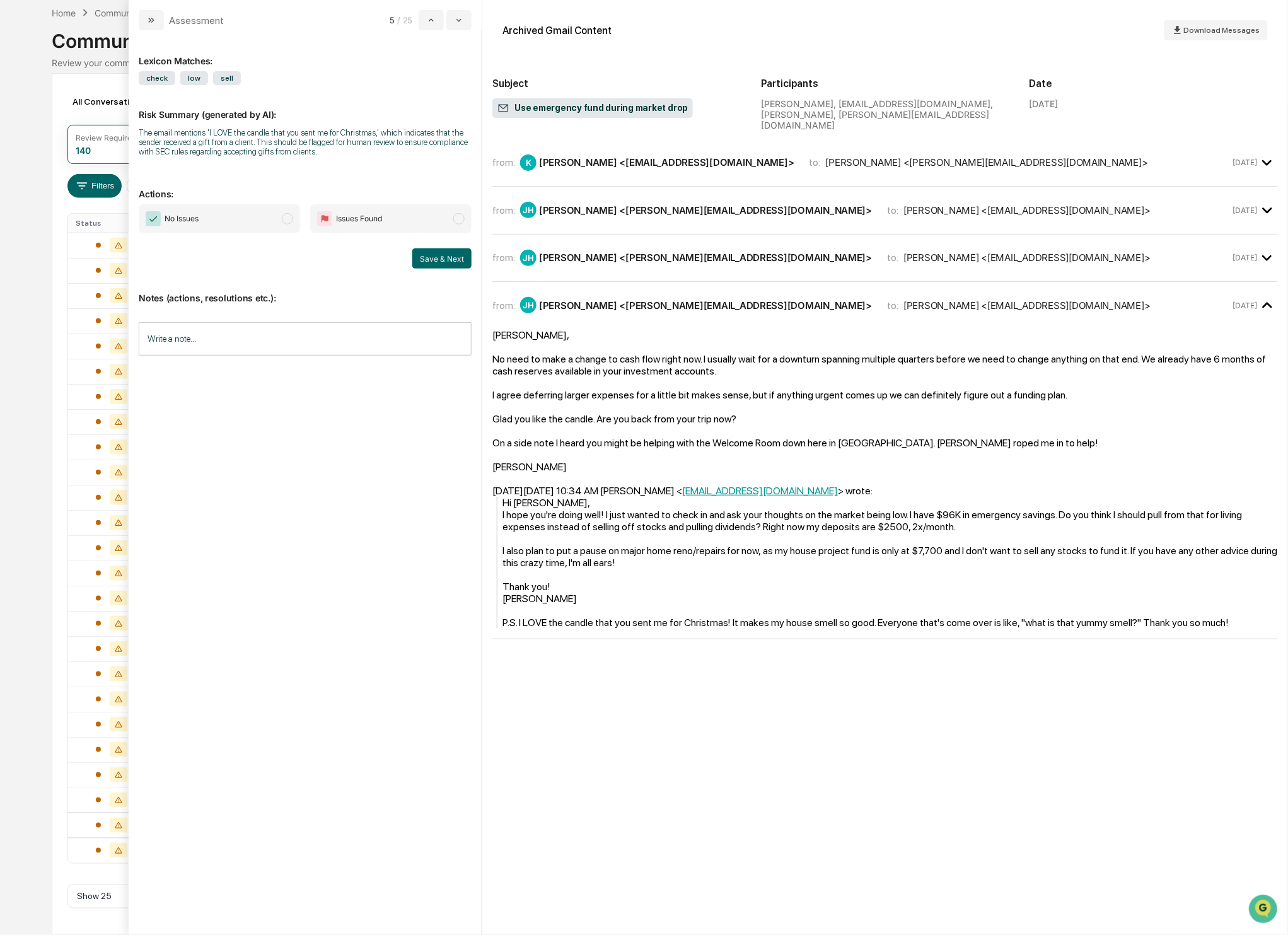
click at [293, 227] on span "No Issues" at bounding box center [219, 219] width 161 height 29
click at [454, 260] on button "Save & Next" at bounding box center [442, 258] width 59 height 20
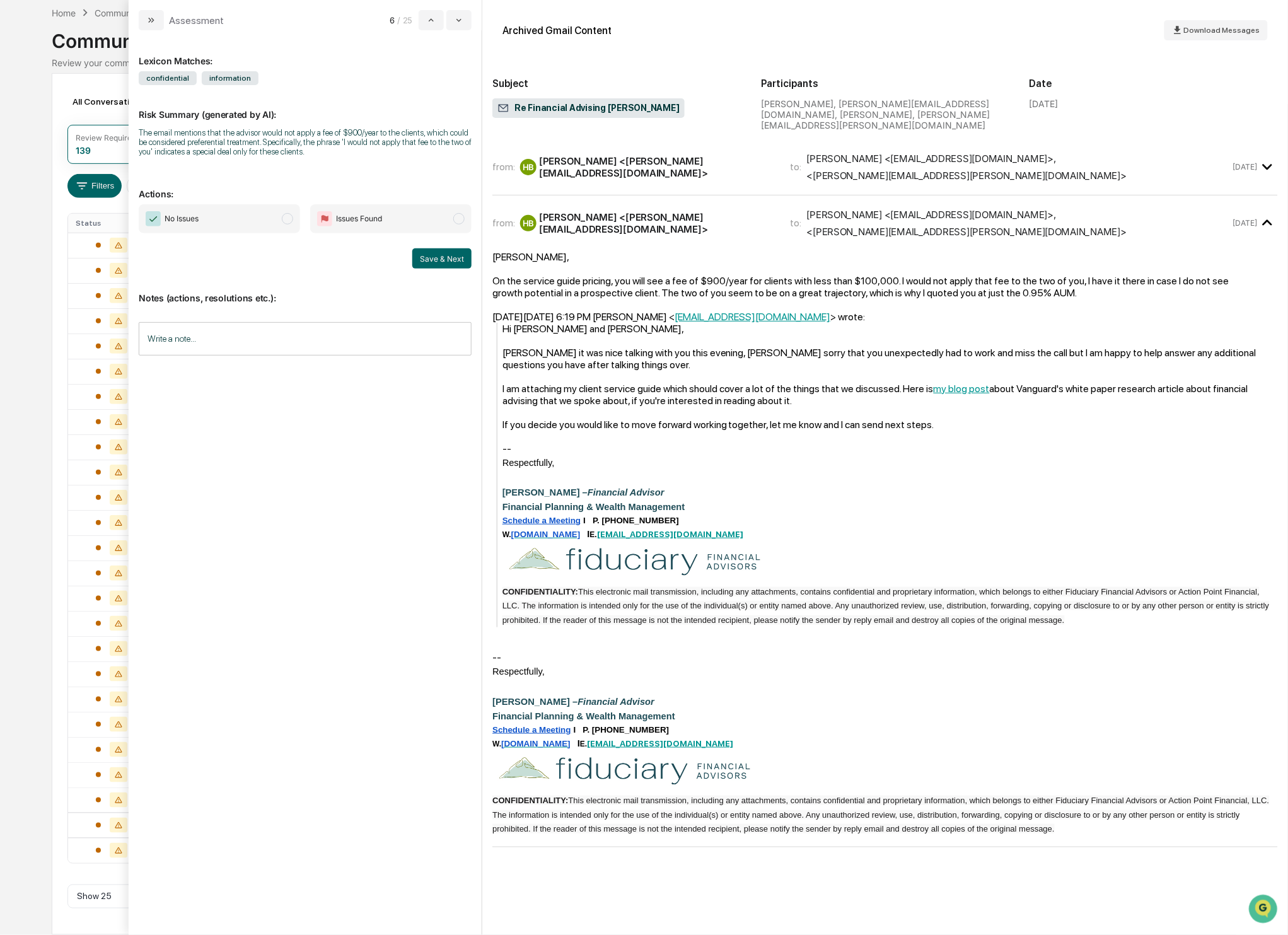
click at [286, 216] on span "modal" at bounding box center [288, 219] width 12 height 12
click at [447, 262] on button "Save & Next" at bounding box center [442, 258] width 59 height 20
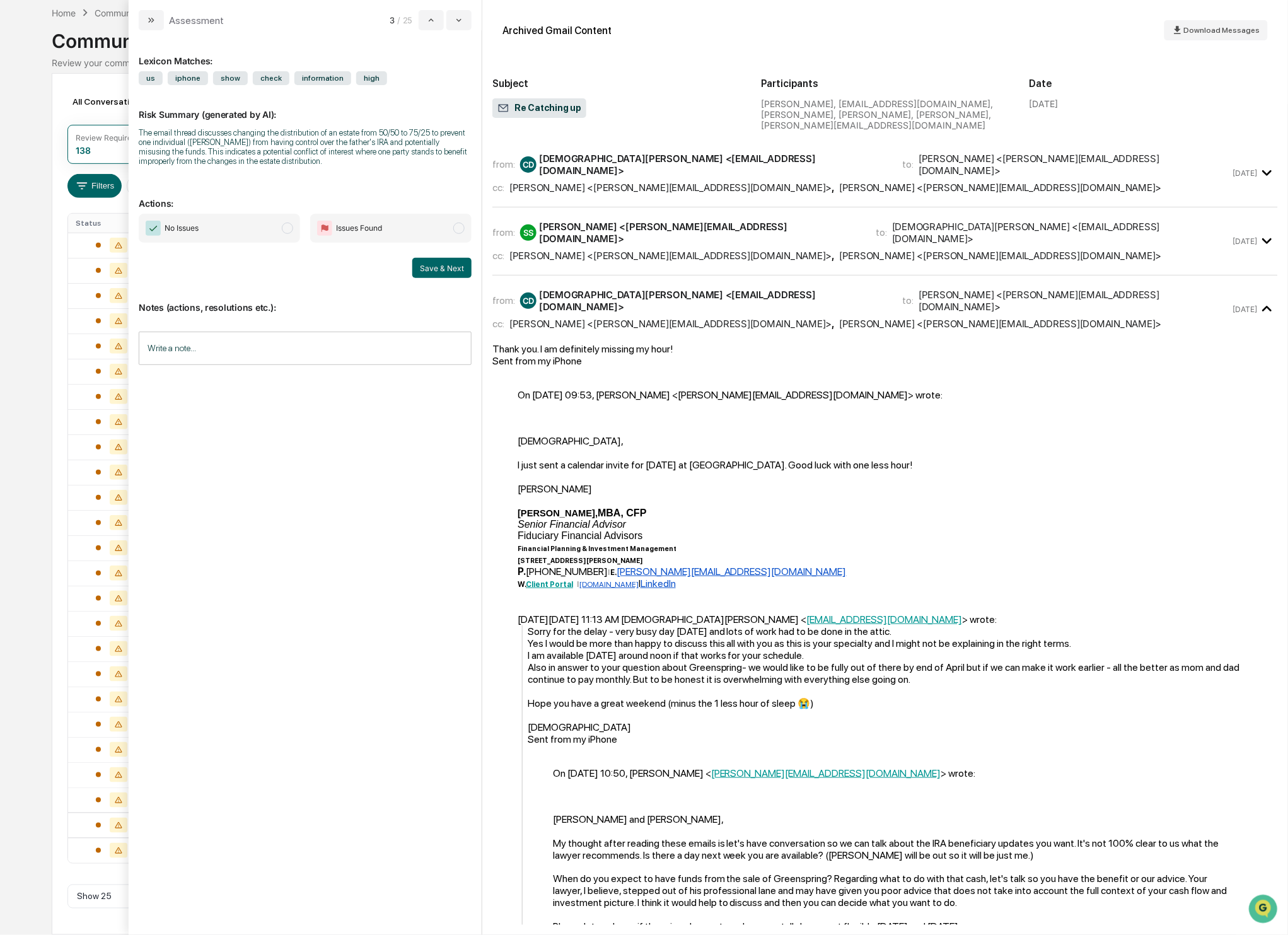
click at [290, 222] on span "No Issues" at bounding box center [219, 228] width 161 height 29
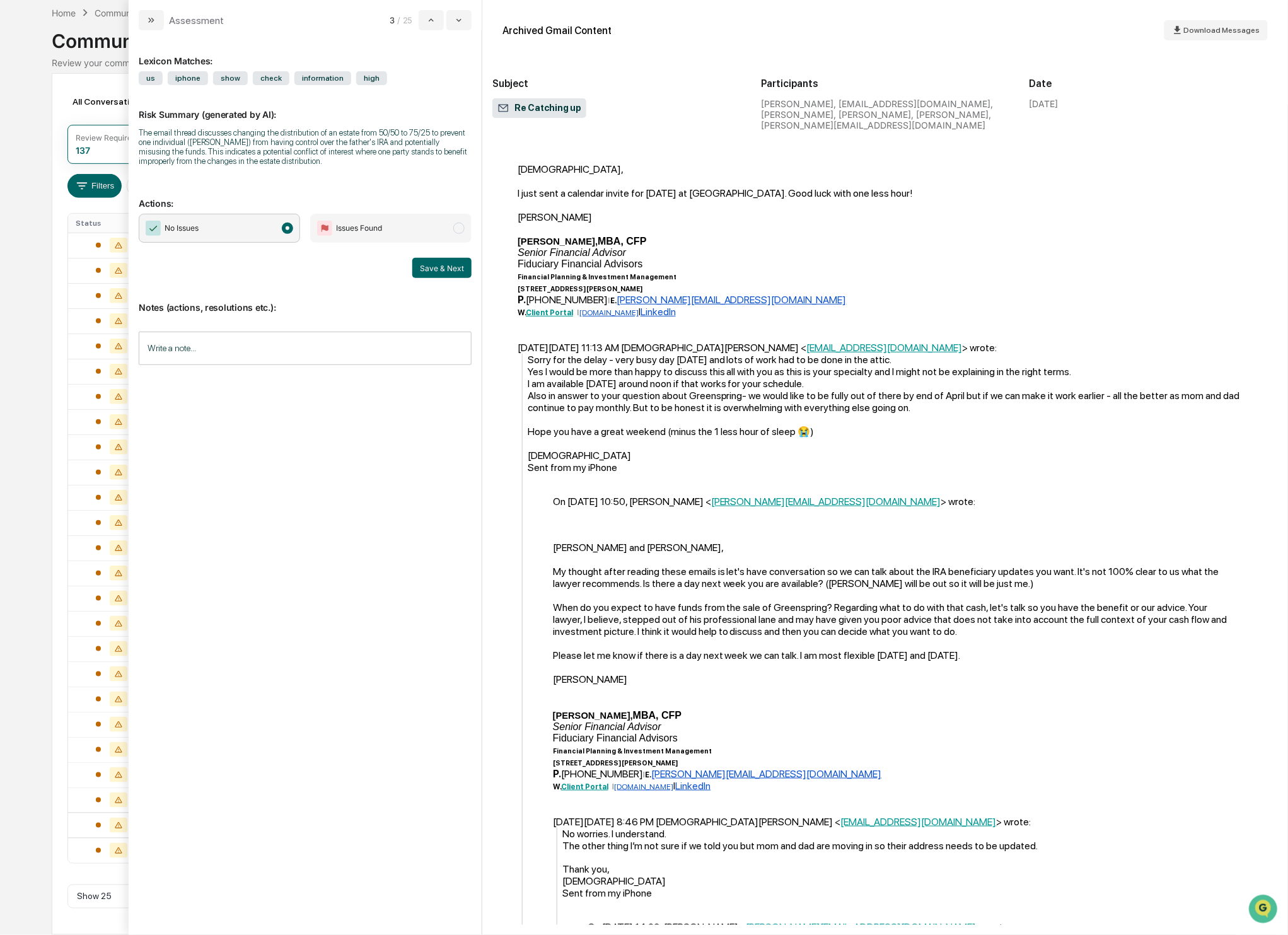
scroll to position [435, 0]
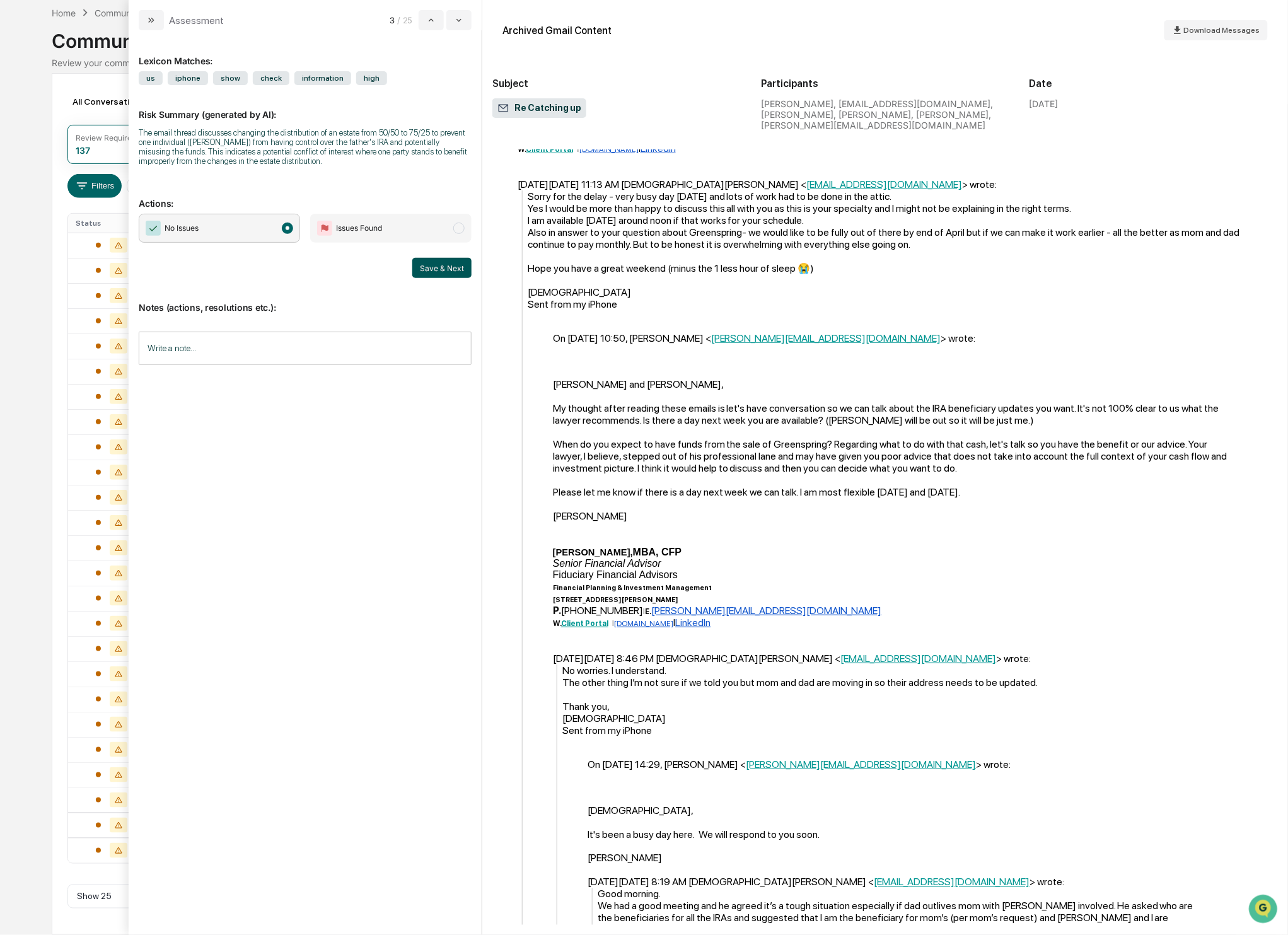
click at [451, 268] on button "Save & Next" at bounding box center [442, 268] width 59 height 20
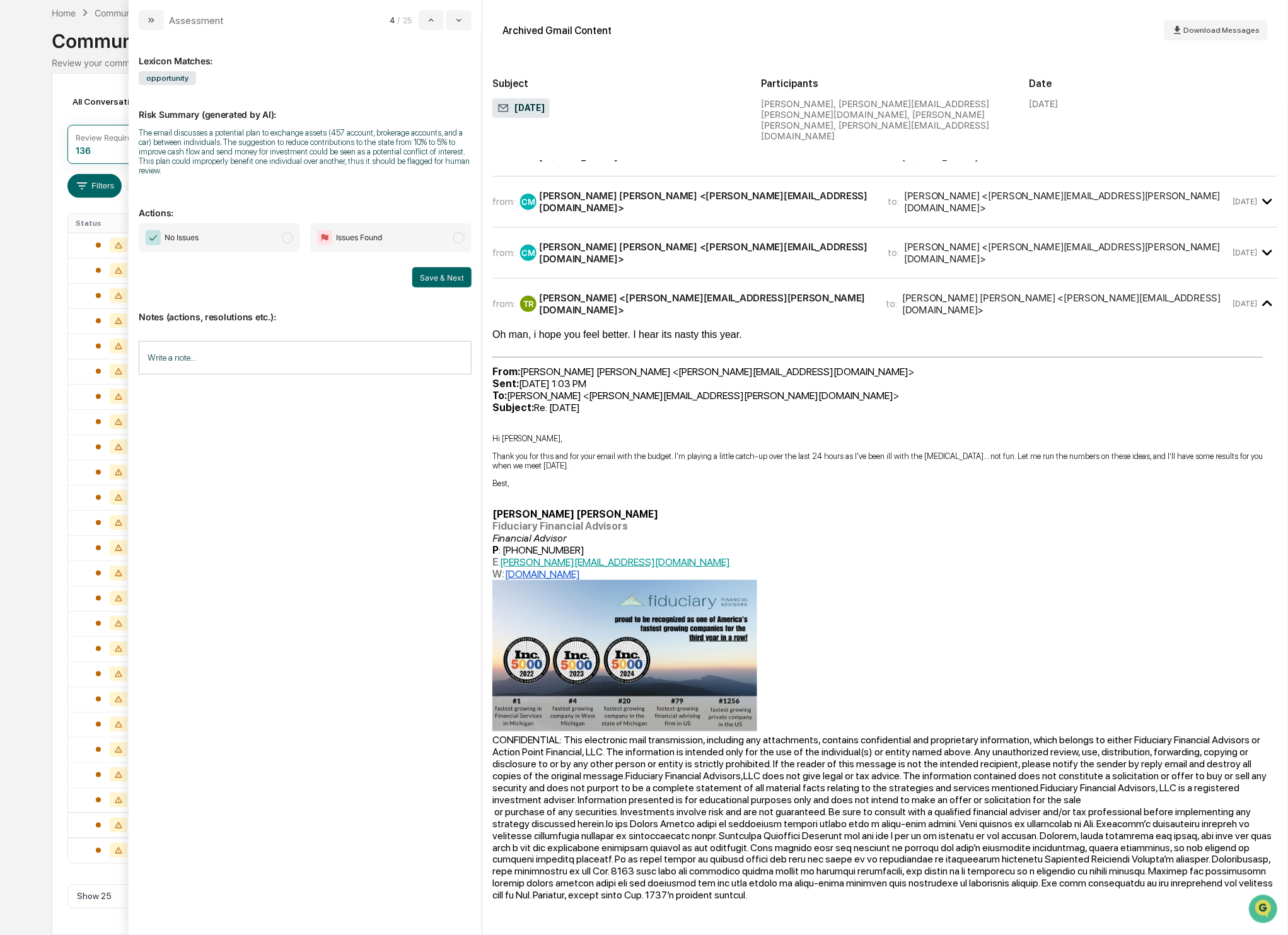
scroll to position [86, 0]
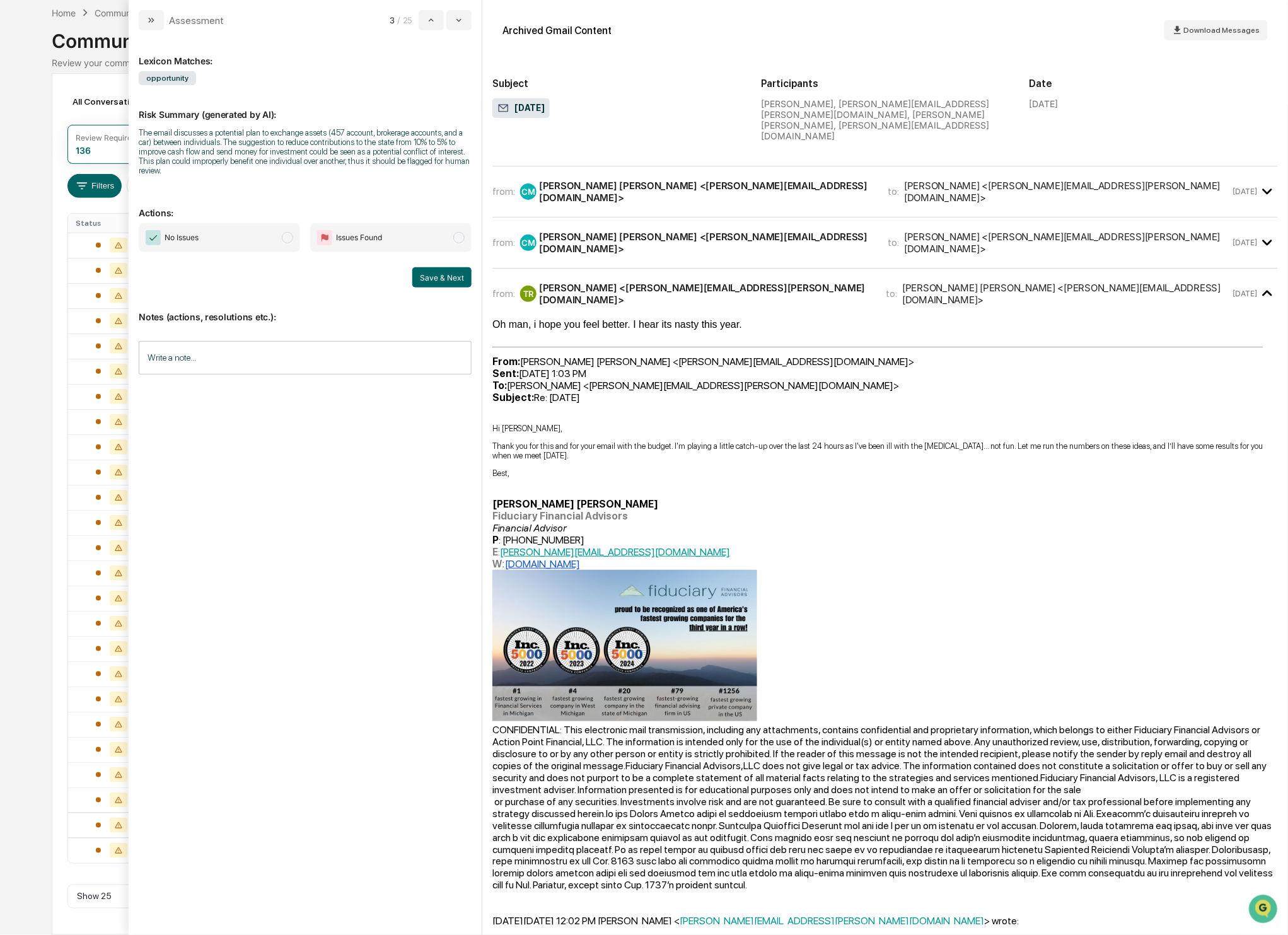
click at [289, 236] on span "modal" at bounding box center [288, 238] width 12 height 12
click at [444, 278] on button "Save & Next" at bounding box center [442, 278] width 59 height 20
